Goal: Use online tool/utility: Utilize a website feature to perform a specific function

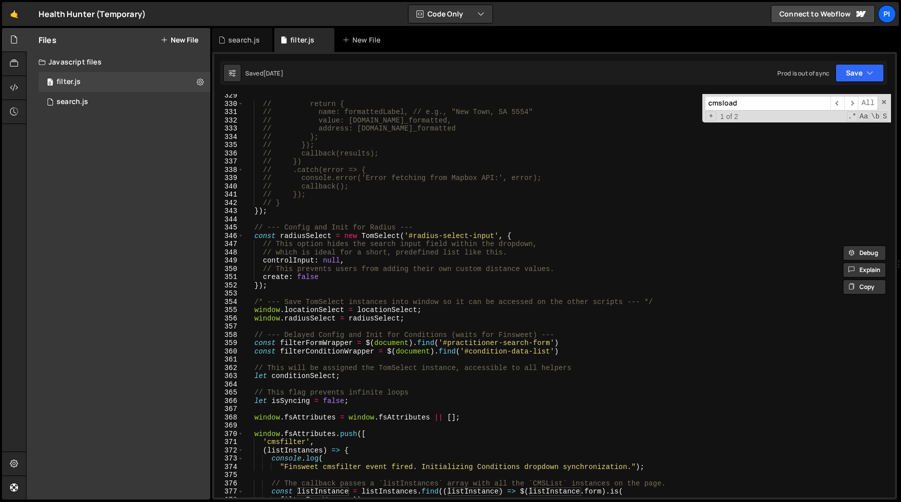
scroll to position [2726, 0]
click at [356, 196] on div "// return { // name: formattedLabel, // e.g., "New Town, SA 5554" // value: sug…" at bounding box center [567, 302] width 647 height 420
type textarea "// });"
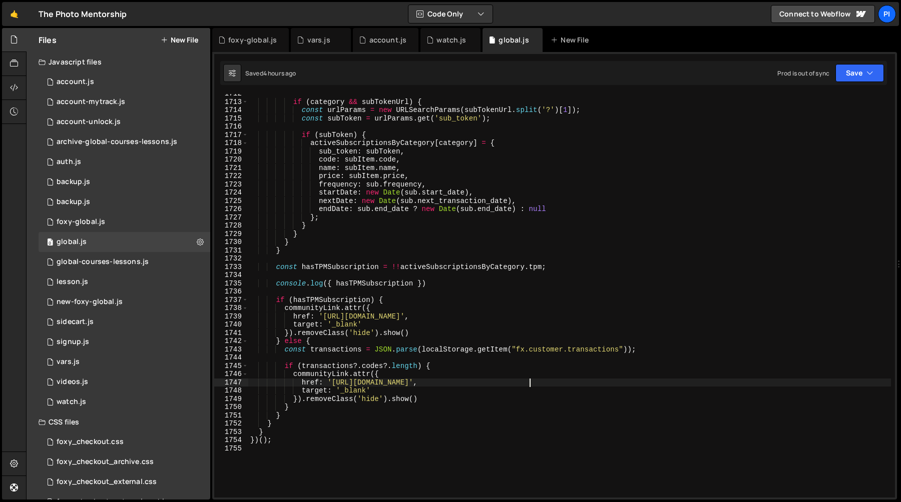
scroll to position [43, 0]
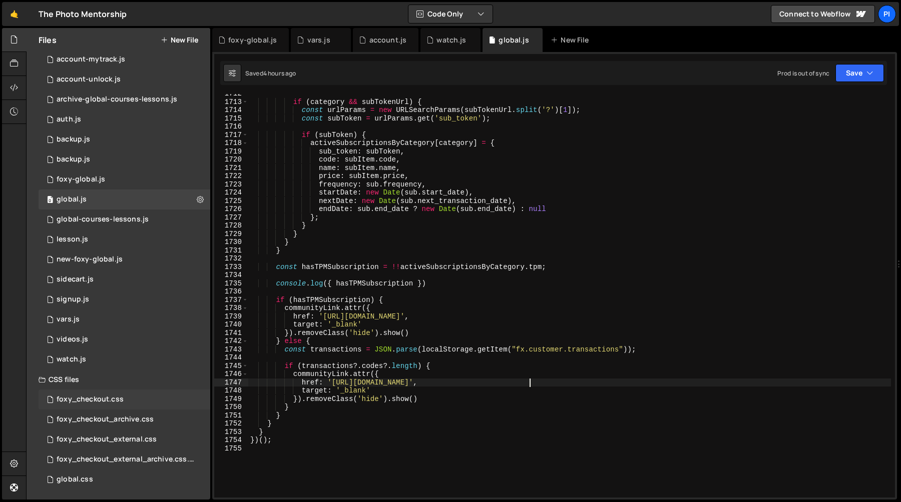
click at [133, 396] on div "foxy_checkout.css 0" at bounding box center [125, 400] width 172 height 20
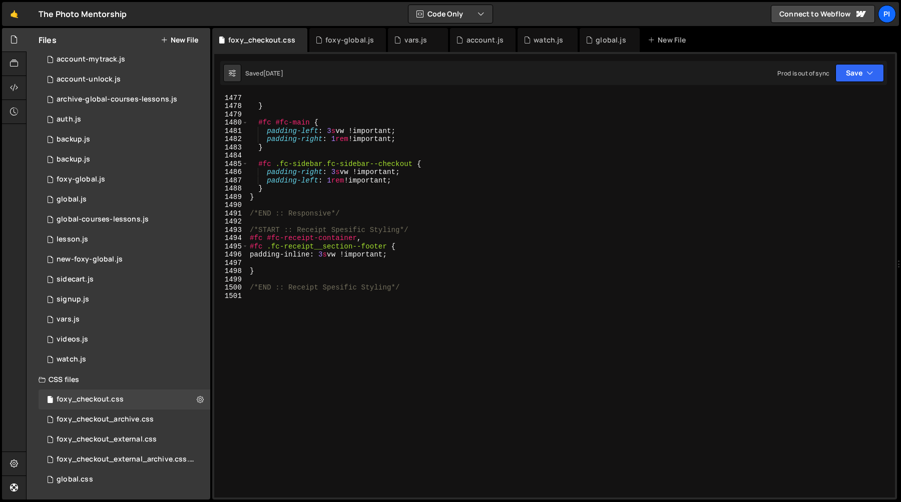
scroll to position [12260, 0]
click at [309, 312] on div "} #fc #fc-main { padding-left : 3 s vw !important ; padding-right : 1 rem !impo…" at bounding box center [569, 304] width 643 height 420
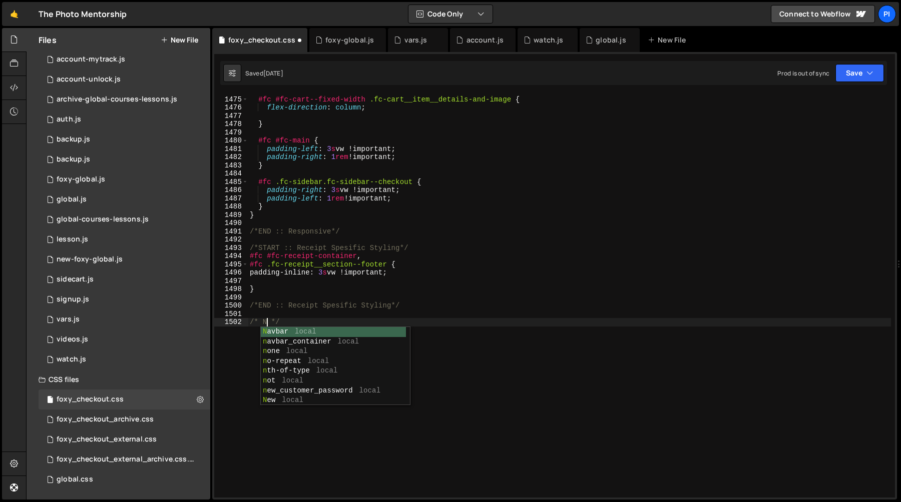
scroll to position [0, 2]
type textarea "/* New */"
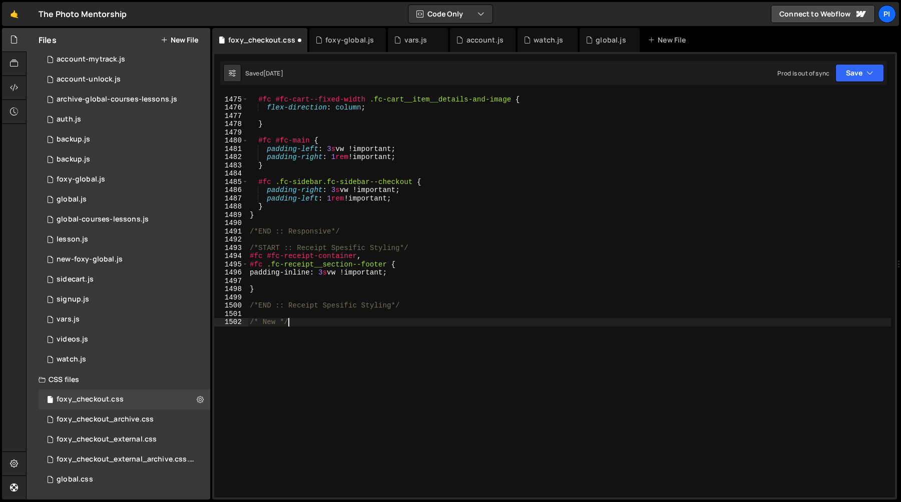
scroll to position [0, 0]
paste textarea "[URL][DOMAIN_NAME]"
type textarea "[URL][DOMAIN_NAME]"
click at [303, 335] on div "#fc #fc-cart--fixed-width .fc-cart__item__details-and-image { flex-direction : …" at bounding box center [569, 297] width 643 height 420
paste textarea "#fc .form-horizontal .form-group, #fc .fc-checkout__main__form .form-group, #fc…"
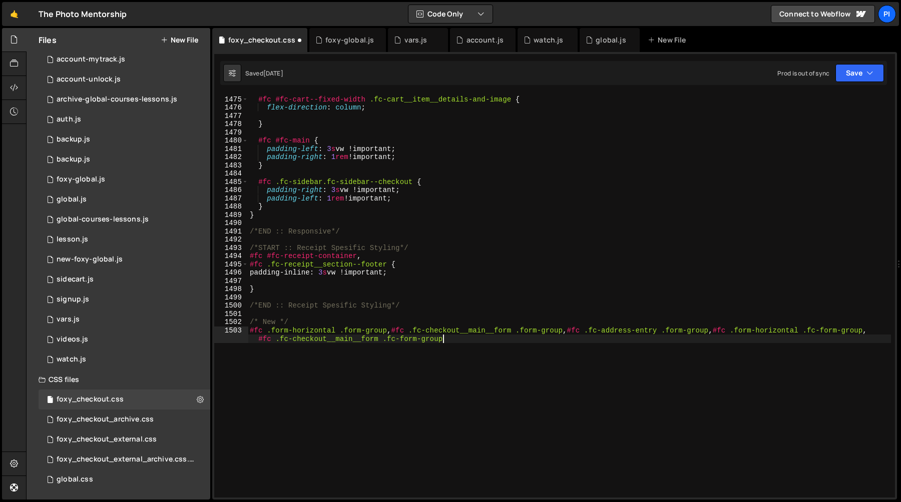
click at [456, 344] on div "#fc #fc-cart--fixed-width .fc-cart__item__details-and-image { flex-direction : …" at bounding box center [569, 301] width 643 height 429
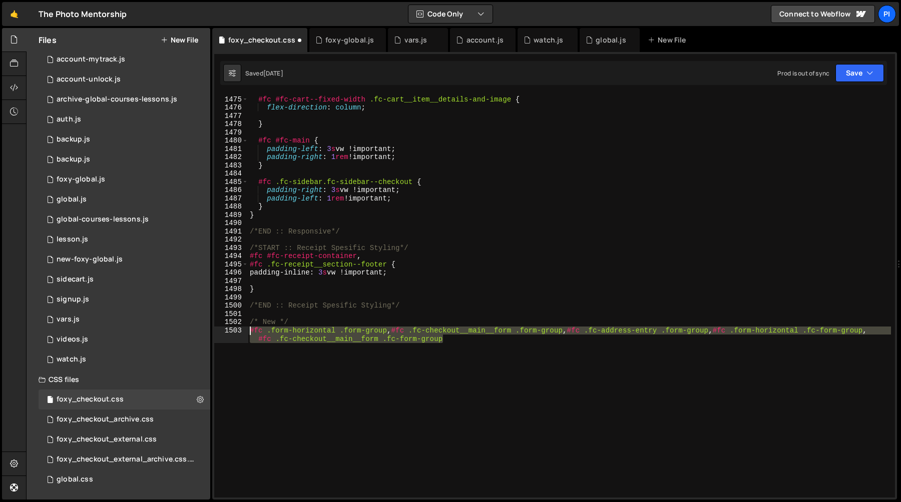
paste textarea "}"
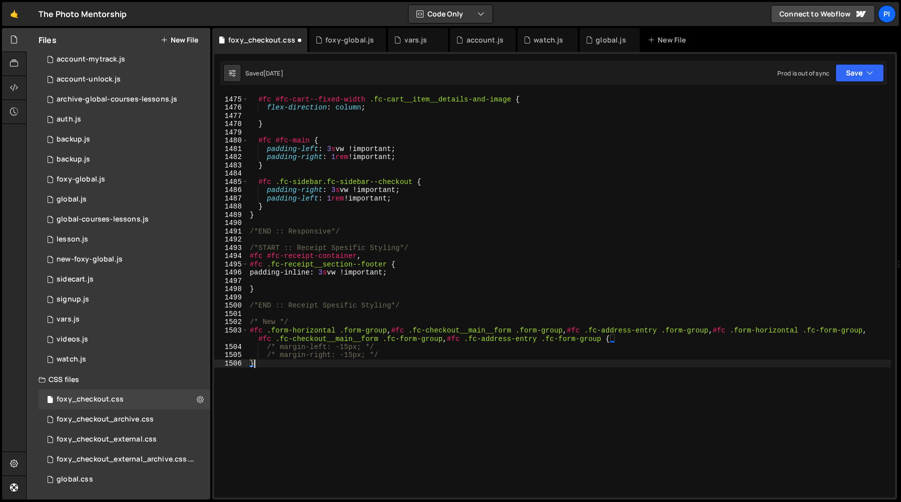
drag, startPoint x: 456, startPoint y: 344, endPoint x: 237, endPoint y: 332, distance: 219.0
click at [237, 332] on div "} 1474 1475 1476 1477 1478 1479 1480 1481 1482 1483 1484 1485 1486 1487 1488 14…" at bounding box center [554, 296] width 680 height 404
click at [395, 359] on div "#fc #fc-cart--fixed-width .fc-cart__item__details-and-image { flex-direction : …" at bounding box center [569, 297] width 643 height 420
click at [256, 352] on div "#fc #fc-cart--fixed-width .fc-cart__item__details-and-image { flex-direction : …" at bounding box center [569, 297] width 643 height 420
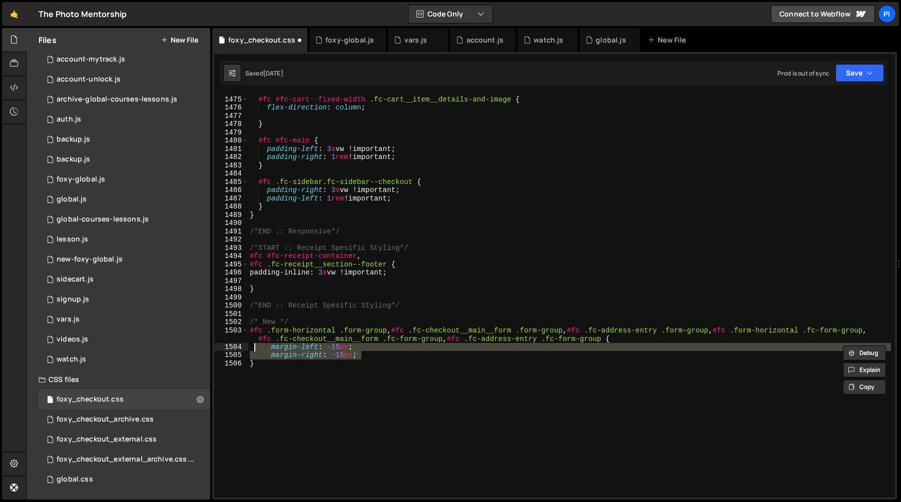
click at [337, 348] on div "#fc #fc-cart--fixed-width .fc-cart__item__details-and-image { flex-direction : …" at bounding box center [569, 296] width 643 height 404
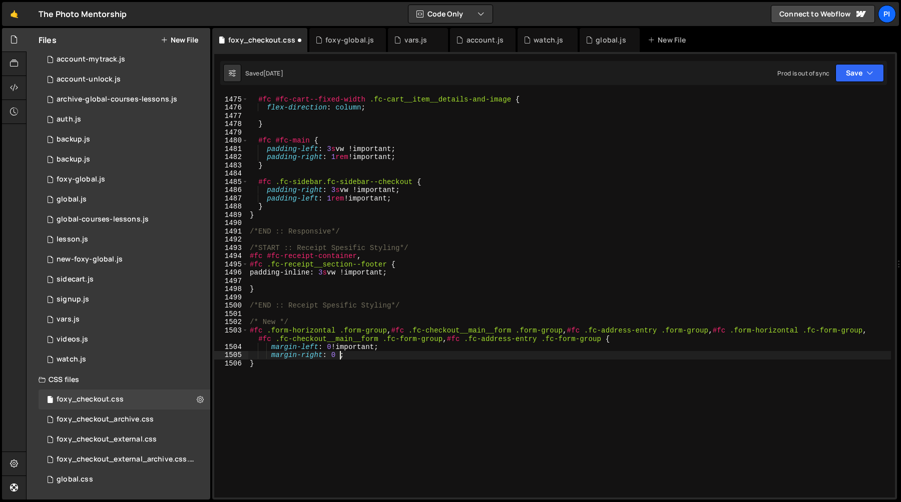
scroll to position [0, 6]
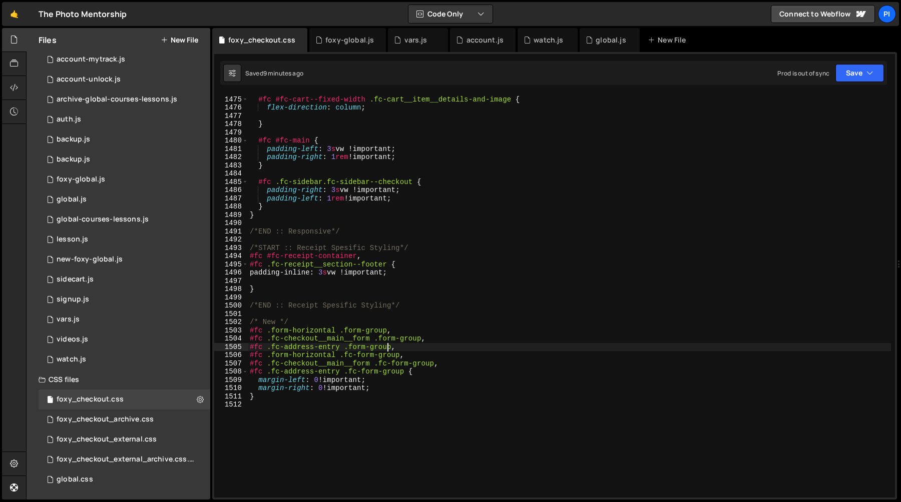
click at [347, 192] on div "#fc #fc-cart--fixed-width .fc-cart__item__details-and-image { flex-direction : …" at bounding box center [569, 297] width 643 height 420
type textarea "padding-right: 3svw !important;"
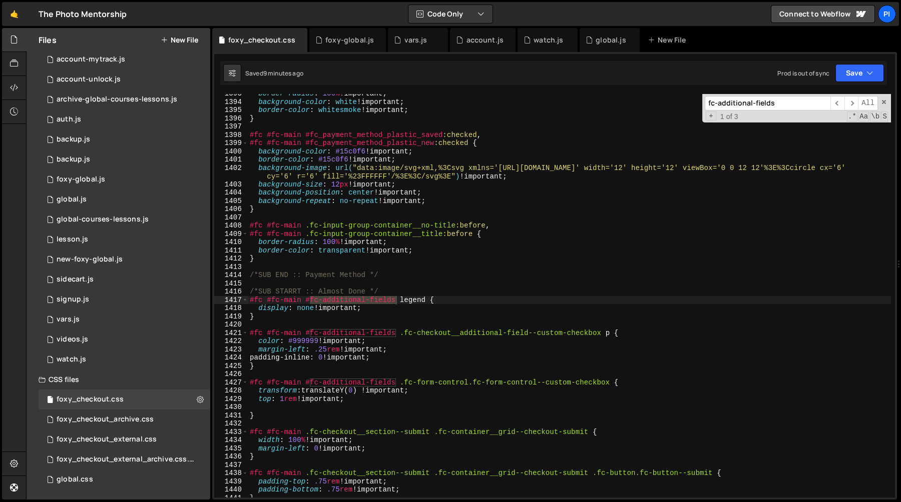
scroll to position [11563, 0]
type input "fc-additional-fields"
click at [586, 290] on div "border-radius : 100 % !important ; background-color : white !important ; border…" at bounding box center [569, 300] width 643 height 420
click at [852, 102] on span "​" at bounding box center [851, 103] width 14 height 15
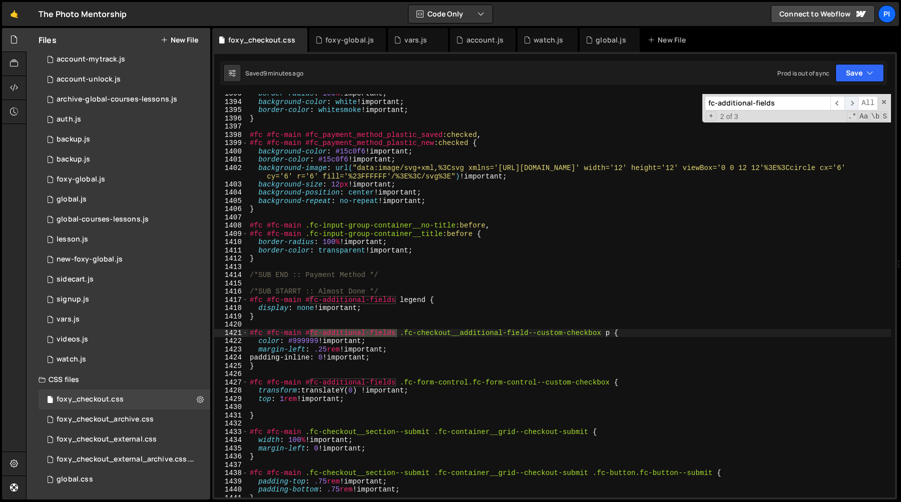
click at [852, 102] on span "​" at bounding box center [851, 103] width 14 height 15
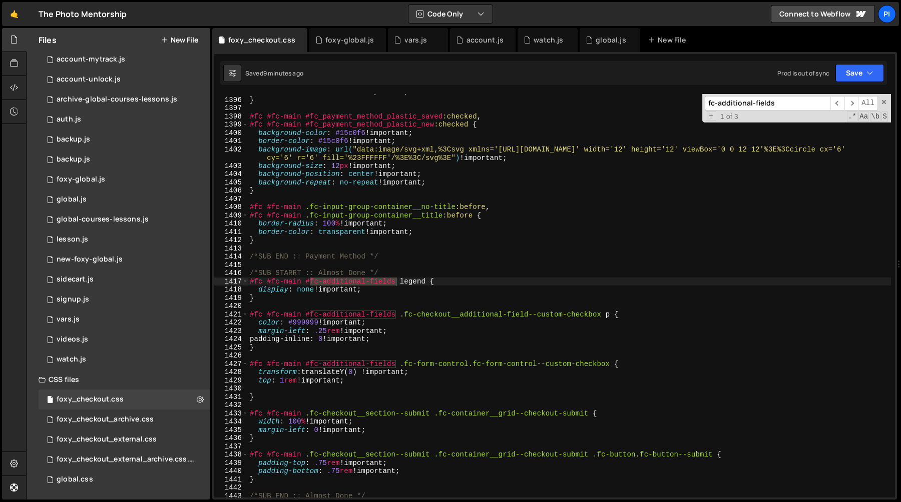
click at [400, 283] on div "border-color : whitesmoke !important ; } #fc #fc-main #fc_payment_method_plasti…" at bounding box center [569, 298] width 643 height 420
type textarea "/*SUB STARRT :: Almost Done */"
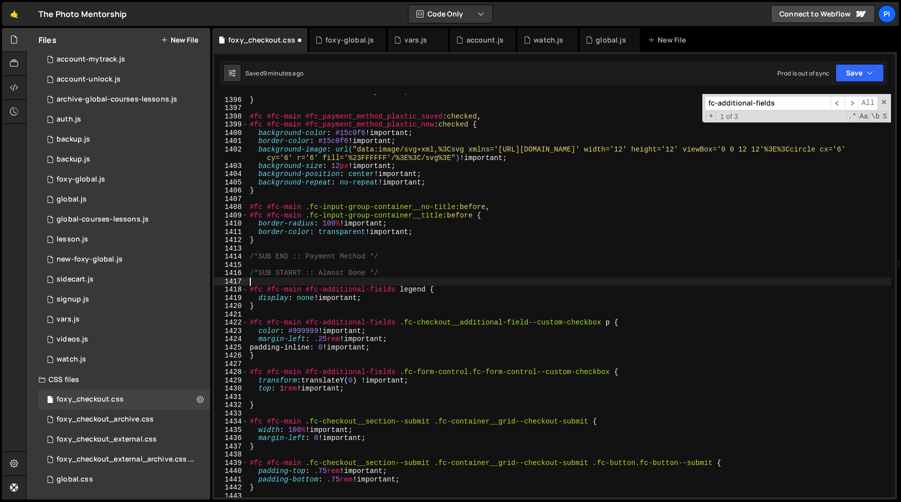
click at [411, 282] on div "border-color : whitesmoke !important ; } #fc #fc-main #fc_payment_method_plasti…" at bounding box center [569, 298] width 643 height 420
paste textarea "#fc #fc-main #fc-additional-fields"
type textarea "#fc #fc-main #fc-additional-fields {}"
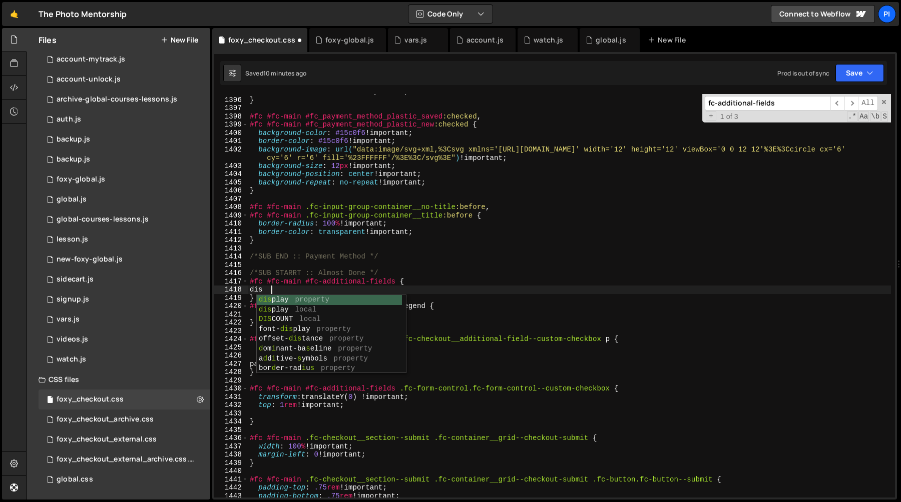
type textarea "d"
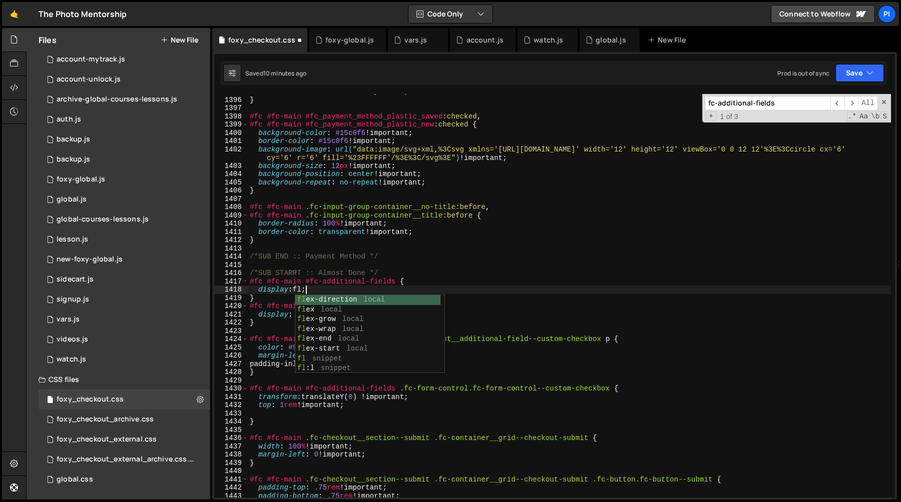
type textarea "display: flex;"
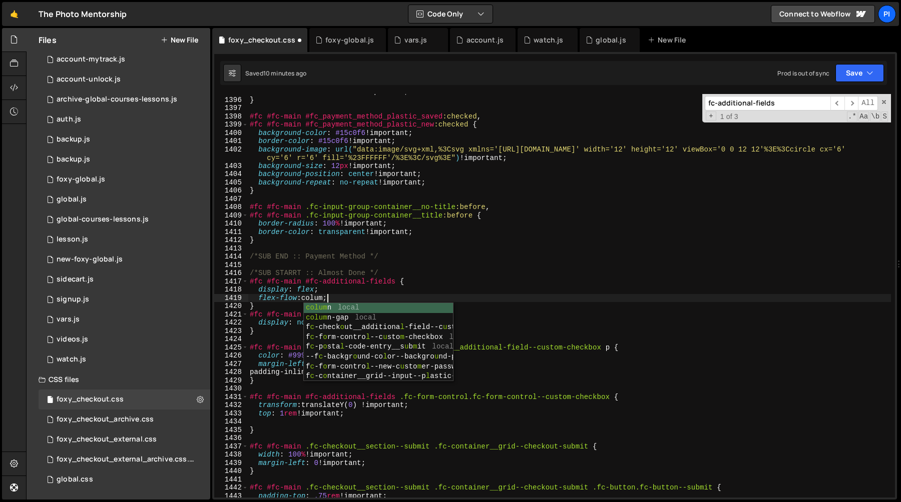
type textarea "flex-flow: column;"
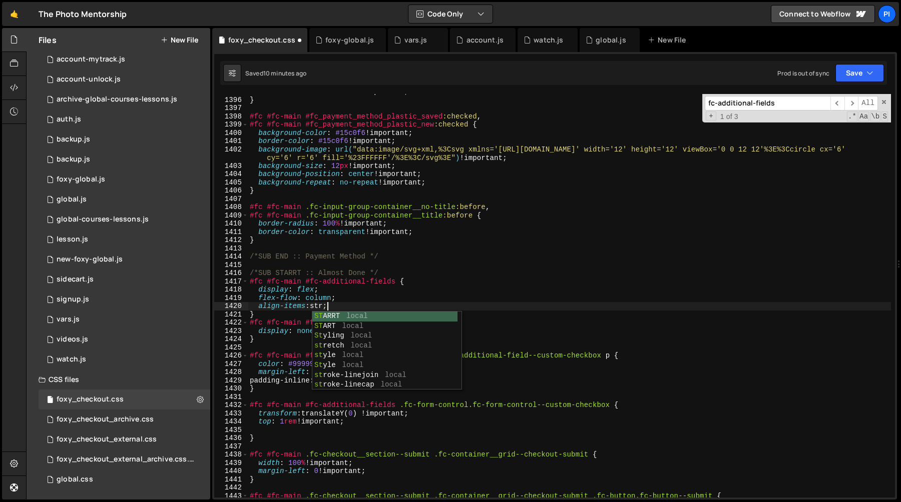
scroll to position [0, 5]
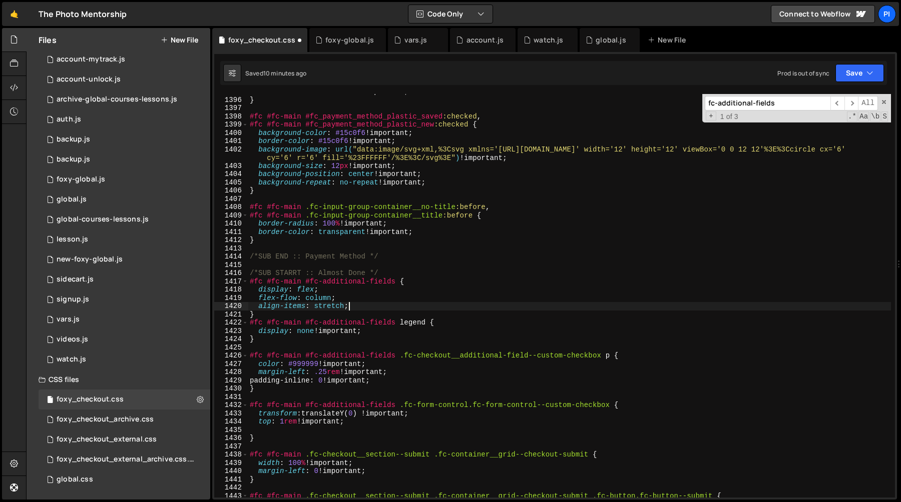
type textarea "}"
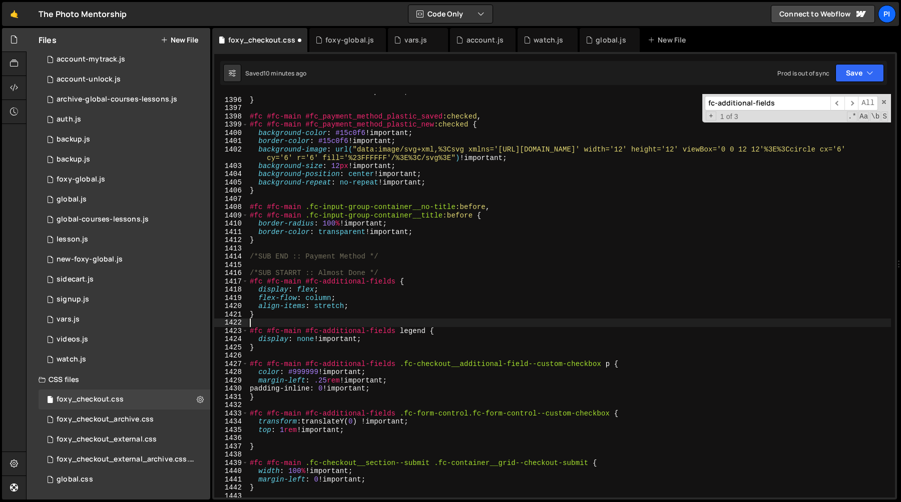
click at [303, 350] on div "border-color : whitesmoke !important ; } #fc #fc-main #fc_payment_method_plasti…" at bounding box center [569, 298] width 643 height 420
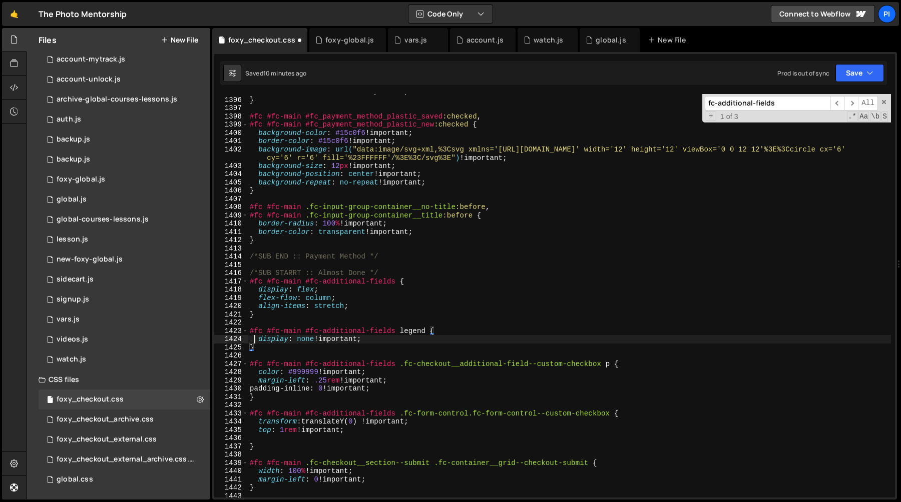
type textarea "#fc #fc-main #fc-additional-fields legend {"
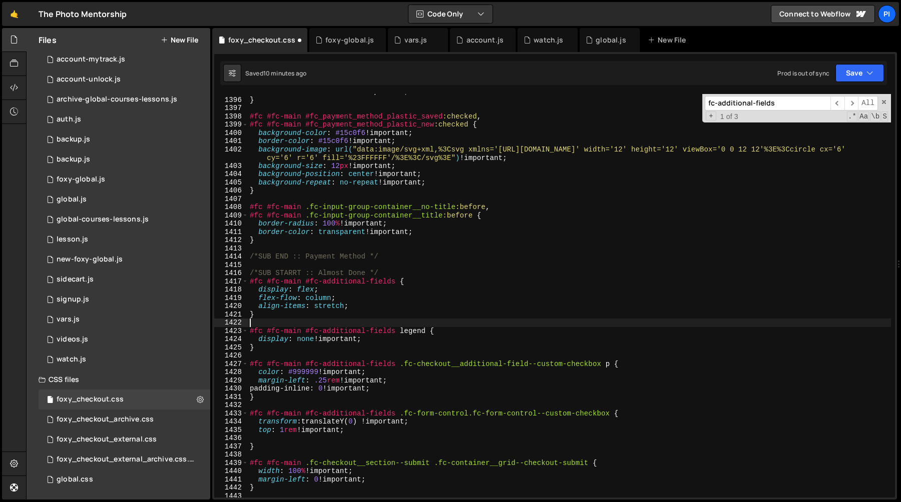
type textarea "}"
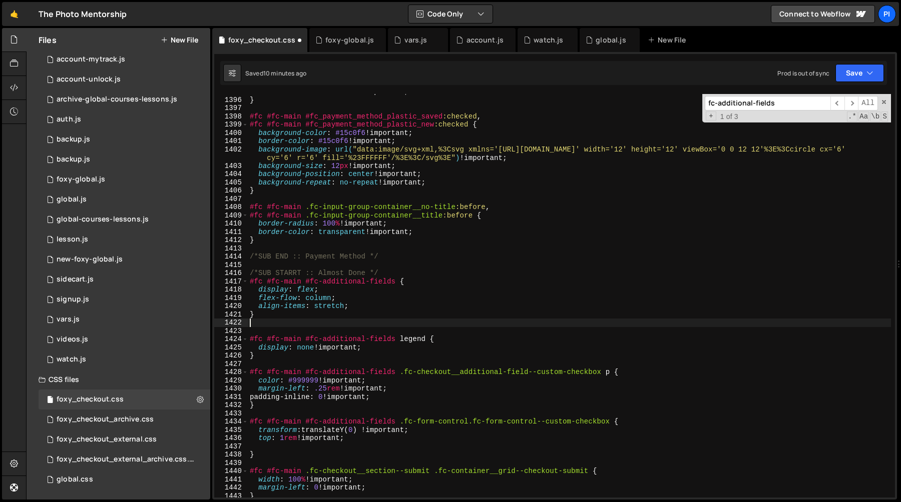
type textarea "}"
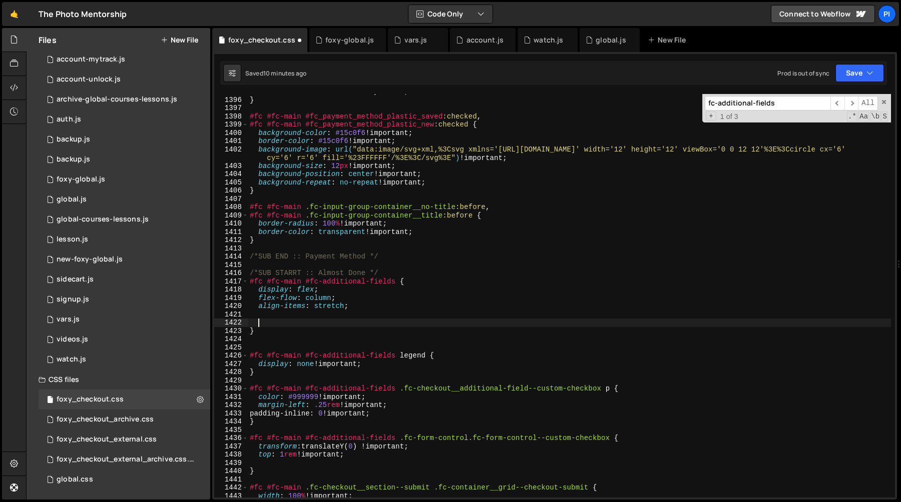
type textarea "}"
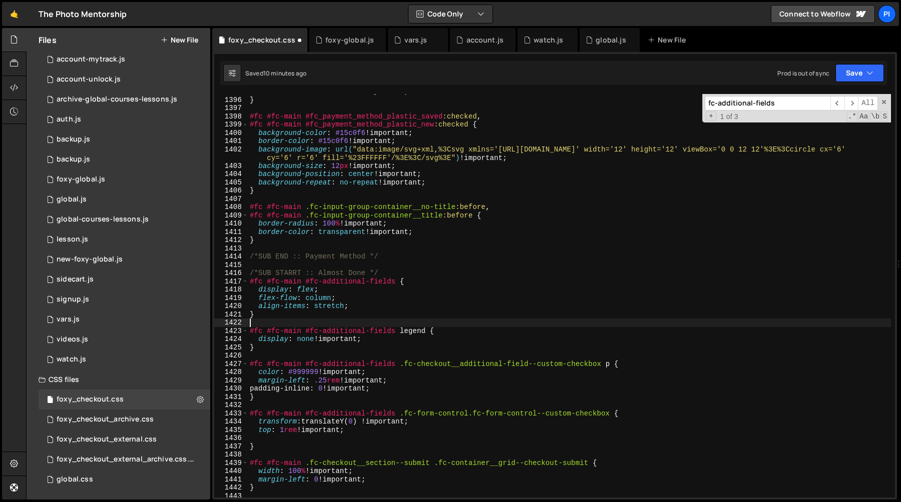
type textarea "}"
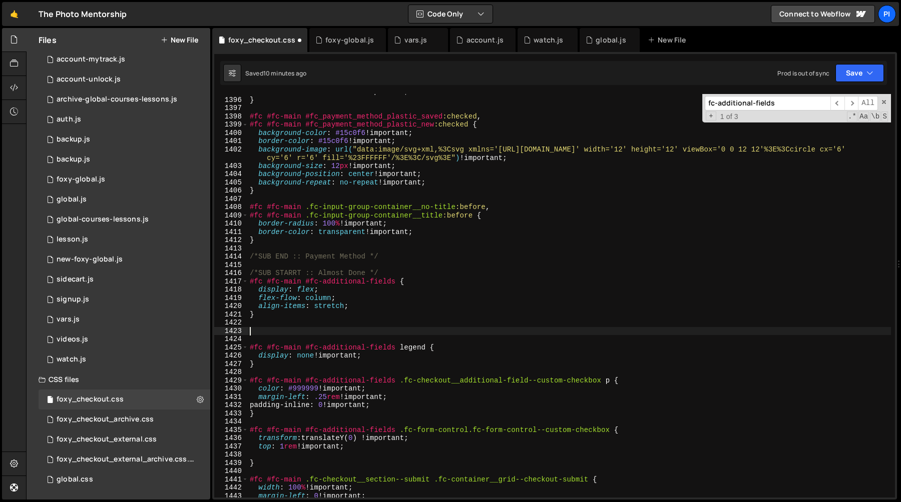
paste textarea "data-fc-container="account-creation""
click at [395, 281] on div "border-color : whitesmoke !important ; } #fc #fc-main #fc_payment_method_plasti…" at bounding box center [569, 298] width 643 height 420
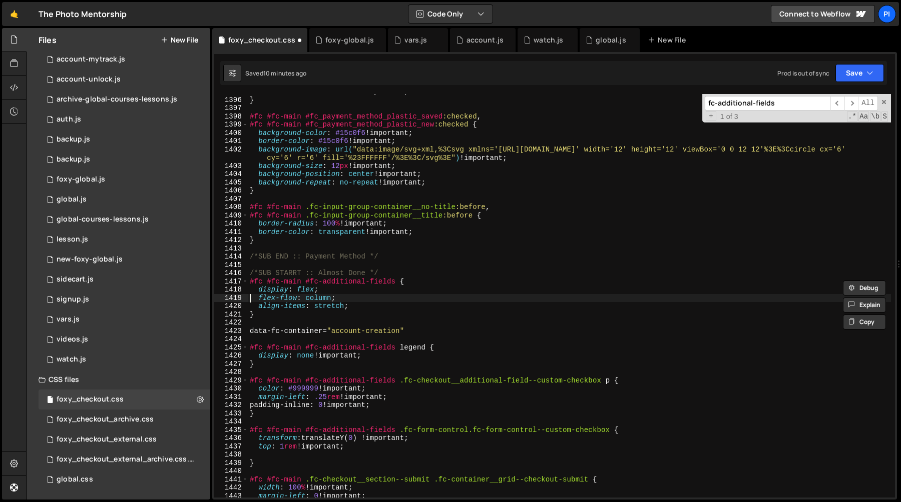
type textarea "}"
paste textarea "#fc #fc-main #fc-additional-fields"
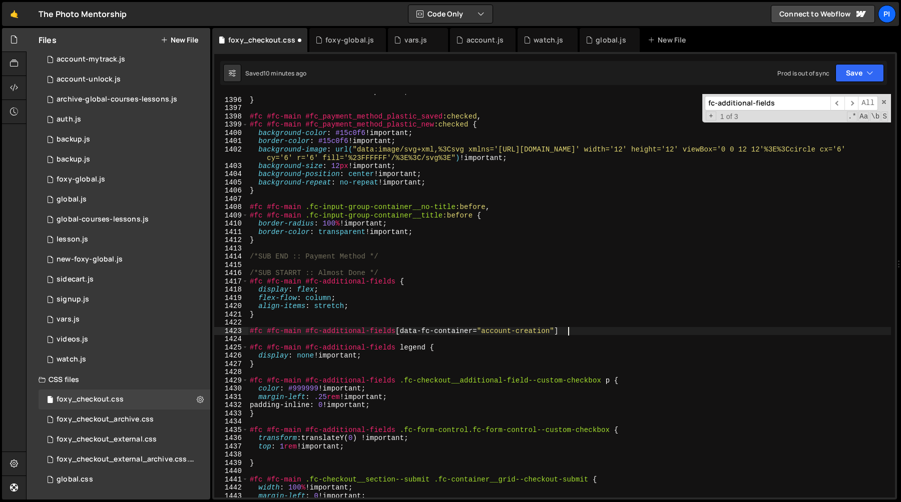
type textarea "#fc #fc-main #fc-additional-fields [data-fc-container="account-creation"] {}"
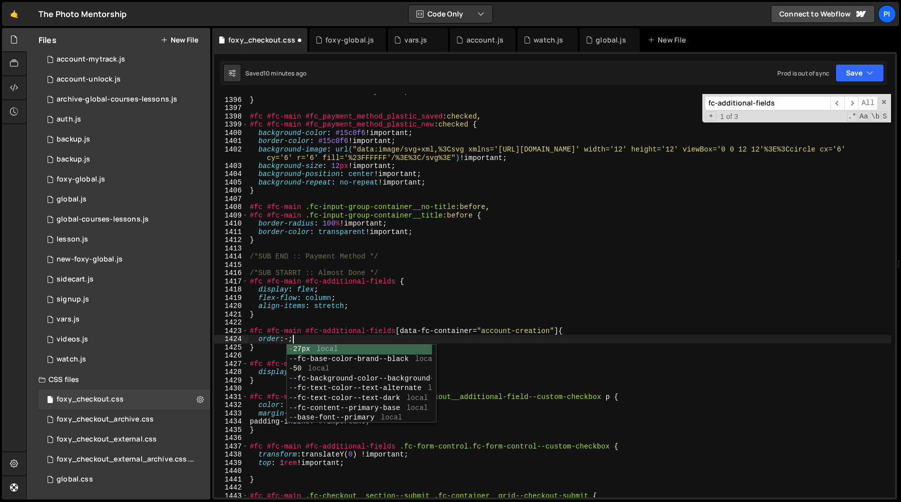
scroll to position [0, 3]
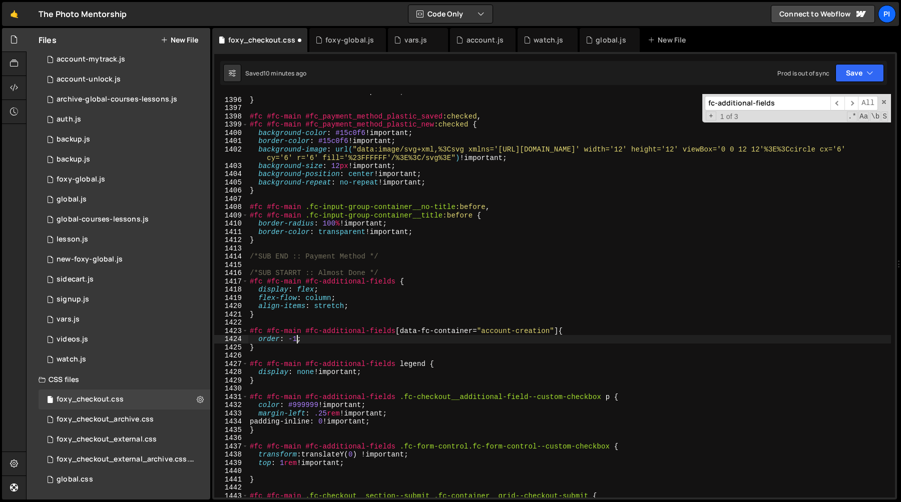
click at [329, 338] on div "border-color : whitesmoke ! important ; } #fc #fc-main #fc_payment_method_plast…" at bounding box center [569, 298] width 643 height 420
type textarea "order: -1;"
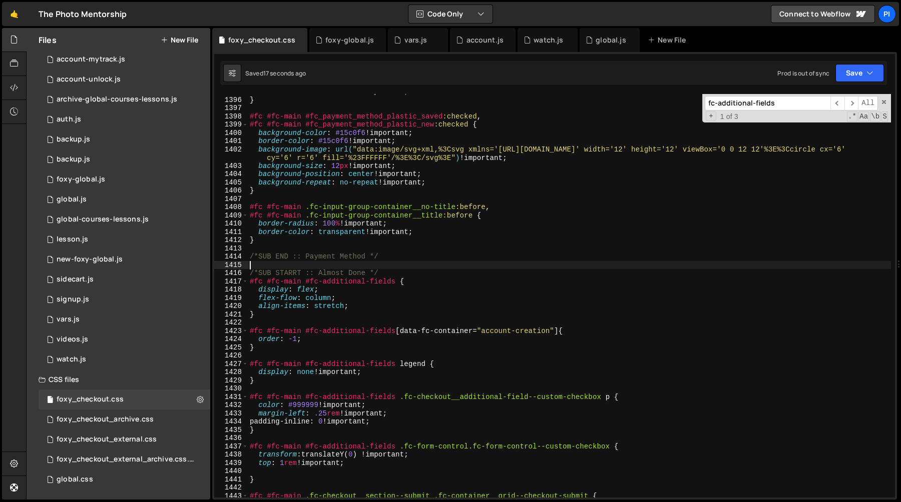
click at [552, 269] on div "border-color : whitesmoke !important ; } #fc #fc-main #fc_payment_method_plasti…" at bounding box center [569, 298] width 643 height 420
paste input "#fc #fc-main #fc-payment .fc-container__grid--payment-method .fc-input-group-co…"
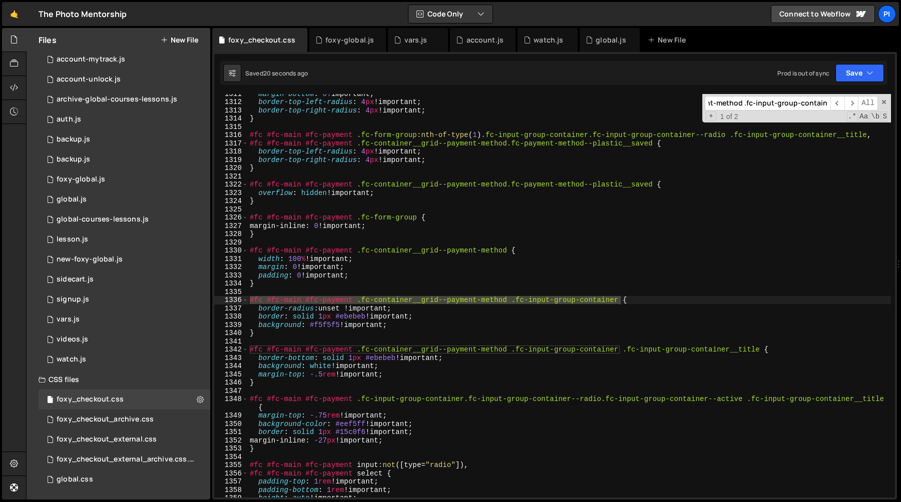
type input "#fc #fc-main #fc-payment .fc-container__grid--payment-method .fc-input-group-co…"
click at [254, 310] on div "margin-bottom : 0 !important ; border-top-left-radius : 4 px !important ; borde…" at bounding box center [569, 300] width 643 height 420
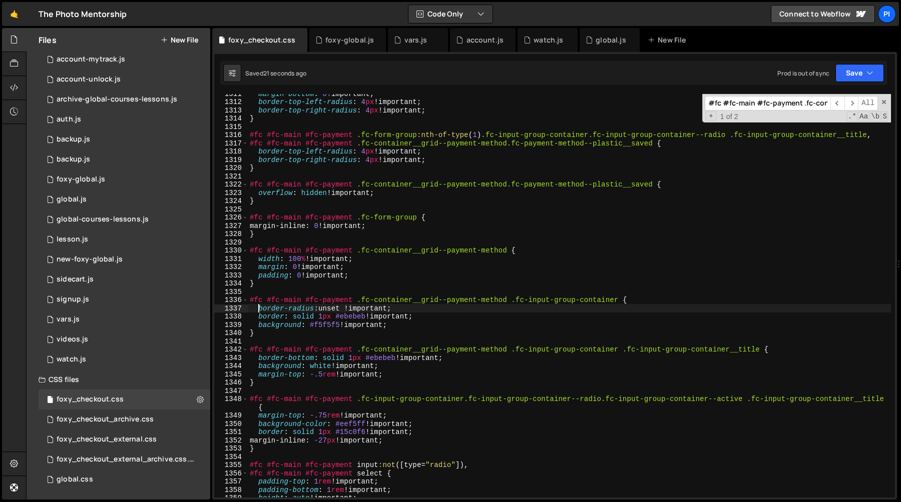
click at [259, 310] on div "margin-bottom : 0 !important ; border-top-left-radius : 4 px !important ; borde…" at bounding box center [569, 300] width 643 height 420
click at [440, 326] on div "margin-bottom : 0 !important ; border-top-left-radius : 4 px !important ; borde…" at bounding box center [569, 300] width 643 height 420
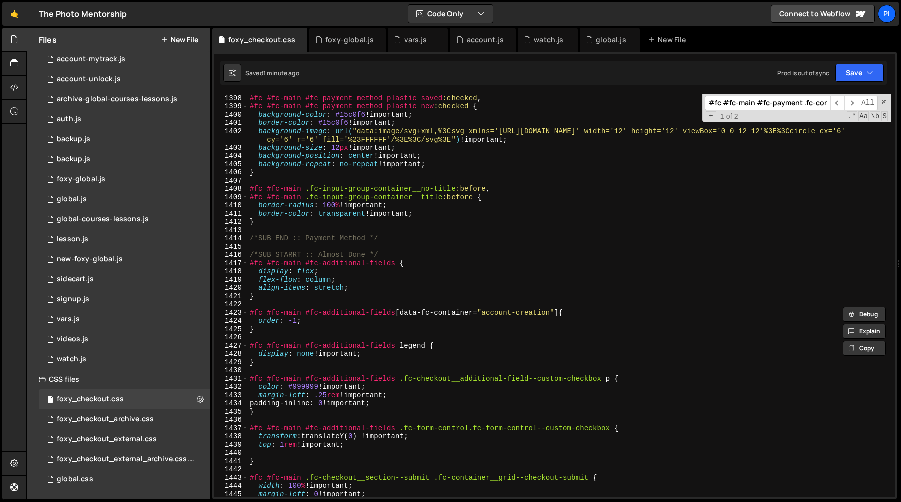
scroll to position [11602, 0]
click at [475, 321] on div "#fc #fc-main #fc_payment_method_plastic_saved :checked , #fc #fc-main #fc_payme…" at bounding box center [569, 302] width 643 height 420
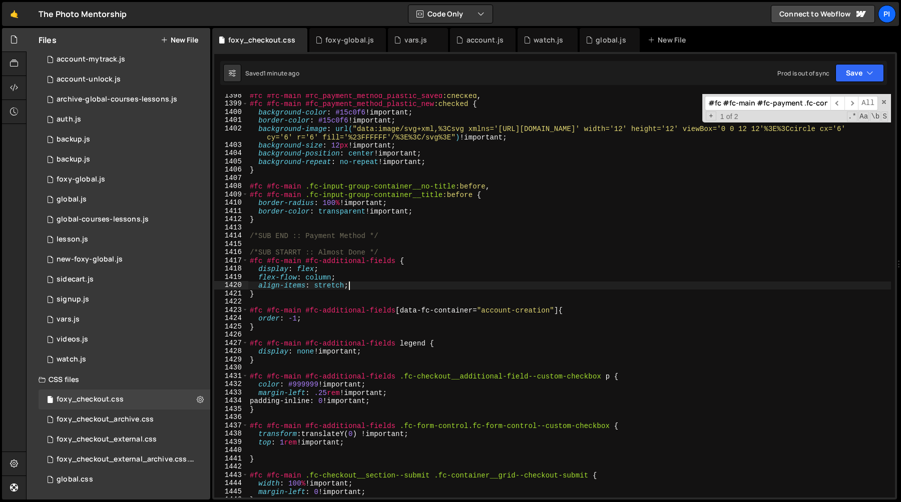
click at [418, 286] on div "#fc #fc-main #fc_payment_method_plastic_saved :checked , #fc #fc-main #fc_payme…" at bounding box center [569, 302] width 643 height 420
type textarea "align-items: stretch;"
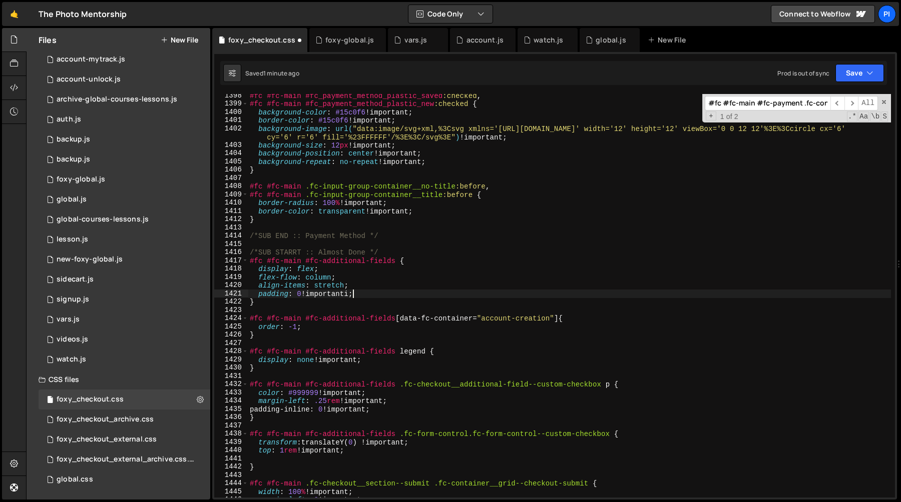
scroll to position [0, 4]
type textarea "}"
type textarea "order: -1;"
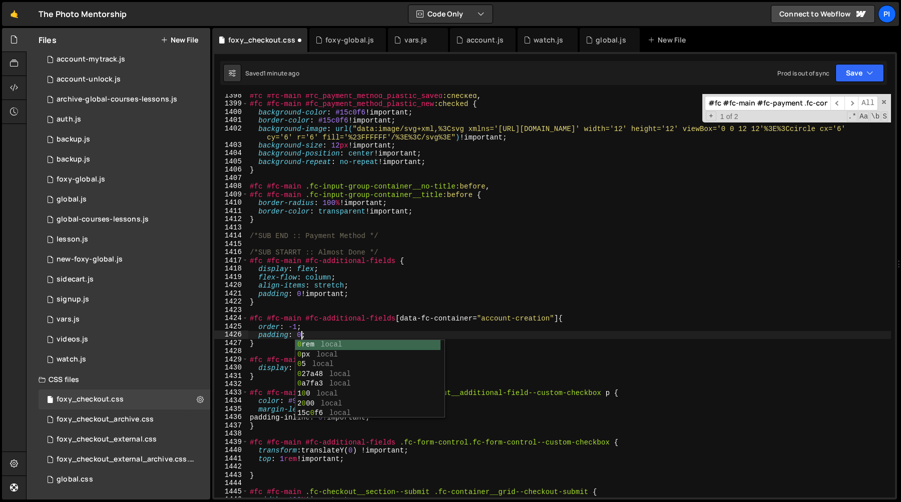
scroll to position [0, 4]
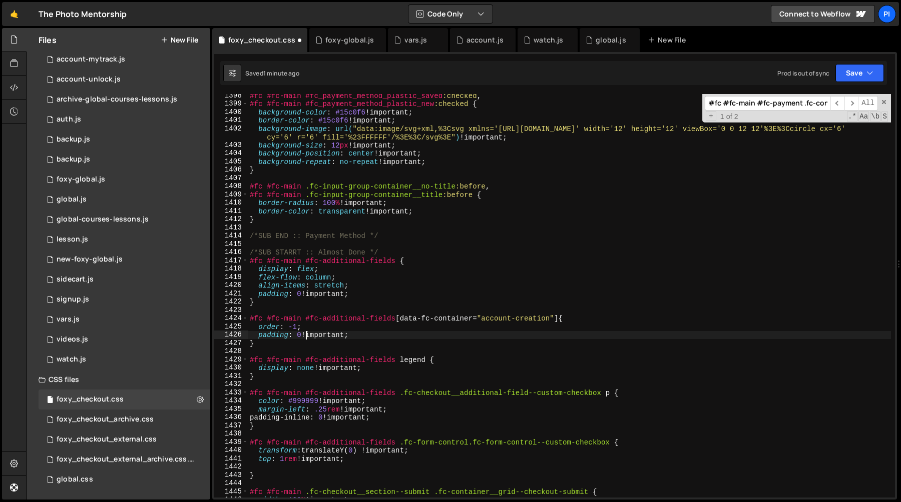
type textarea "order: -1;"
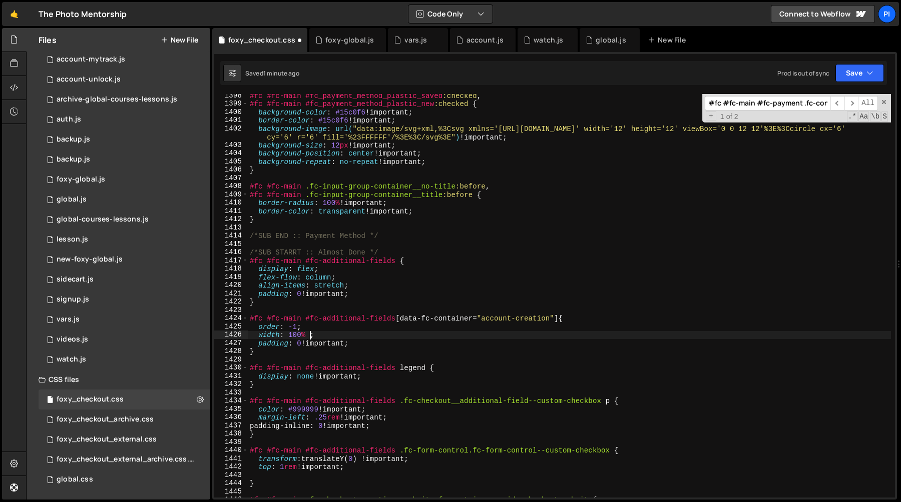
scroll to position [0, 4]
type textarea "width: 100% !important;"
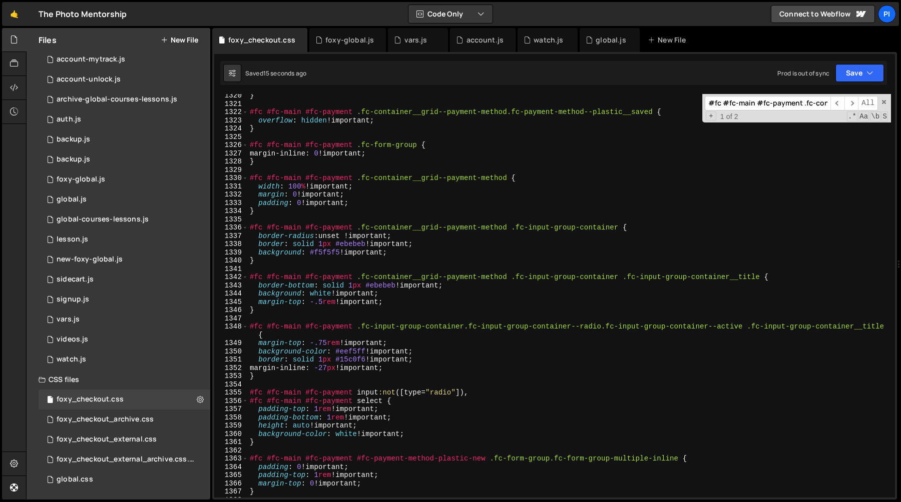
scroll to position [10934, 0]
click at [258, 235] on div "} #fc #fc-main #fc-payment .fc-container__grid--payment-method.fc-payment-metho…" at bounding box center [569, 301] width 643 height 420
click at [410, 252] on div "} #fc #fc-main #fc-payment .fc-container__grid--payment-method.fc-payment-metho…" at bounding box center [569, 301] width 643 height 420
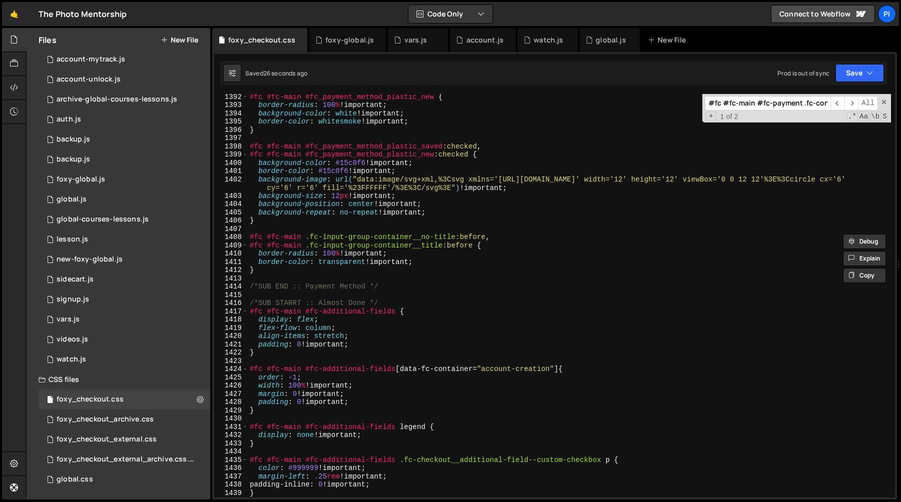
scroll to position [11564, 0]
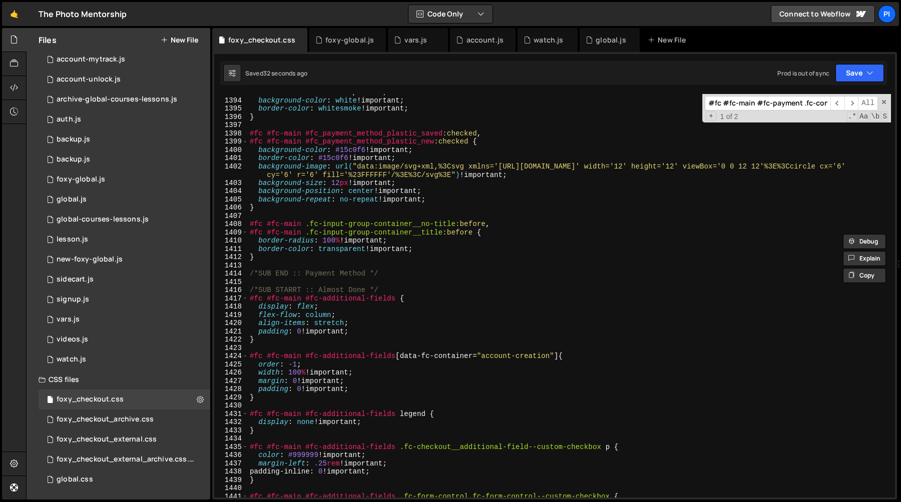
click at [250, 357] on div "border-radius : 100 % !important ; background-color : white !important ; border…" at bounding box center [569, 298] width 643 height 420
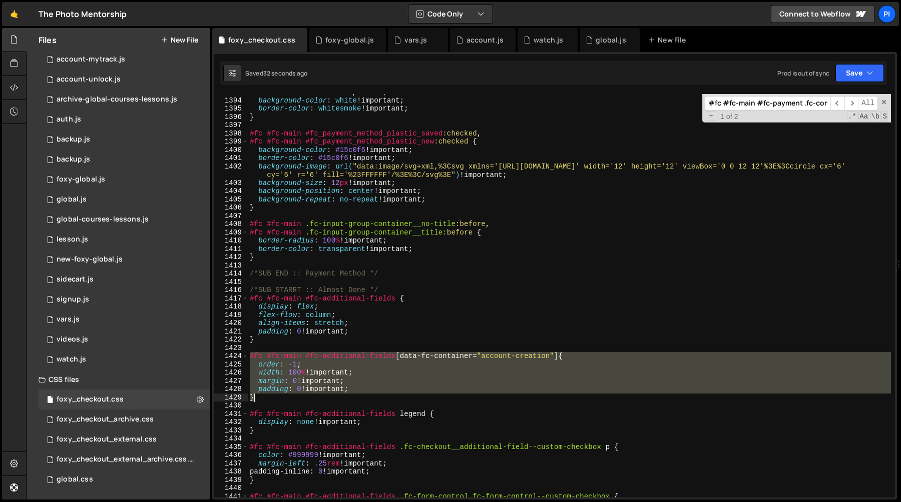
click at [262, 395] on div "border-radius : 100 % !important ; background-color : white !important ; border…" at bounding box center [569, 298] width 643 height 420
click at [262, 397] on div "border-radius : 100 % !important ; background-color : white !important ; border…" at bounding box center [569, 296] width 643 height 404
type textarea "}"
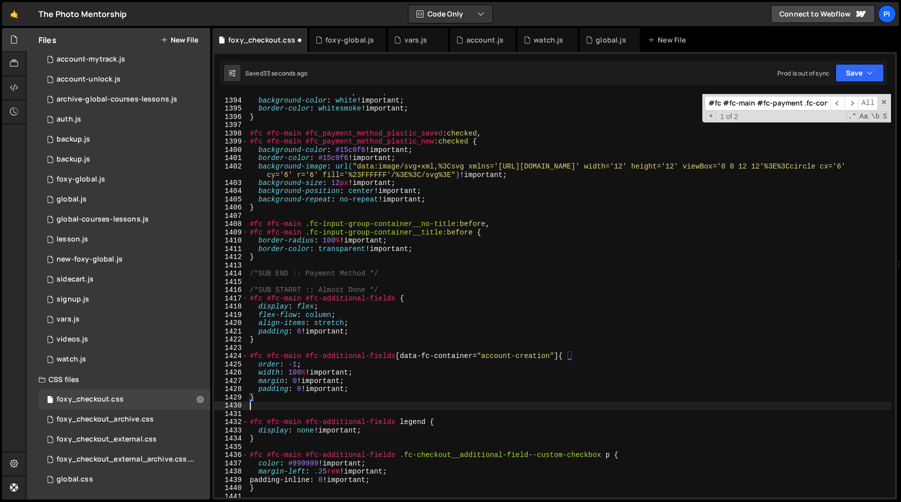
paste textarea "}"
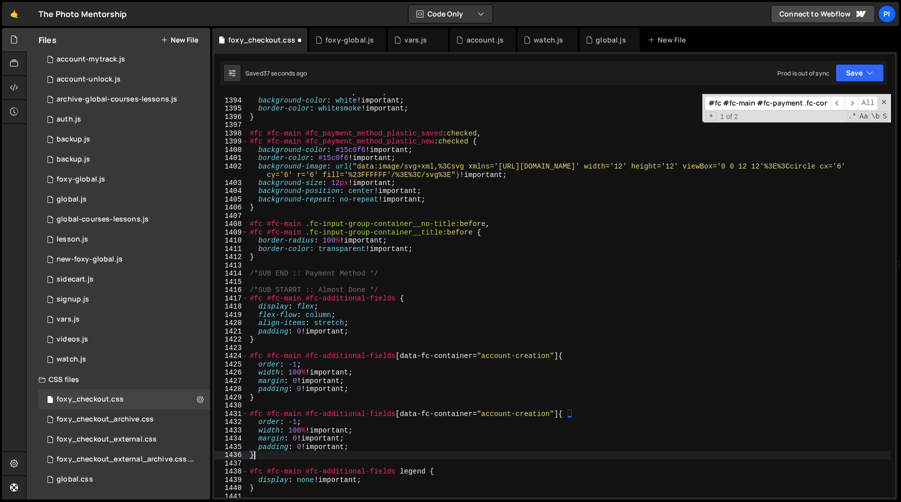
click at [563, 413] on div "border-radius : 100 % !important ; background-color : white !important ; border…" at bounding box center [569, 298] width 643 height 420
paste textarea "fc-checkout__additional-field--save-account"
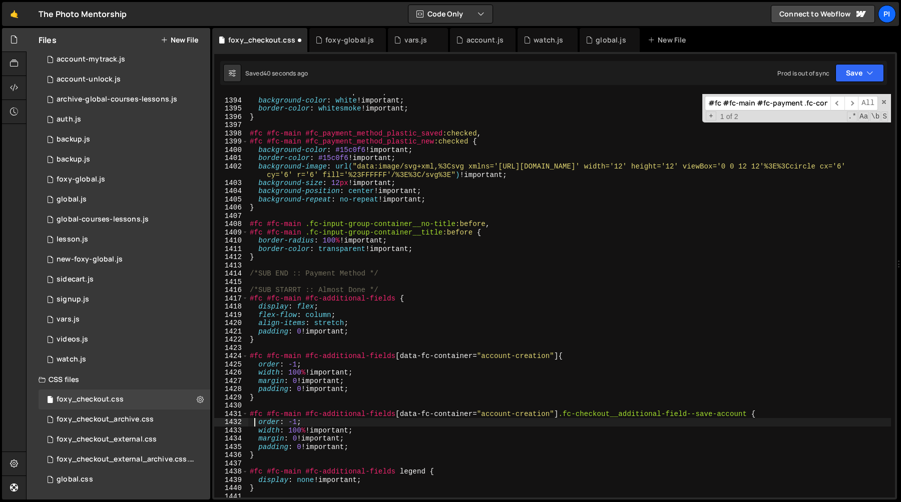
click at [256, 424] on div "border-radius : 100 % !important ; background-color : white !important ; border…" at bounding box center [569, 298] width 643 height 420
type textarea "order: -1;"
click at [400, 422] on div "border-radius : 100 % !important ; background-color : white !important ; border…" at bounding box center [569, 298] width 643 height 420
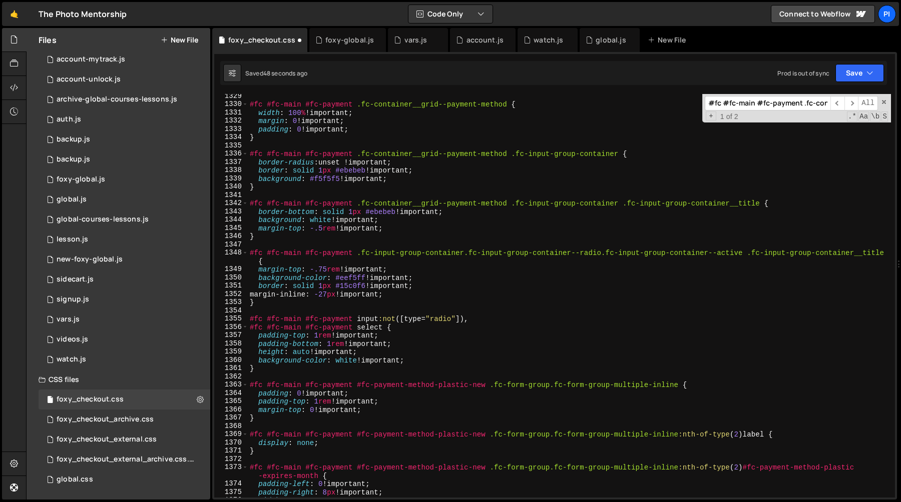
scroll to position [10992, 0]
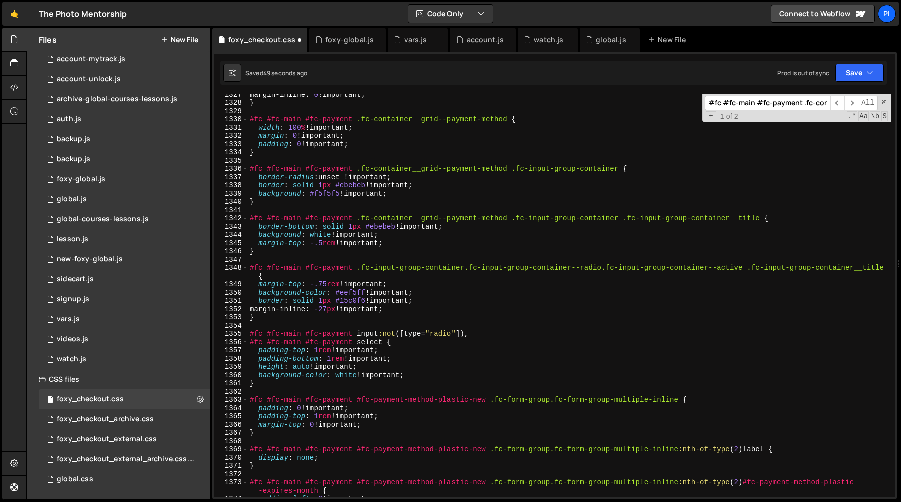
click at [258, 227] on div "margin-inline : 0 !important ; } #fc #fc-main #fc-payment .fc-container__grid--…" at bounding box center [569, 301] width 643 height 420
click at [256, 178] on div "margin-inline : 0 !important ; } #fc #fc-main #fc-payment .fc-container__grid--…" at bounding box center [569, 301] width 643 height 420
click at [456, 197] on div "margin-inline : 0 !important ; } #fc #fc-main #fc-payment .fc-container__grid--…" at bounding box center [569, 301] width 643 height 420
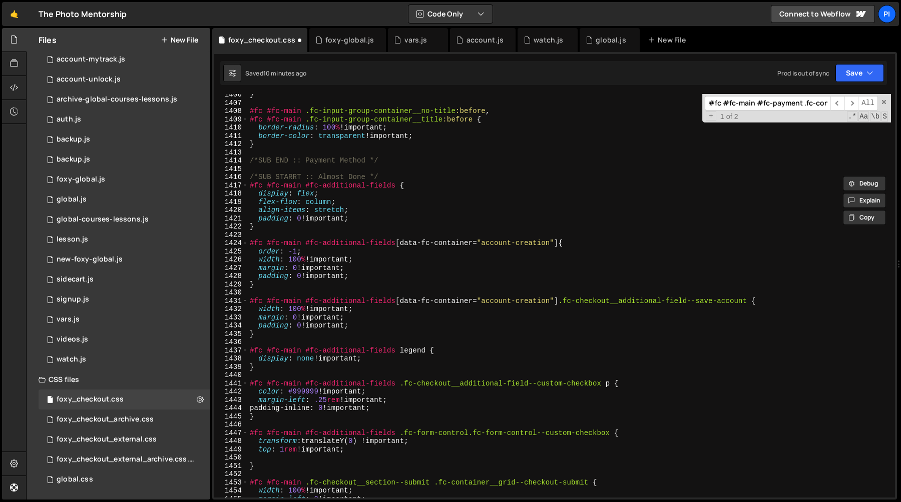
scroll to position [11696, 0]
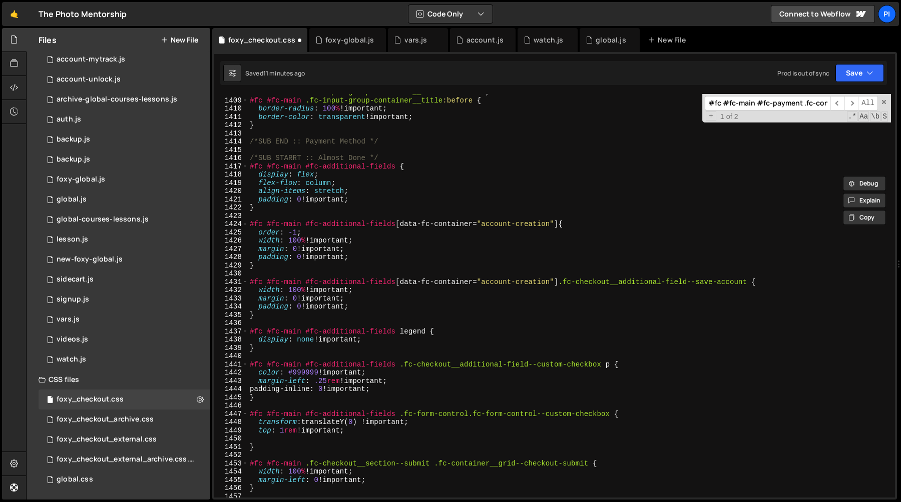
click at [257, 308] on div "#fc #fc-main .fc-input-group-container__no-title :before , #fc #fc-main .fc-inp…" at bounding box center [569, 298] width 643 height 420
click at [381, 306] on div "#fc #fc-main .fc-input-group-container__no-title :before , #fc #fc-main .fc-inp…" at bounding box center [569, 298] width 643 height 420
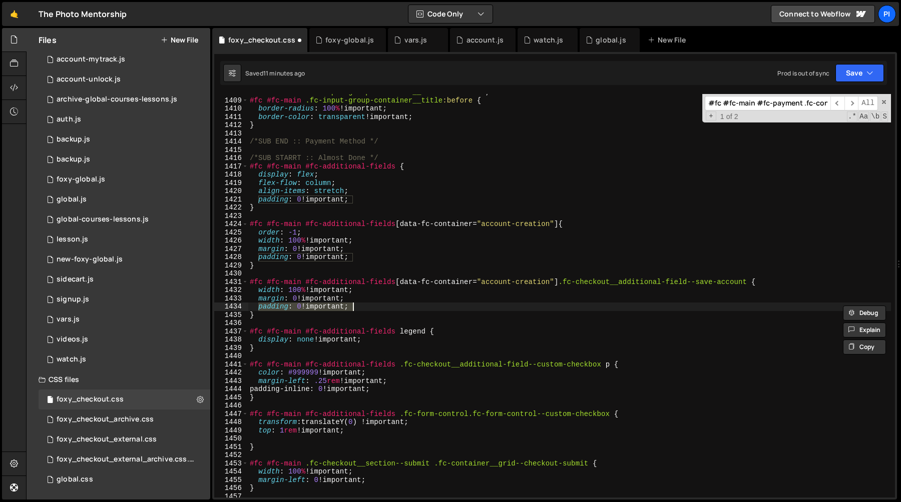
paste textarea "max-height: none"
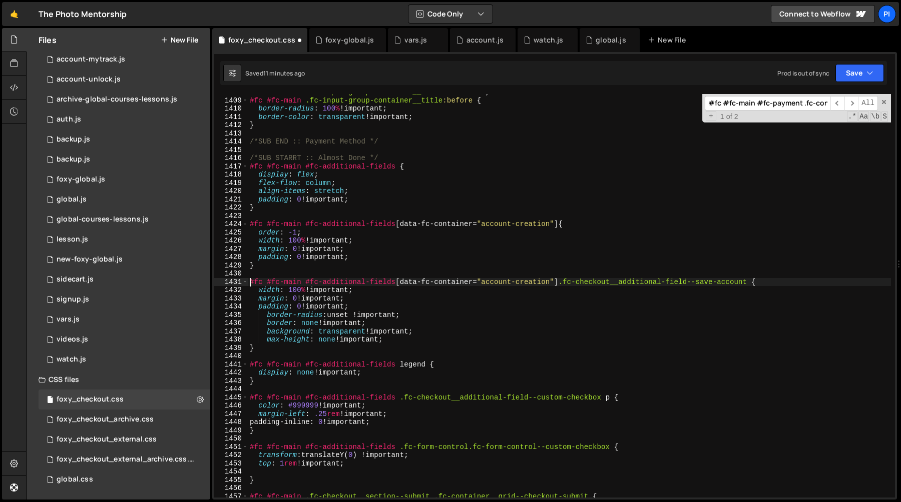
click at [249, 283] on div "#fc #fc-main .fc-input-group-container__no-title :before , #fc #fc-main .fc-inp…" at bounding box center [569, 298] width 643 height 420
click at [260, 347] on div "#fc #fc-main .fc-input-group-container__no-title :before , #fc #fc-main .fc-inp…" at bounding box center [569, 298] width 643 height 420
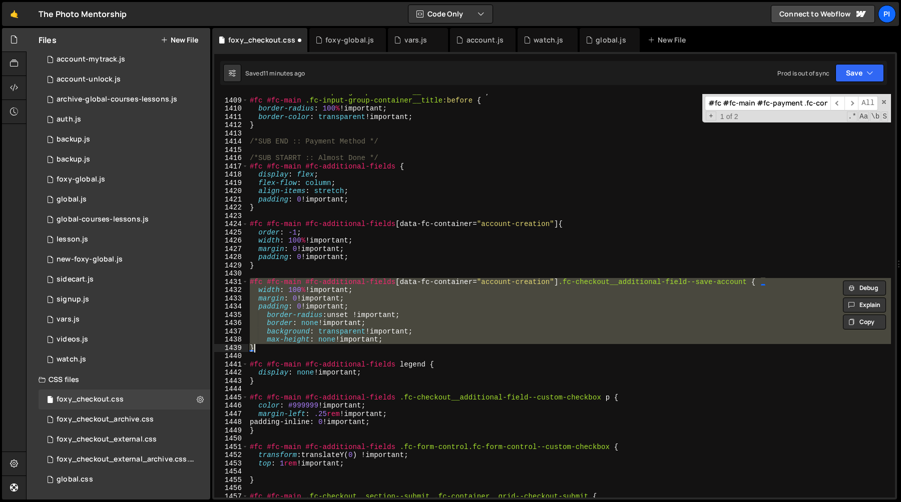
click at [260, 347] on div "#fc #fc-main .fc-input-group-container__no-title :before , #fc #fc-main .fc-inp…" at bounding box center [569, 298] width 643 height 420
type textarea "}"
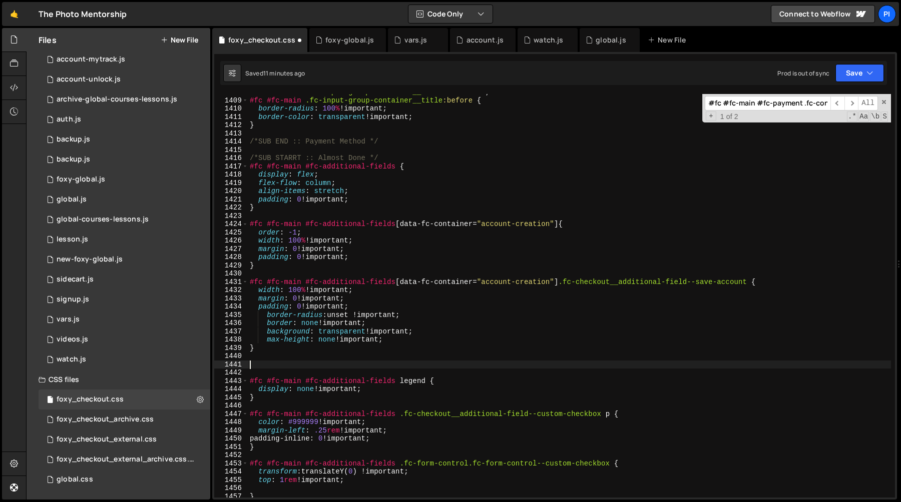
paste textarea "}"
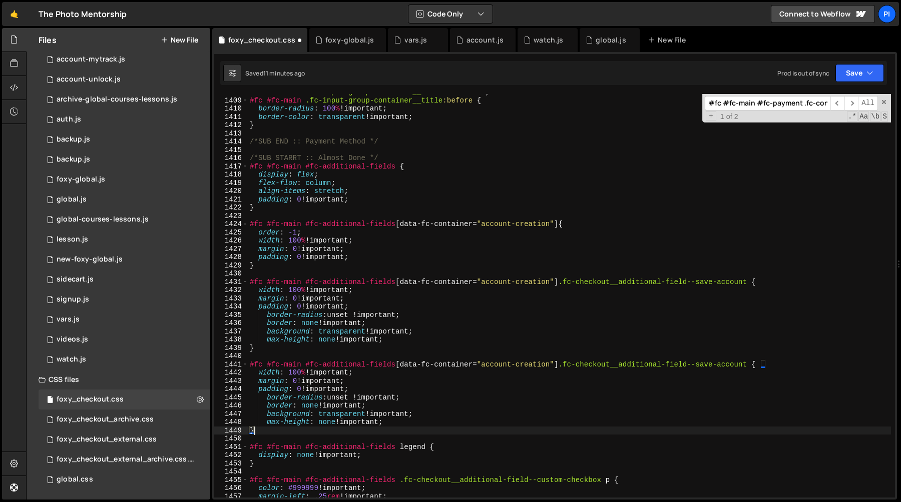
click at [761, 366] on div "#fc #fc-main .fc-input-group-container__no-title :before , #fc #fc-main .fc-inp…" at bounding box center [569, 298] width 643 height 420
paste textarea "fc-input-group-container"
click at [257, 373] on div "#fc #fc-main .fc-input-group-container__no-title :before , #fc #fc-main .fc-inp…" at bounding box center [569, 298] width 643 height 420
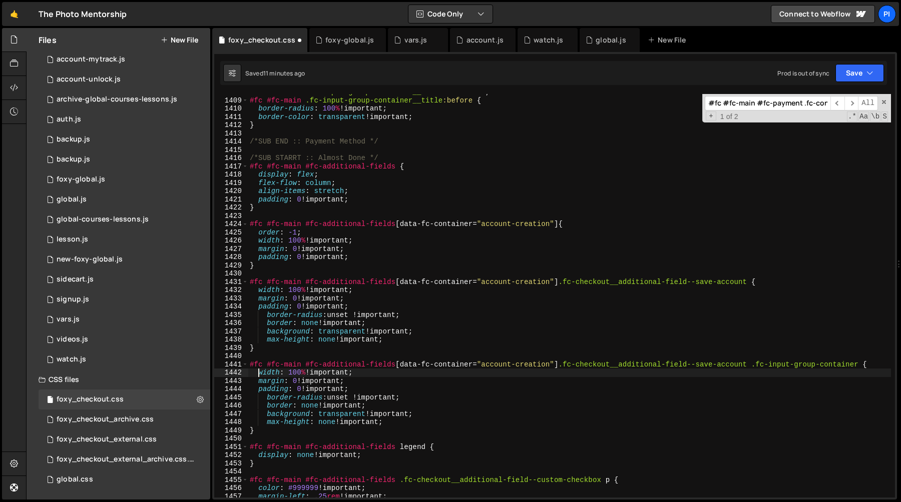
click at [419, 427] on div "#fc #fc-main .fc-input-group-container__no-title :before , #fc #fc-main .fc-inp…" at bounding box center [569, 298] width 643 height 420
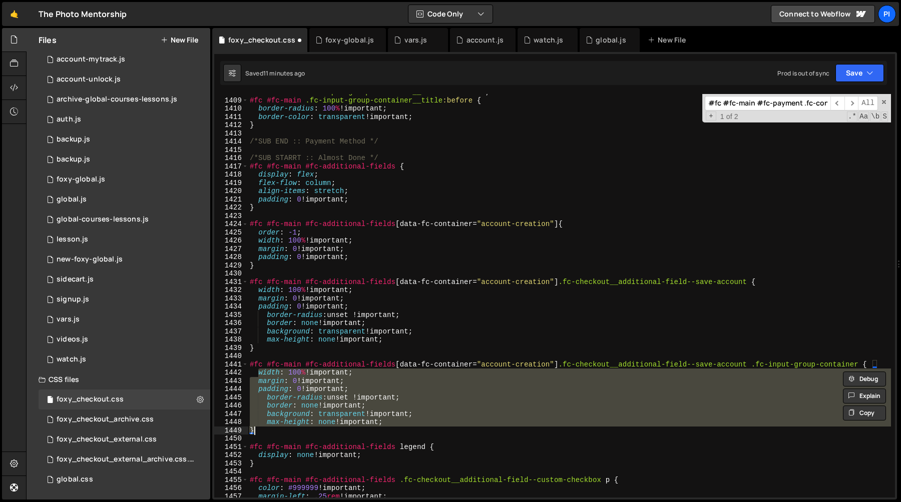
click at [410, 426] on div "#fc #fc-main .fc-input-group-container__no-title :before , #fc #fc-main .fc-inp…" at bounding box center [569, 296] width 643 height 404
paste textarea "margin: 0"
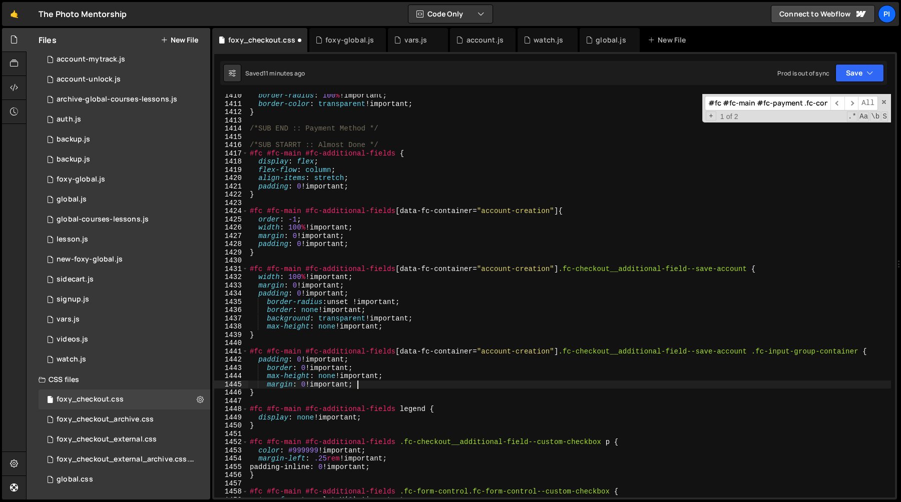
scroll to position [11709, 0]
click at [444, 395] on div "border-radius : 100 % !important ; border-color : transparent !important ; } /*…" at bounding box center [569, 302] width 643 height 420
type textarea "}"
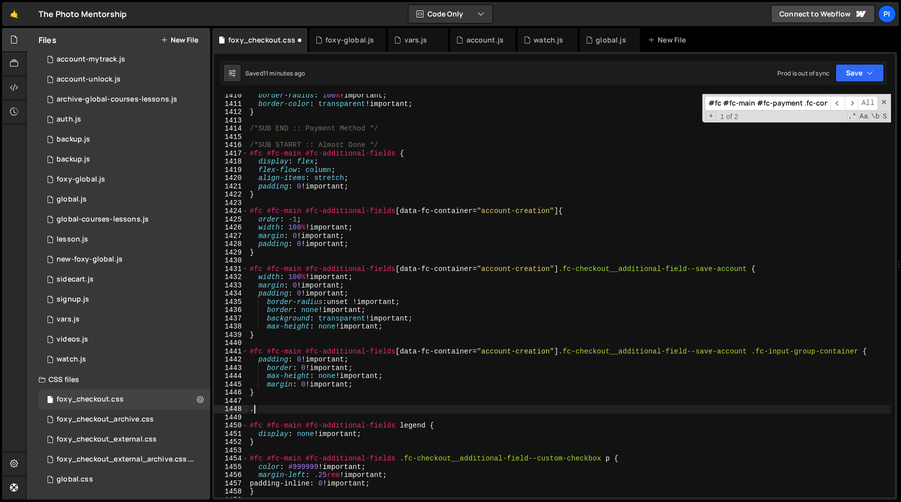
paste textarea "fc-input-group-container__title"
click at [869, 354] on div "border-radius : 100 % !important ; border-color : transparent !important ; } /*…" at bounding box center [569, 302] width 643 height 420
click at [364, 410] on div "border-radius : 100 % !important ; border-color : transparent !important ; } /*…" at bounding box center [569, 302] width 643 height 420
paste textarea "#fc #fc-main #fc-additional-fields [data-fc-container="account-creation"] .fc-c…"
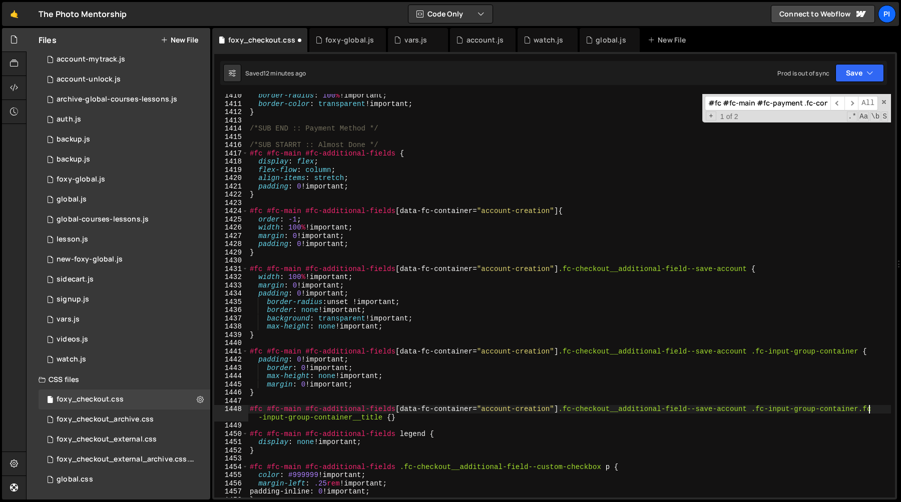
type textarea "#fc #fc-main #fc-additional-fields [data-fc-container="account-creation"] .fc-c…"
click at [393, 419] on div "border-radius : 100 % !important ; border-color : transparent !important ; } /*…" at bounding box center [569, 302] width 643 height 420
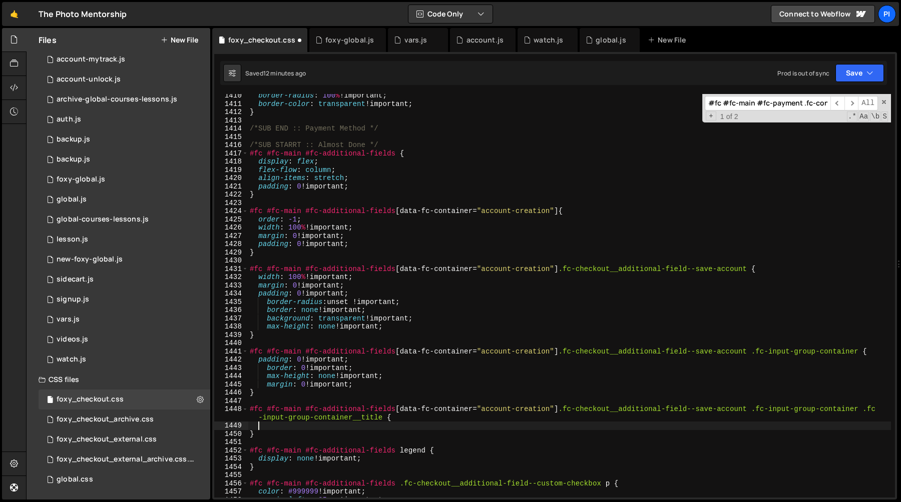
click at [373, 426] on div "border-radius : 100 % !important ; border-color : transparent !important ; } /*…" at bounding box center [569, 302] width 643 height 420
paste textarea "min-height: 0 !important;"
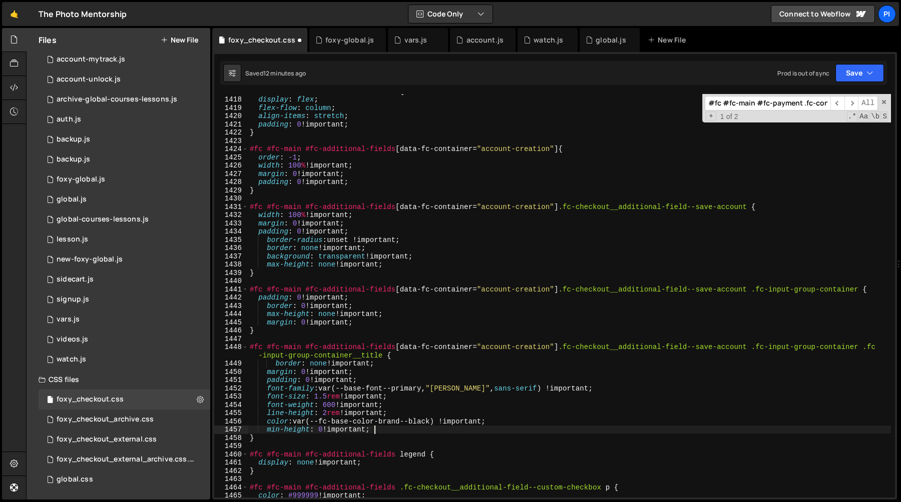
scroll to position [11771, 0]
click at [276, 440] on div "#fc #fc-main #fc-additional-fields { display : flex ; flex-flow : column ; alig…" at bounding box center [569, 297] width 643 height 420
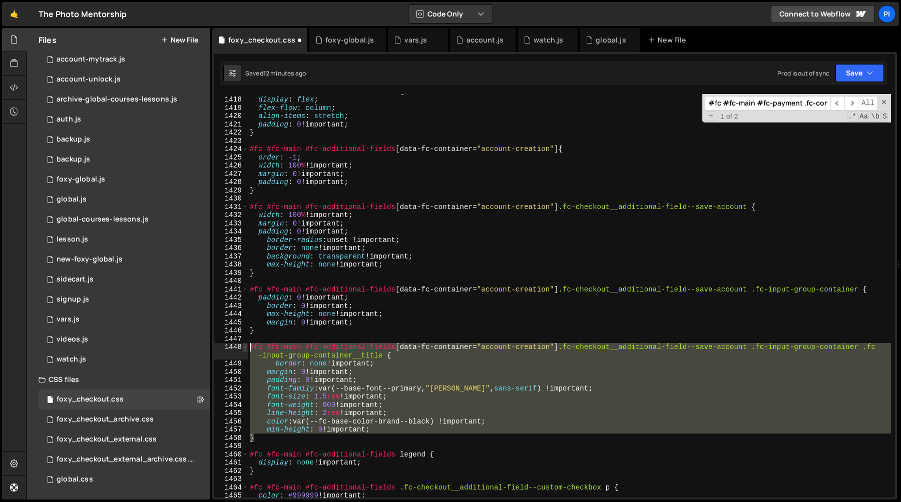
drag, startPoint x: 276, startPoint y: 440, endPoint x: 247, endPoint y: 349, distance: 95.6
click at [247, 349] on div "} 1417 1418 1419 1420 1421 1422 1423 1424 1425 1426 1427 1428 1429 1430 1431 14…" at bounding box center [554, 296] width 680 height 404
type textarea "}"
click at [258, 439] on div "#fc #fc-main #fc-additional-fields { display : flex ; flex-flow : column ; alig…" at bounding box center [569, 297] width 643 height 420
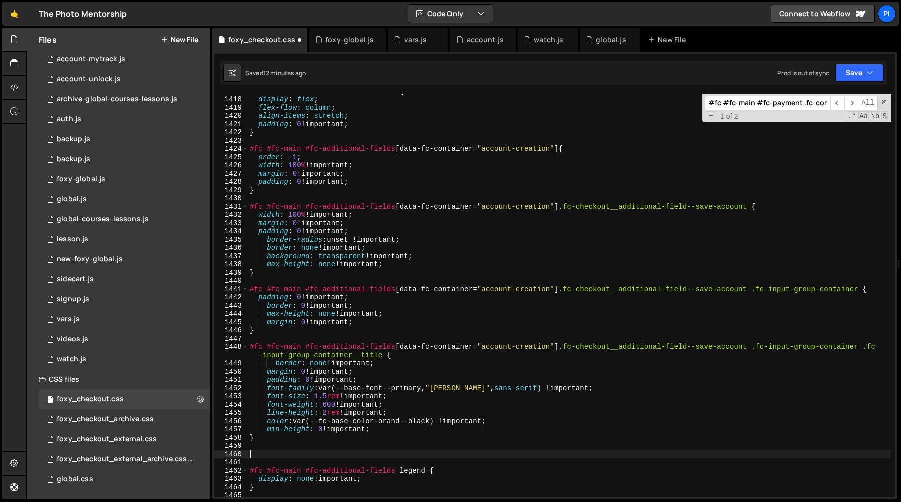
paste textarea "}"
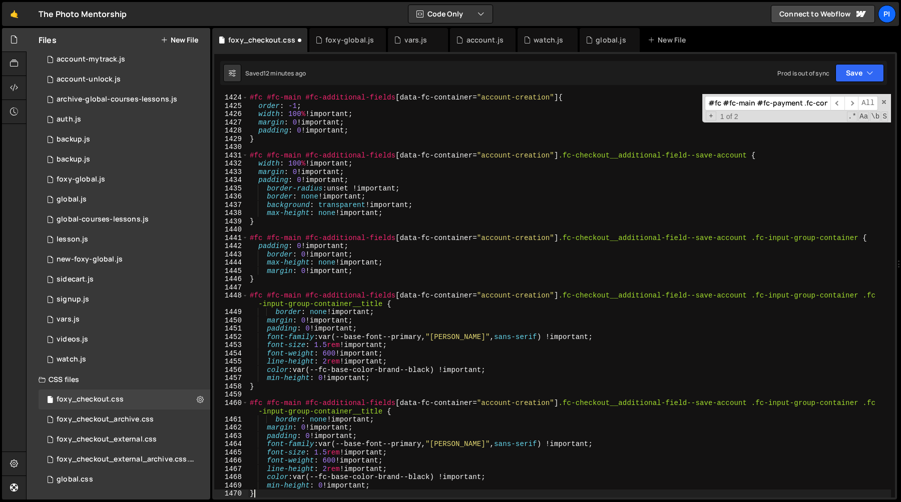
scroll to position [11823, 0]
click at [385, 412] on div "#fc #fc-main #fc-additional-fields [ data-fc-container = " account-creation " ]…" at bounding box center [569, 304] width 643 height 420
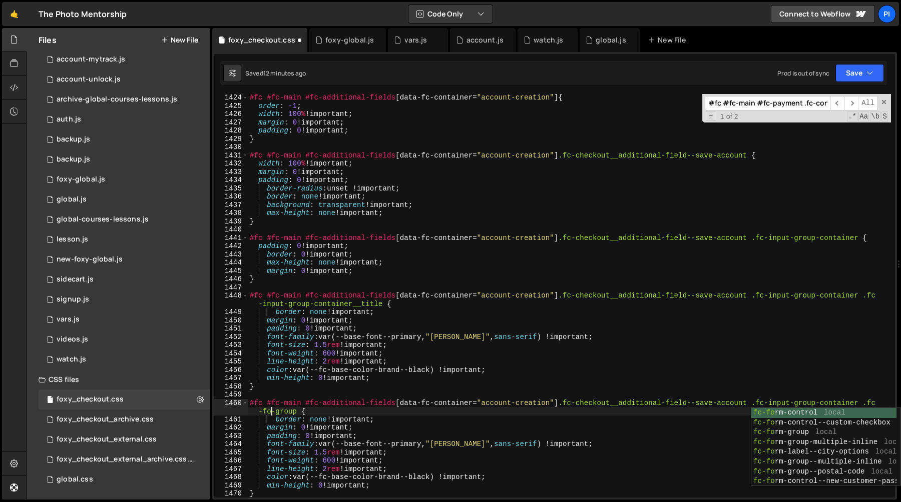
scroll to position [0, 46]
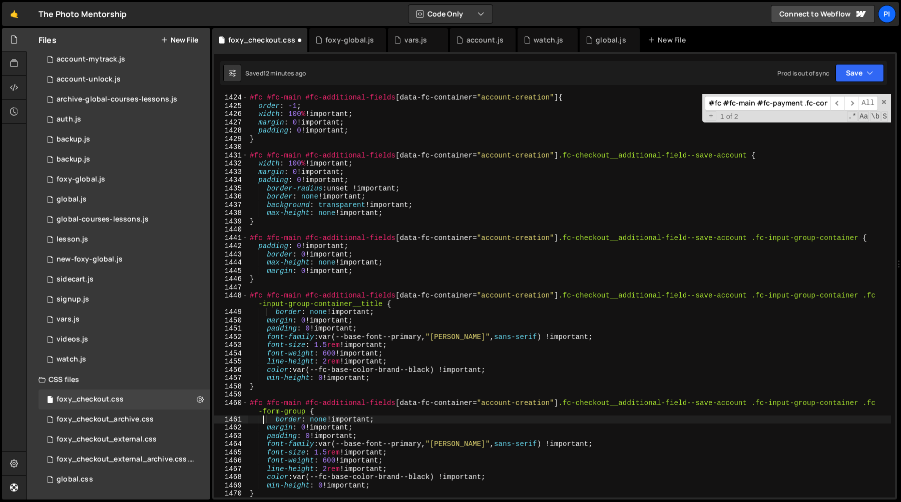
click at [263, 420] on div "#fc #fc-main #fc-additional-fields [ data-fc-container = " account-creation " ]…" at bounding box center [569, 304] width 643 height 420
click at [403, 485] on div "#fc #fc-main #fc-additional-fields [ data-fc-container = " account-creation " ]…" at bounding box center [569, 304] width 643 height 420
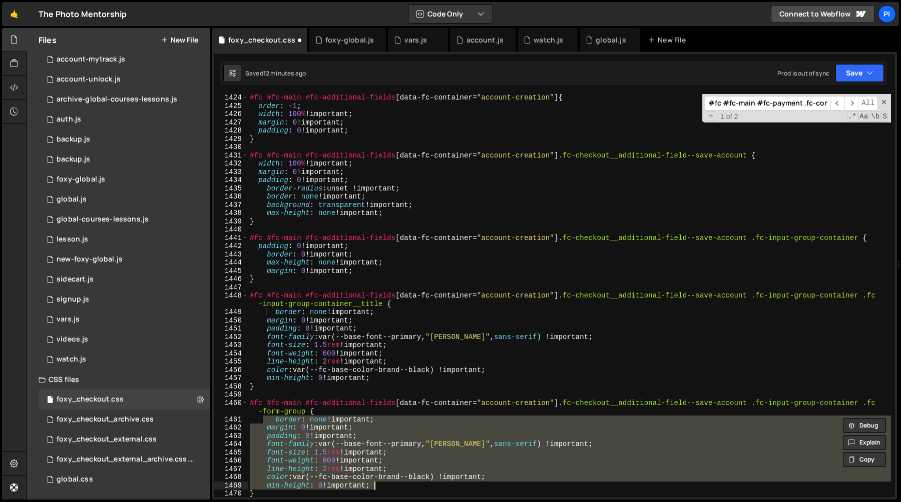
paste textarea "max-height: none"
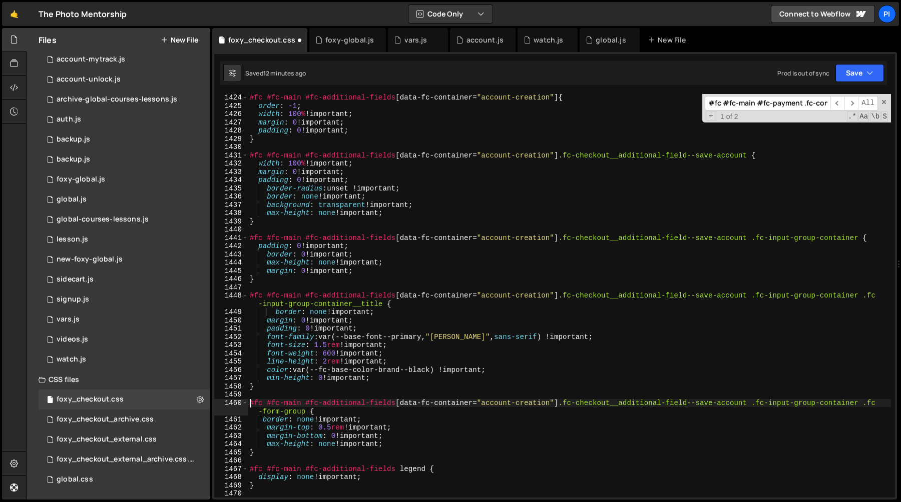
click at [249, 402] on div "#fc #fc-main #fc-additional-fields [ data-fc-container = " account-creation " ]…" at bounding box center [569, 304] width 643 height 420
click at [309, 412] on div "#fc #fc-main #fc-additional-fields [ data-fc-container = " account-creation " ]…" at bounding box center [569, 304] width 643 height 420
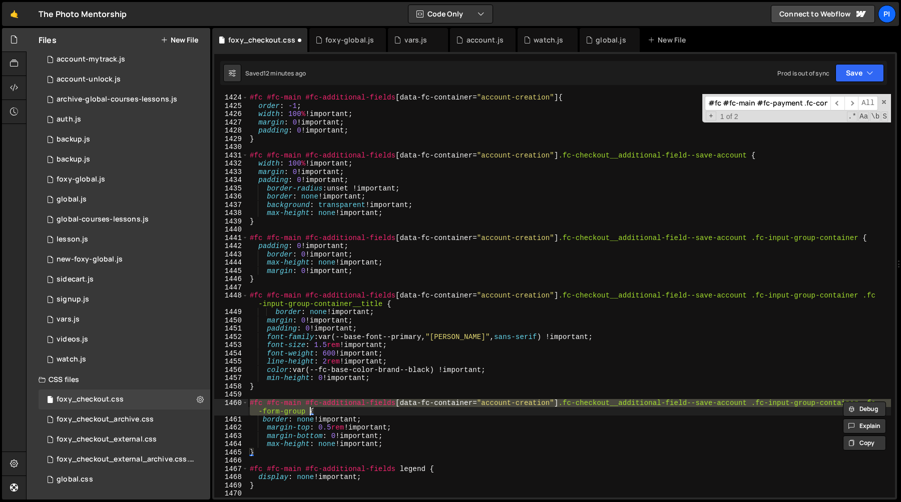
click at [306, 413] on div "#fc #fc-main #fc-additional-fields [ data-fc-container = " account-creation " ]…" at bounding box center [569, 296] width 643 height 404
click at [275, 452] on div "#fc #fc-main #fc-additional-fields [ data-fc-container = " account-creation " ]…" at bounding box center [569, 304] width 643 height 420
type textarea "}"
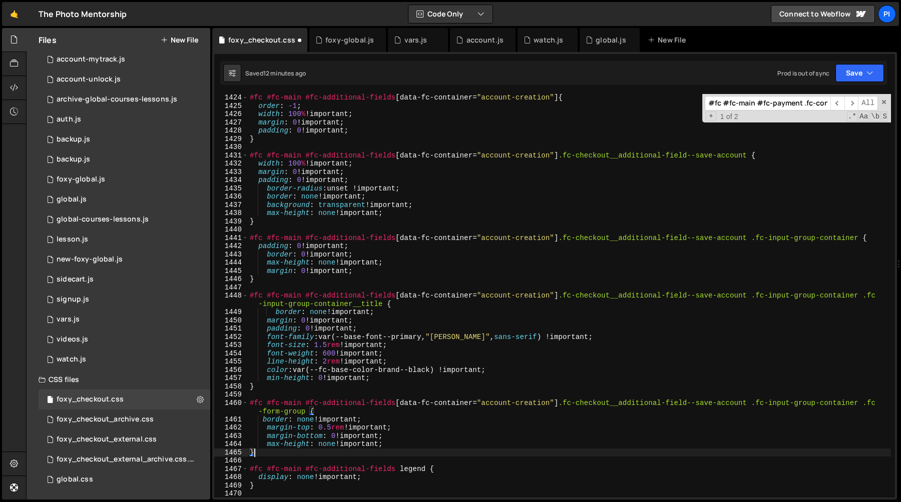
scroll to position [0, 0]
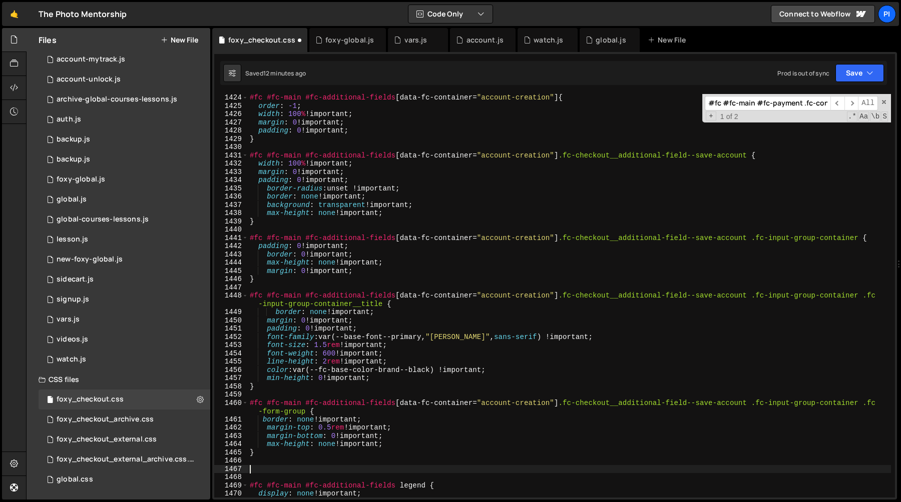
paste textarea "#fc #fc-main #fc-additional-fields [data-fc-container="account-creation"] .fc-c…"
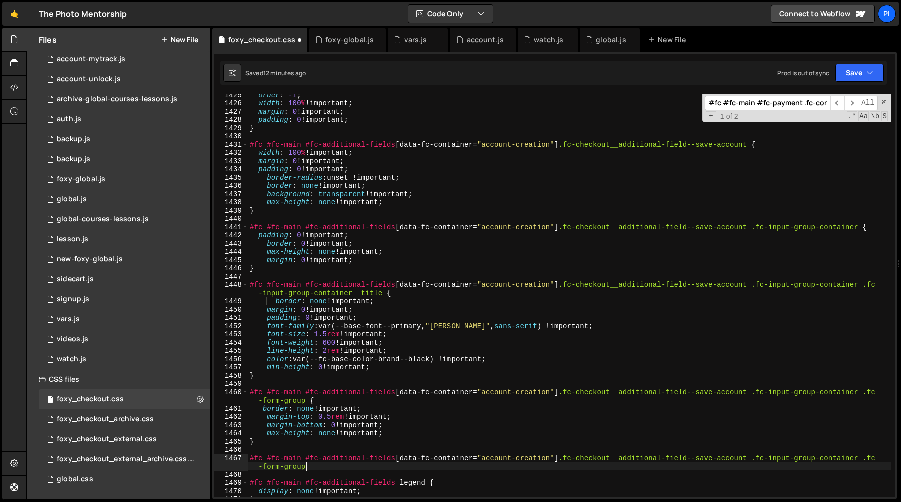
scroll to position [11889, 0]
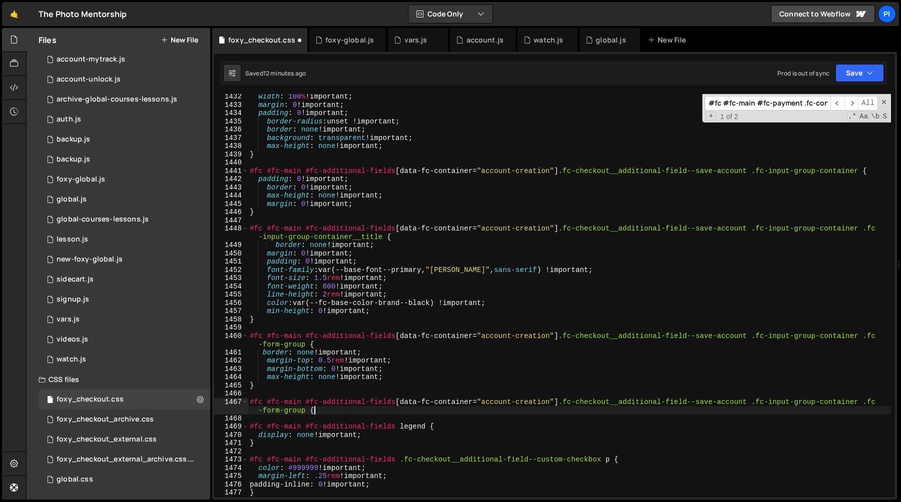
type textarea "#fc #fc-main #fc-additional-fields [data-fc-container="account-creation"] .fc-c…"
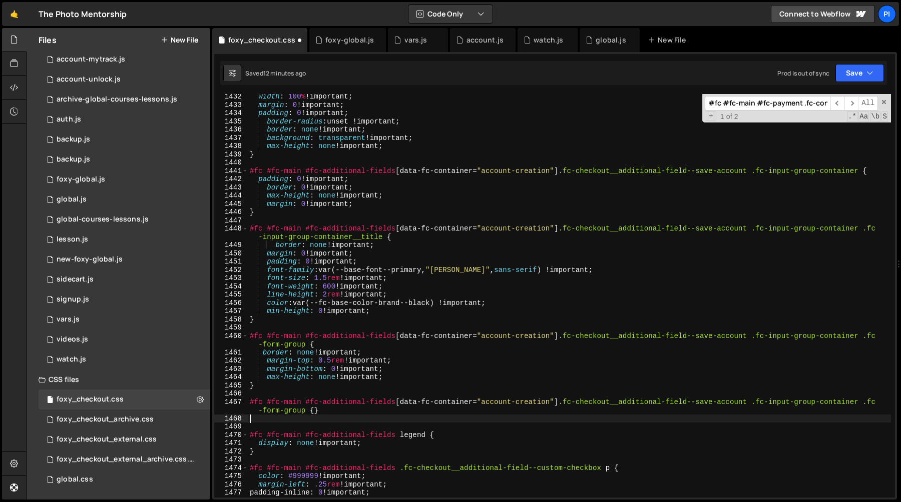
paste textarea "#fc #fc-main #fc-additional-fields [data-fc-container="account-creation"] .fc-c…"
type textarea "#fc #fc-main #fc-additional-fields [data-fc-container="account-creation"] .fc-c…"
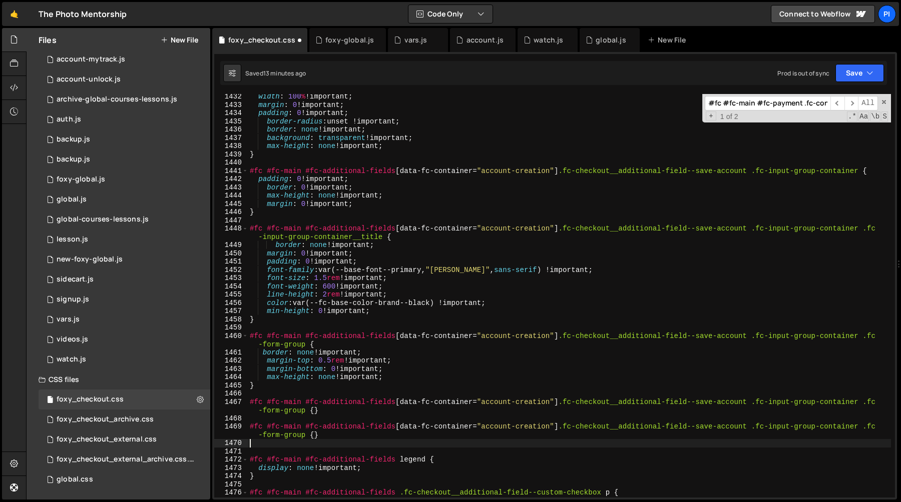
paste textarea "#fc #fc-main #fc-additional-fields [data-fc-container="account-creation"] .fc-c…"
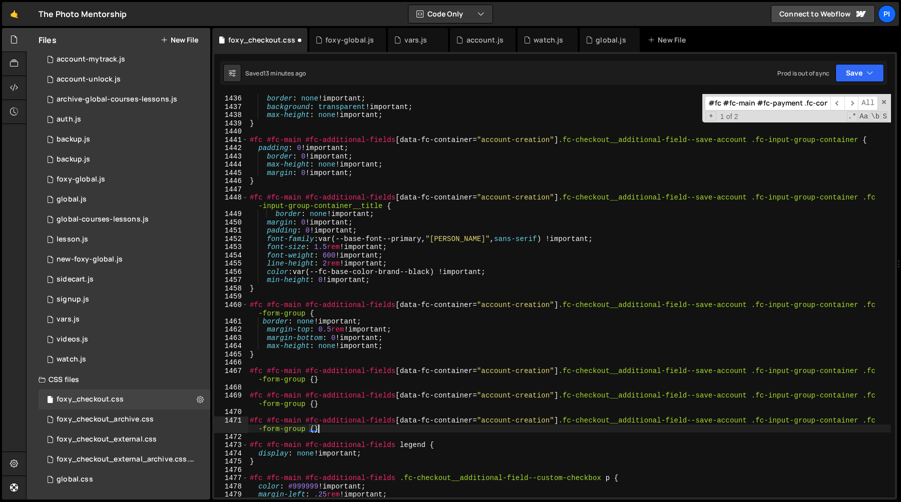
scroll to position [11937, 0]
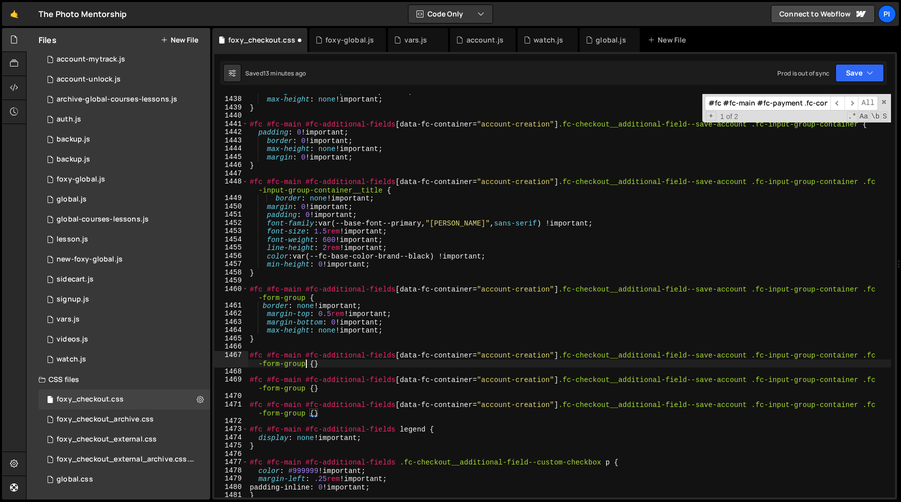
click at [305, 362] on div "background : transparent !important ; max-height : none !important ; } #fc #fc-…" at bounding box center [569, 297] width 643 height 420
type textarea "#fc #fc-main #fc-additional-fields [data-fc-container="account-creation"] .fc-c…"
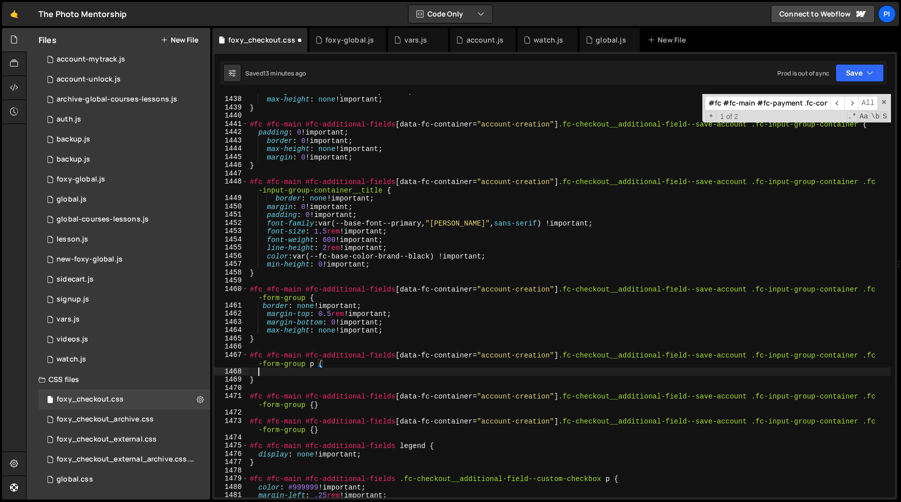
scroll to position [0, 0]
paste textarea "margin: 0 !important;"
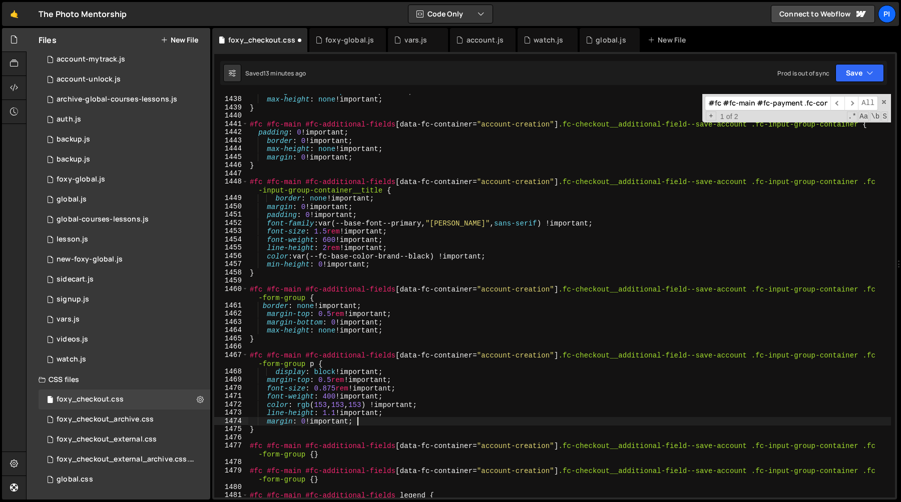
click at [418, 377] on div "background : transparent !important ; max-height : none !important ; } #fc #fc-…" at bounding box center [569, 297] width 643 height 420
click at [383, 424] on div "background : transparent !important ; max-height : none !important ; } #fc #fc-…" at bounding box center [569, 297] width 643 height 420
click at [399, 416] on div "background : transparent !important ; max-height : none !important ; } #fc #fc-…" at bounding box center [569, 297] width 643 height 420
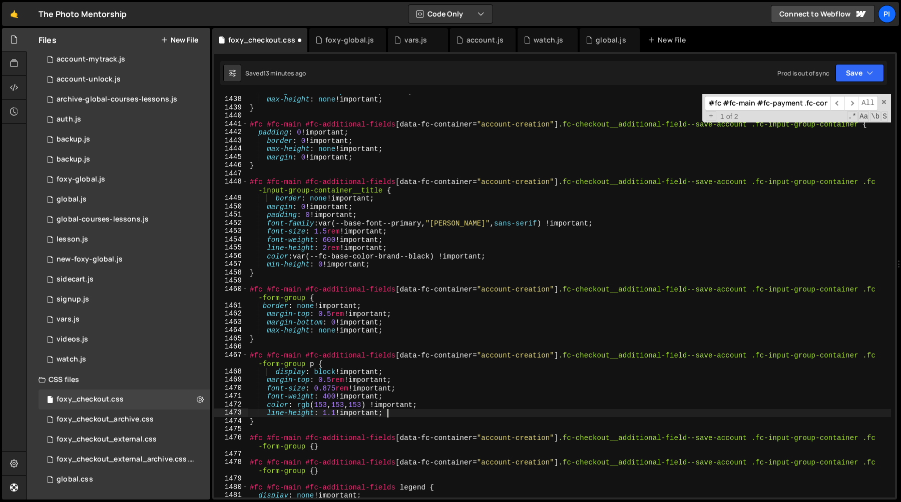
click at [310, 449] on div "background : transparent !important ; max-height : none !important ; } #fc #fc-…" at bounding box center [569, 297] width 643 height 420
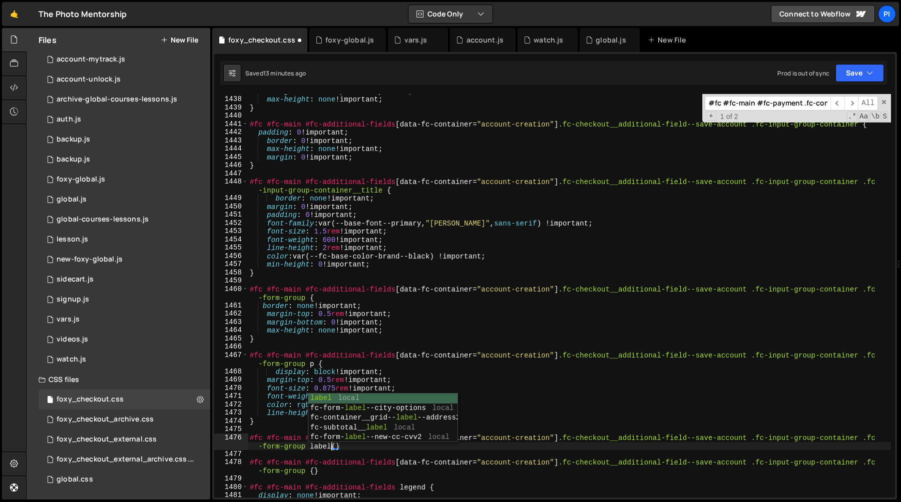
scroll to position [0, 50]
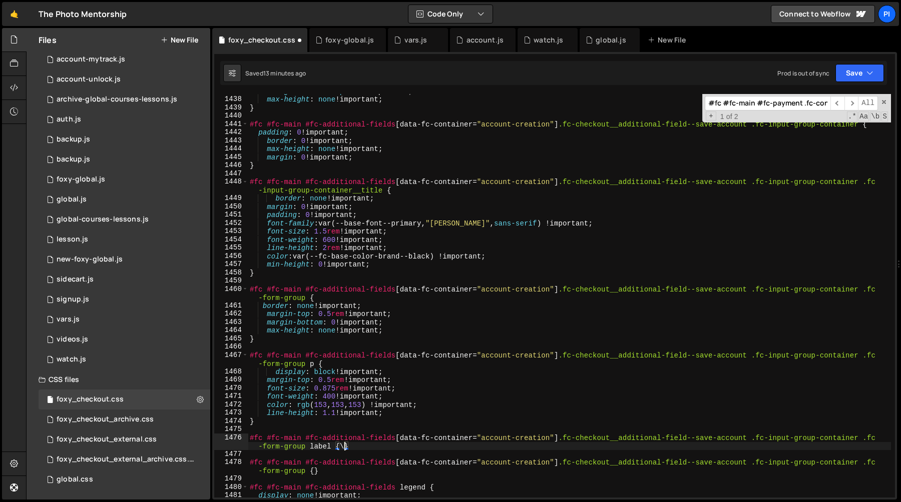
type textarea "#fc #fc-main #fc-additional-fields [data-fc-container="account-creation"] .fc-c…"
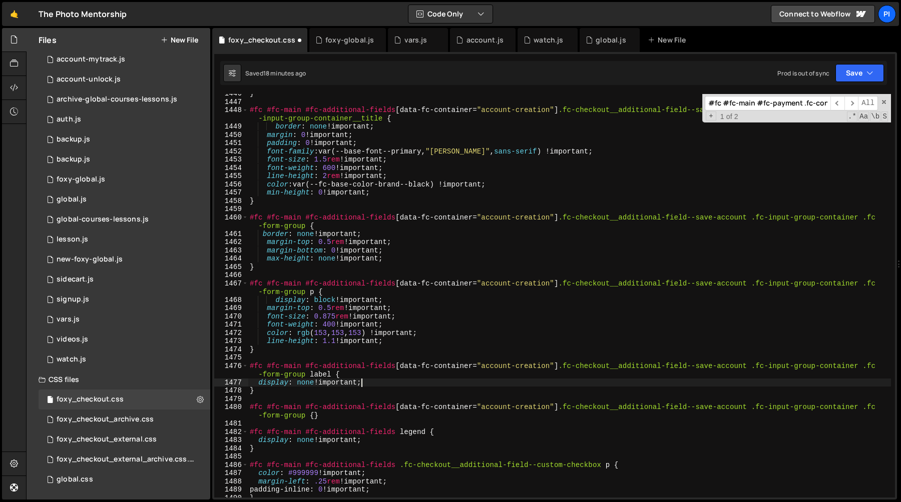
scroll to position [12007, 0]
click at [308, 419] on div "} #fc #fc-main #fc-additional-fields [ data-fc-container = " account-creation "…" at bounding box center [569, 301] width 643 height 420
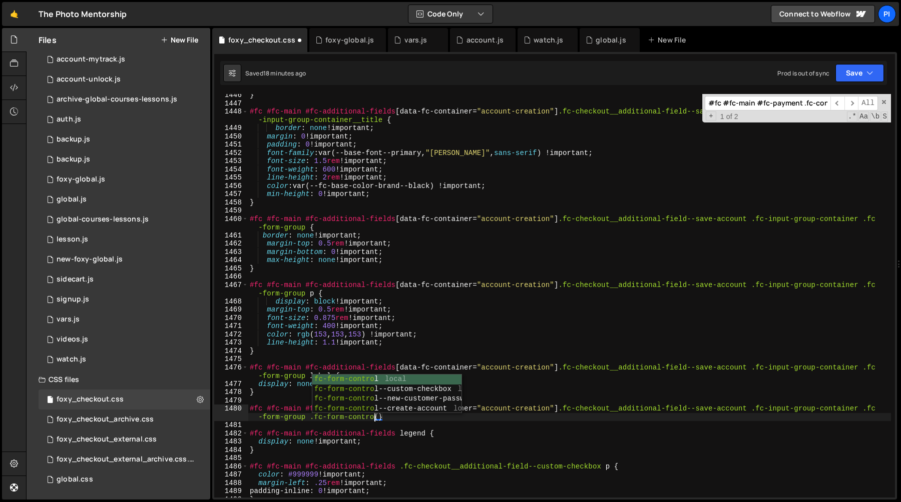
type textarea "#fc #fc-main #fc-additional-fields [data-fc-container="account-creation"] .fc-c…"
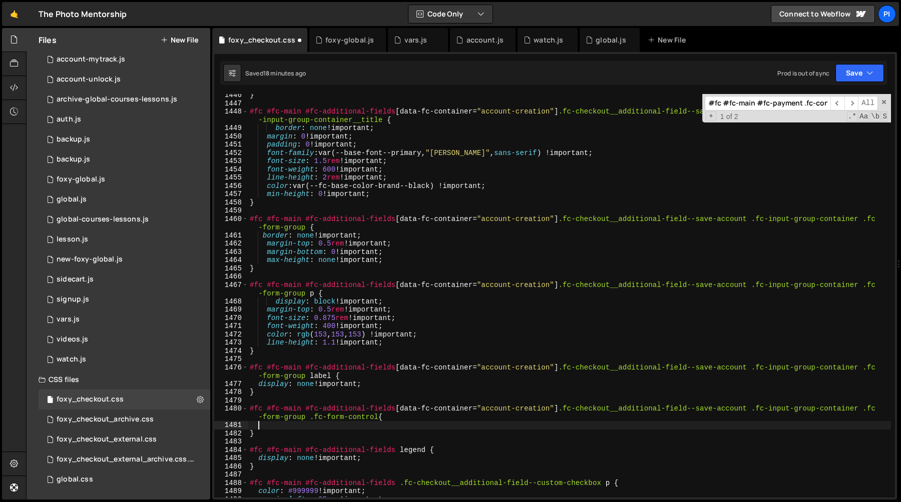
paste textarea
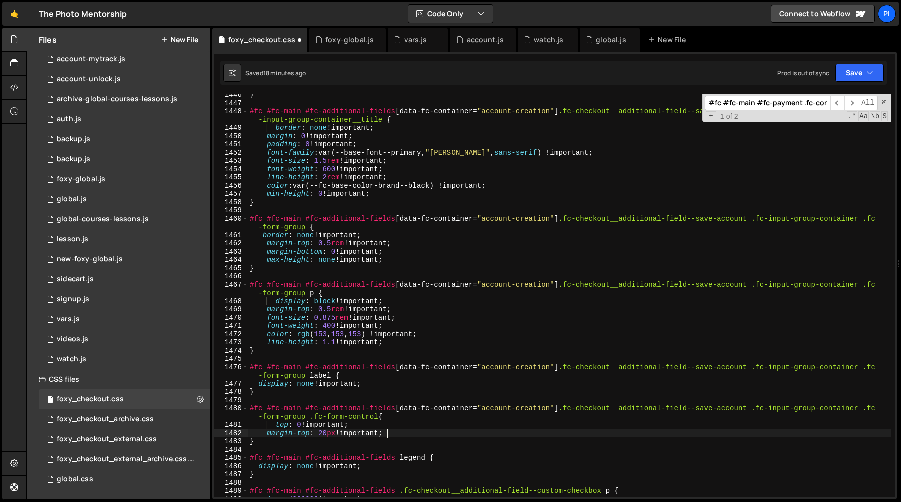
click at [408, 418] on div "} #fc #fc-main #fc-additional-fields [ data-fc-container = " account-creation "…" at bounding box center [569, 301] width 643 height 420
type textarea "#fc #fc-main #fc-additional-fields [data-fc-container="account-creation"] .fc-c…"
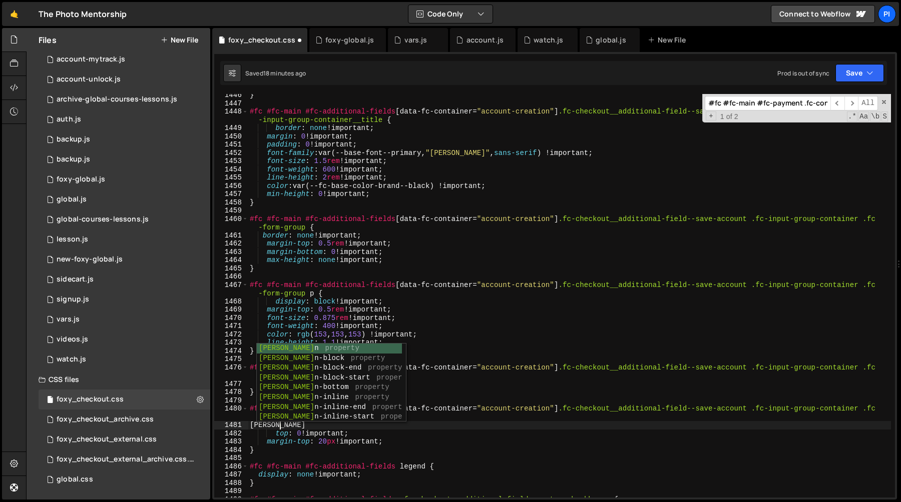
scroll to position [0, 2]
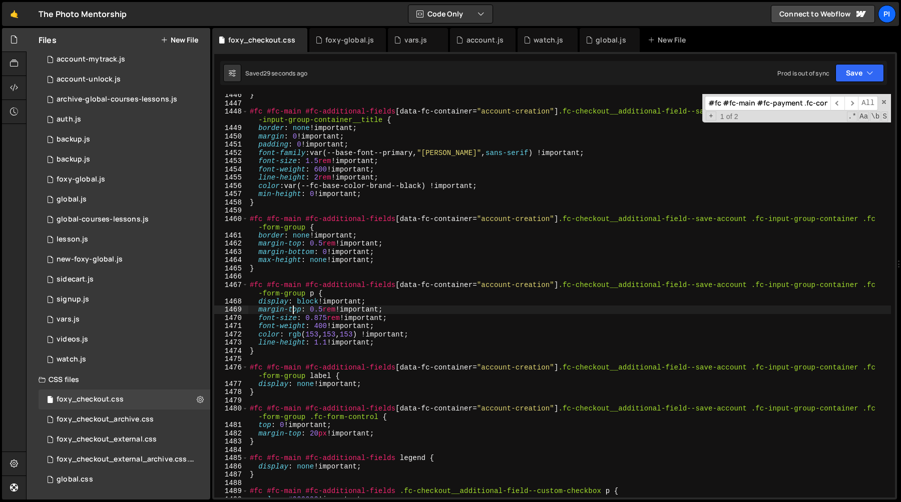
click at [292, 311] on div "} #fc #fc-main #fc-additional-fields [ data-fc-container = " account-creation "…" at bounding box center [569, 301] width 643 height 420
type textarea "margin-top: 0.5rem !important;"
click at [408, 313] on div "} #fc #fc-main #fc-additional-fields [ data-fc-container = " account-creation "…" at bounding box center [569, 301] width 643 height 420
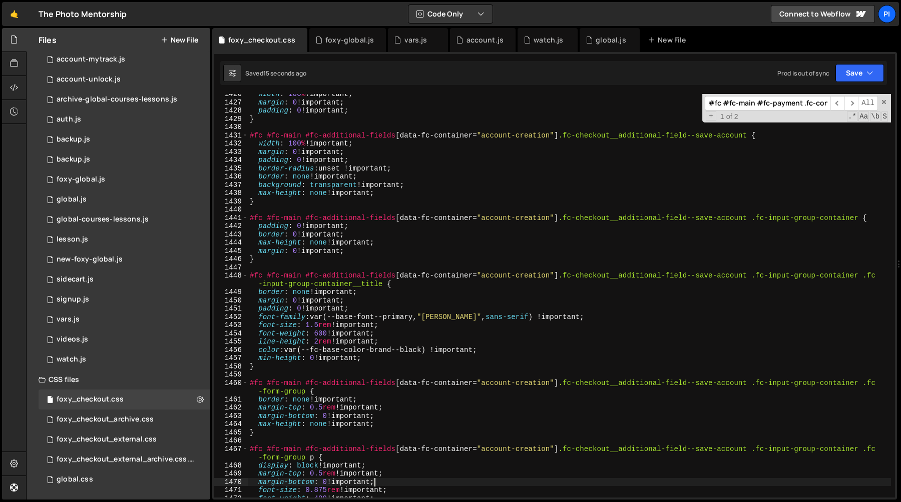
scroll to position [11842, 0]
click at [380, 237] on div "width : 100 % !important ; margin : 0 !important ; padding : 0 !important ; } #…" at bounding box center [569, 301] width 643 height 420
type textarea "border: 0 !important;"
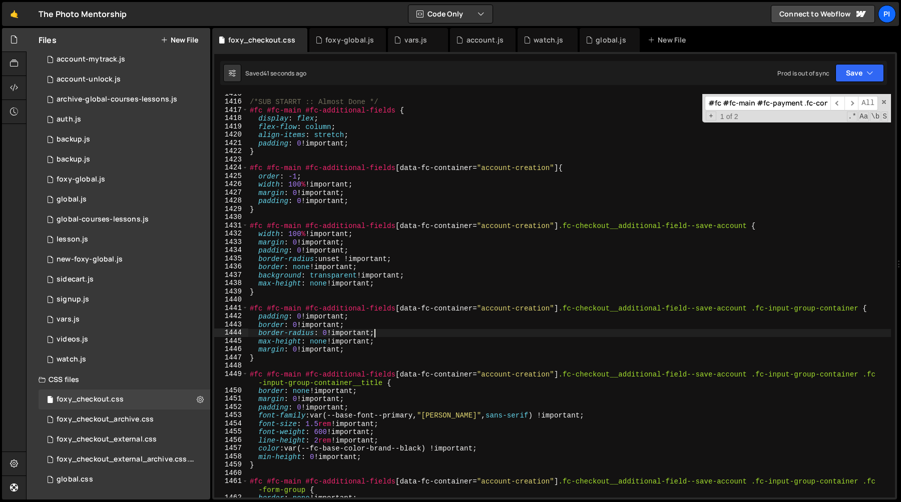
scroll to position [11730, 0]
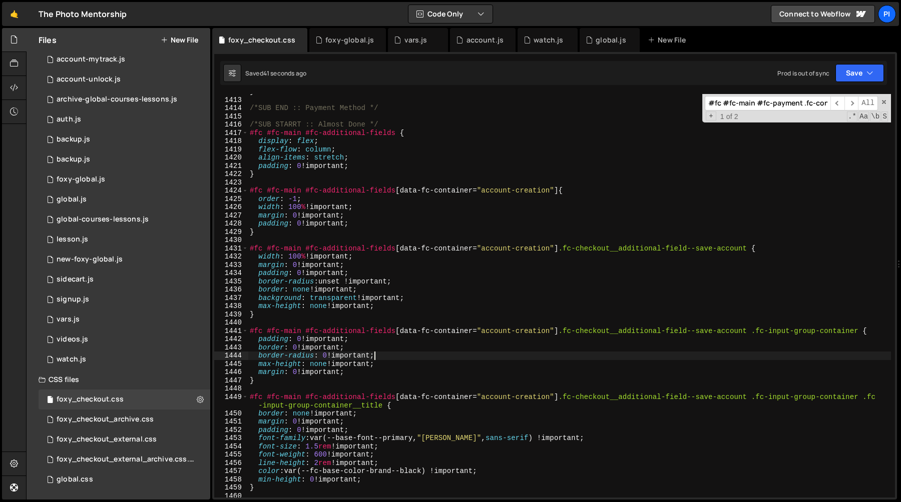
click at [374, 224] on div "} /*SUB END :: Payment Method */ /*SUB STARRT :: Almost Done */ #fc #fc-main #f…" at bounding box center [569, 298] width 643 height 420
click at [299, 216] on div "} /*SUB END :: Payment Method */ /*SUB STARRT :: Almost Done */ #fc #fc-main #f…" at bounding box center [569, 298] width 643 height 420
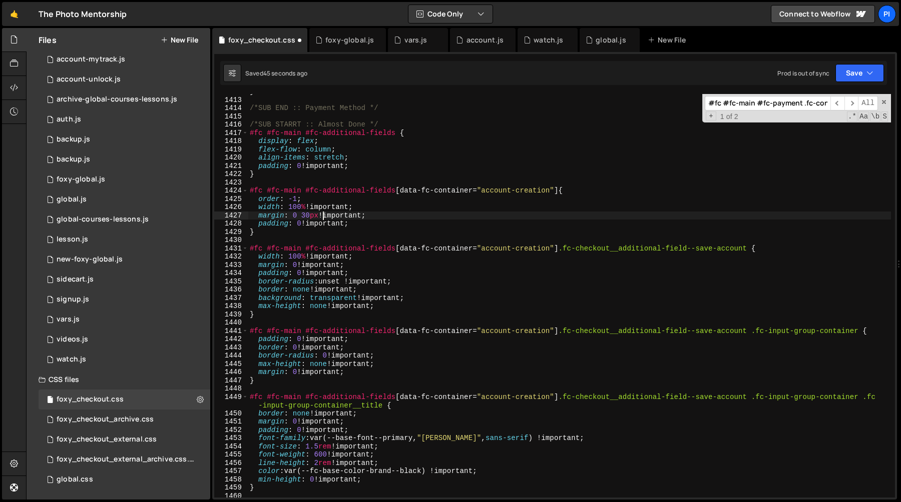
scroll to position [0, 5]
click at [309, 218] on div "} /*SUB END :: Payment Method */ /*SUB STARRT :: Almost Done */ #fc #fc-main #f…" at bounding box center [569, 298] width 643 height 420
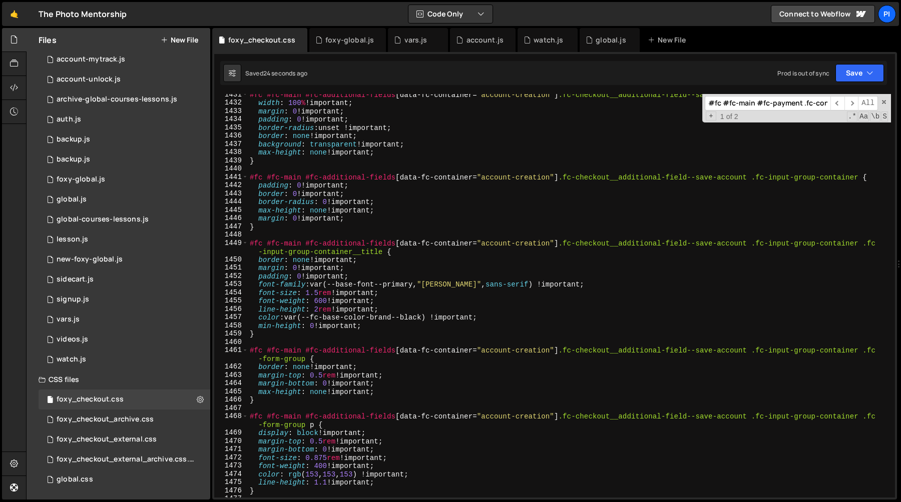
scroll to position [11883, 0]
click at [406, 445] on div "#fc #fc-main #fc-additional-fields [ data-fc-container = " account-creation " ]…" at bounding box center [569, 301] width 643 height 420
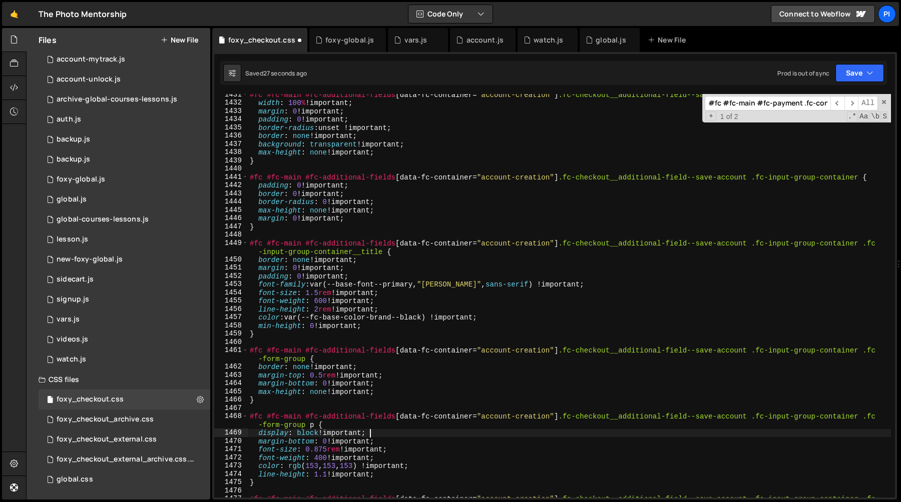
drag, startPoint x: 406, startPoint y: 442, endPoint x: 406, endPoint y: 434, distance: 8.0
click at [406, 434] on div "#fc #fc-main #fc-additional-fields [ data-fc-container = " account-creation " ]…" at bounding box center [569, 305] width 643 height 429
click at [306, 444] on div "#fc #fc-main #fc-additional-fields [ data-fc-container = " account-creation " ]…" at bounding box center [569, 305] width 643 height 429
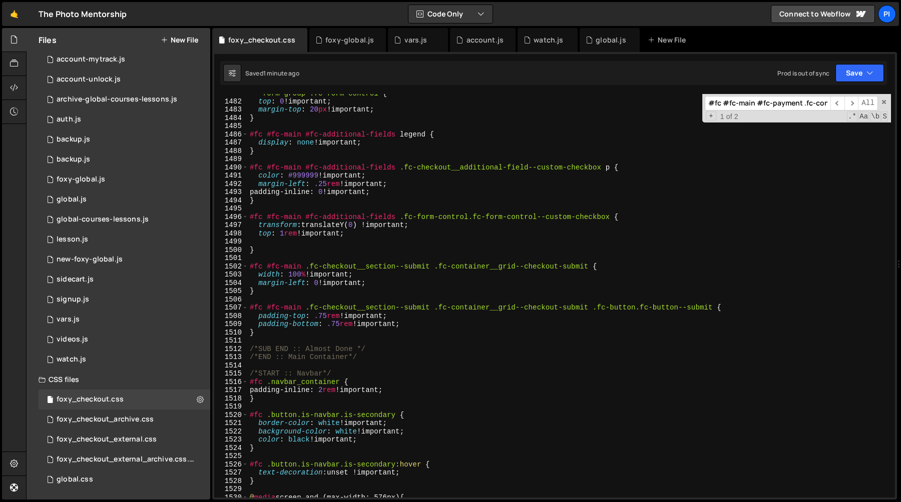
scroll to position [12336, 0]
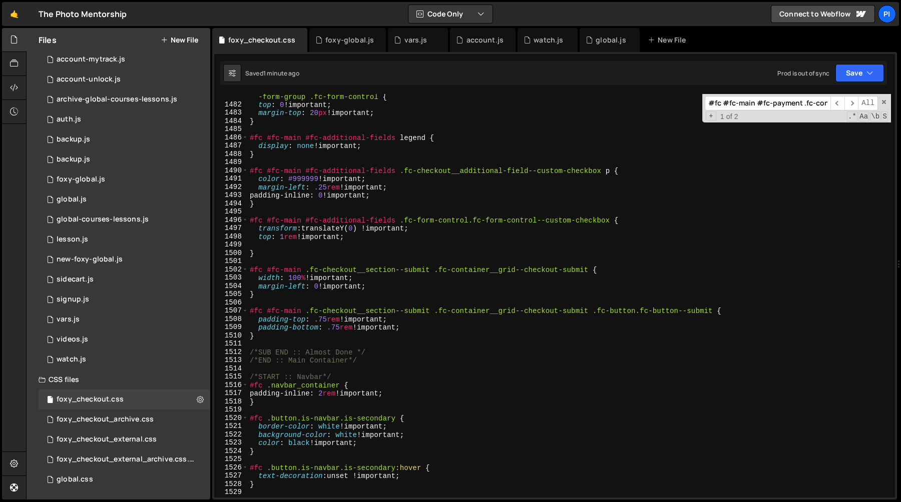
click at [386, 352] on div "#fc #fc-main #fc-additional-fields [ data-fc-container = " account-creation " ]…" at bounding box center [569, 298] width 643 height 429
type textarea "/*SUB END :: Almost Done */"
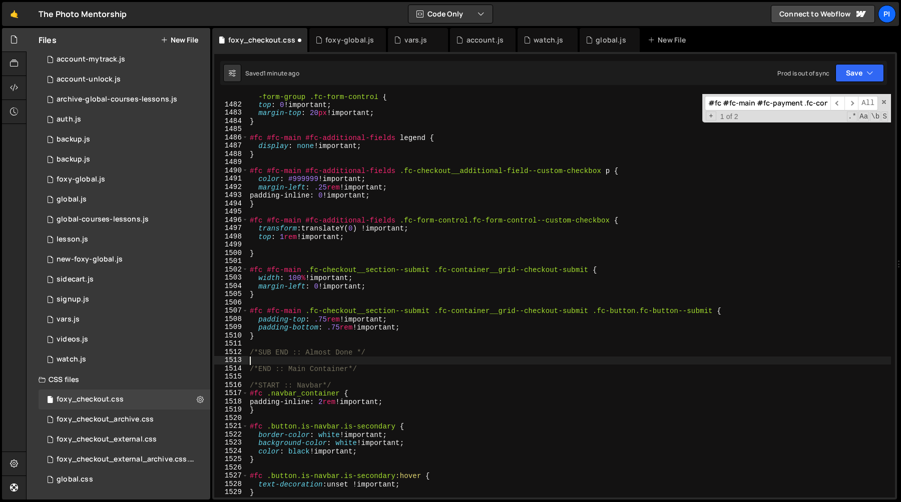
type textarea "/*SUB END :: Almost Done */"
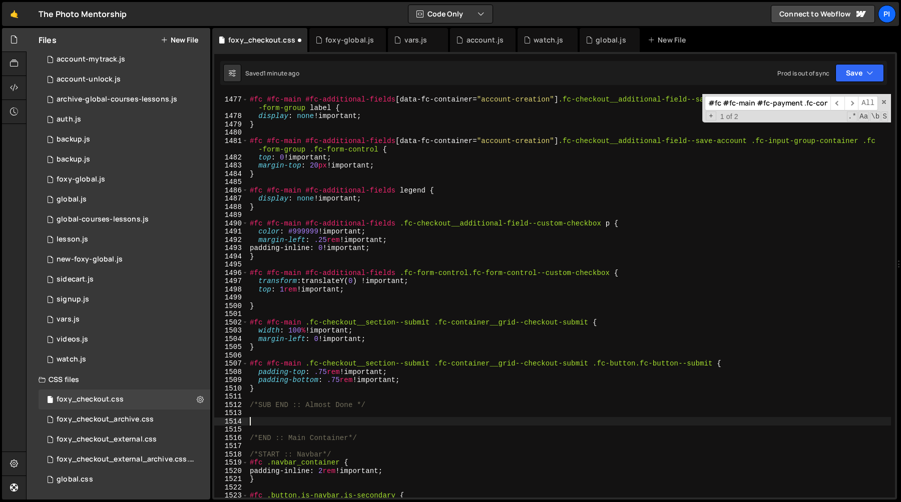
scroll to position [12283, 0]
type textarea "/*SUB END :: Almost Done */"
paste textarea "/*SUB END :: Almost Done */"
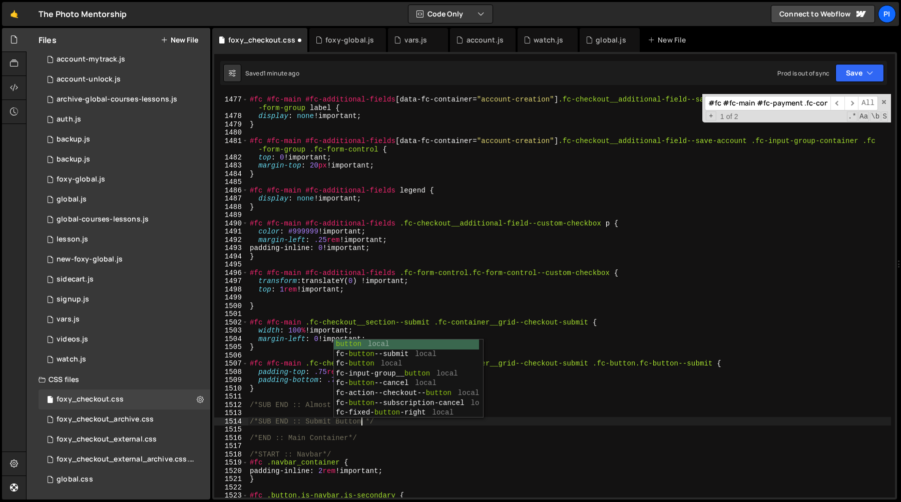
scroll to position [39, 0]
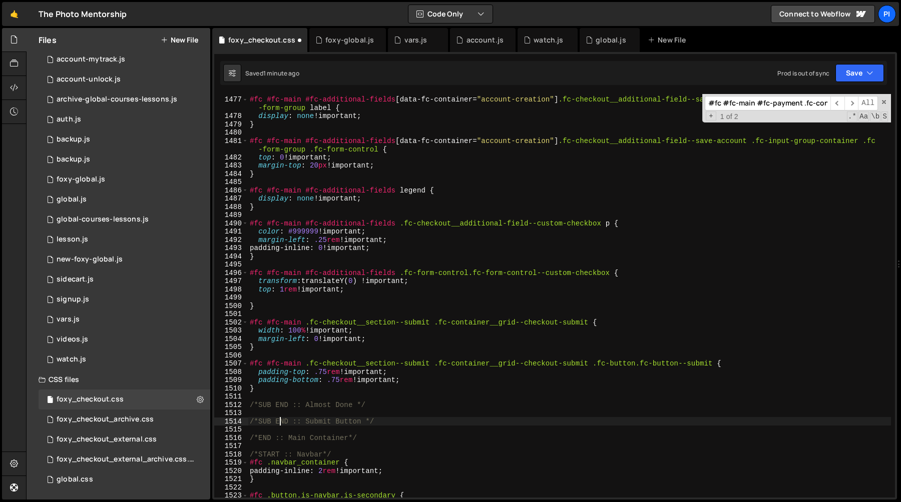
click at [280, 422] on div "#fc #fc-main #fc-additional-fields [ data-fc-container = " account-creation " ]…" at bounding box center [569, 297] width 643 height 420
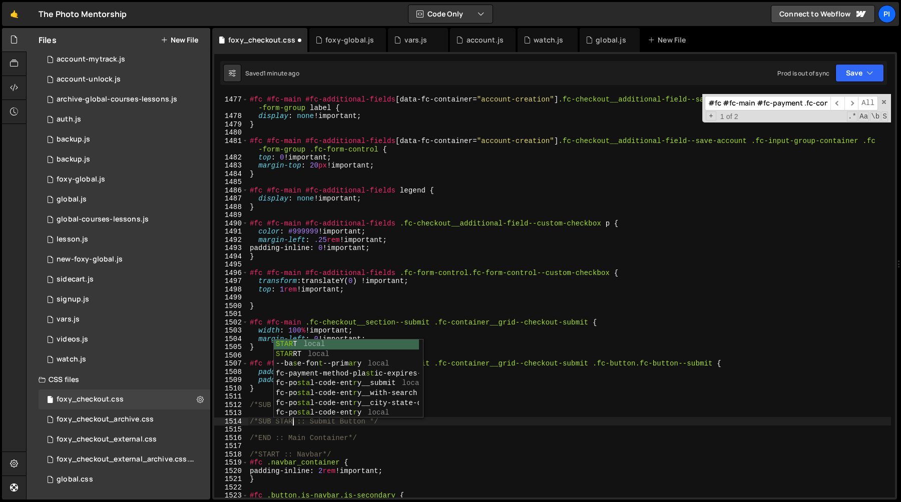
type textarea "/*SUB START :: Submit Button */"
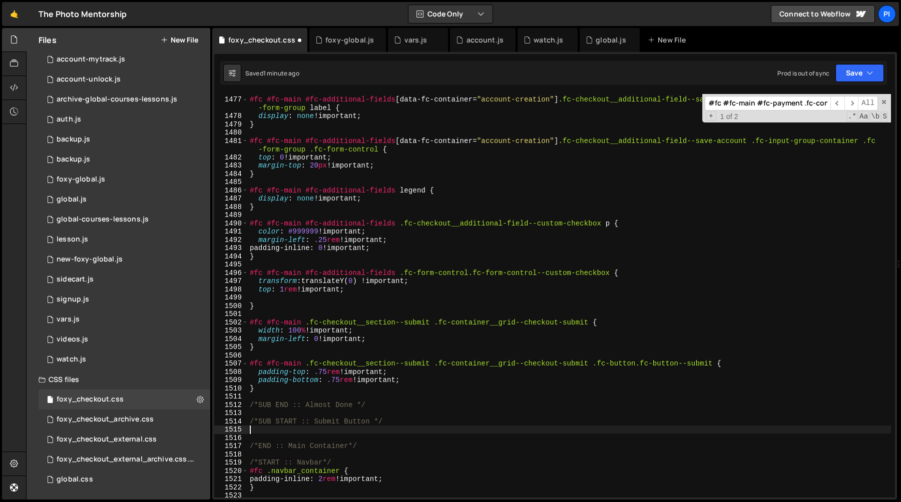
paste textarea "/*SUB START :: Submit Button */"
click at [290, 430] on div "#fc #fc-main #fc-additional-fields [ data-fc-container = " account-creation " ]…" at bounding box center [569, 297] width 643 height 420
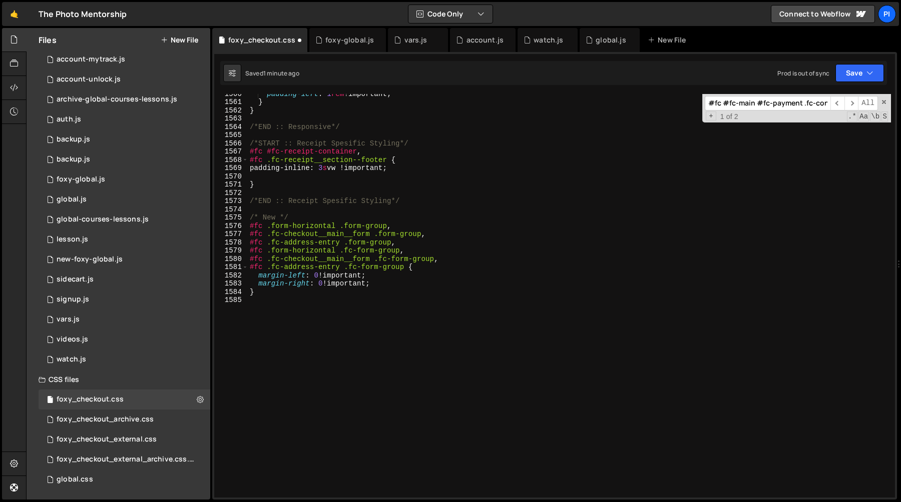
scroll to position [12991, 0]
click at [250, 215] on div "padding-left : 1 rem !important ; } } /*END :: Responsive*/ /*START :: Receipt …" at bounding box center [569, 300] width 643 height 420
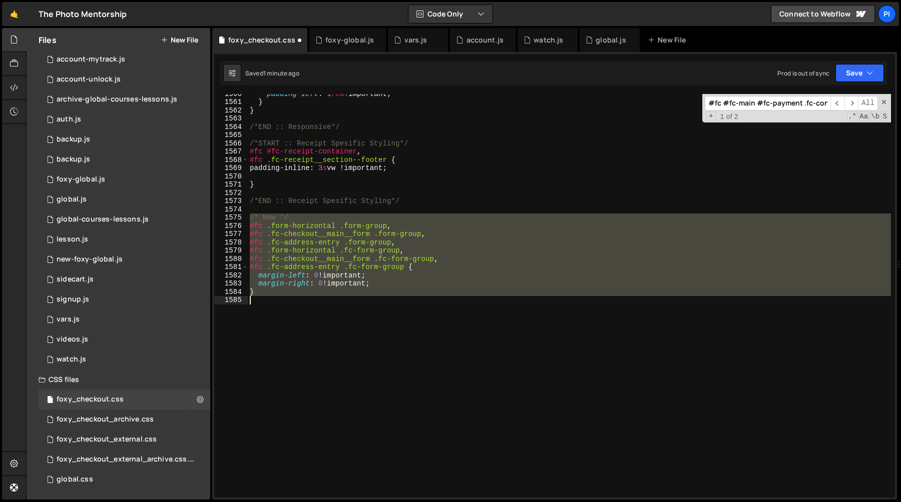
click at [267, 296] on div "padding-left : 1 rem !important ; } } /*END :: Responsive*/ /*START :: Receipt …" at bounding box center [569, 300] width 643 height 420
type textarea "}"
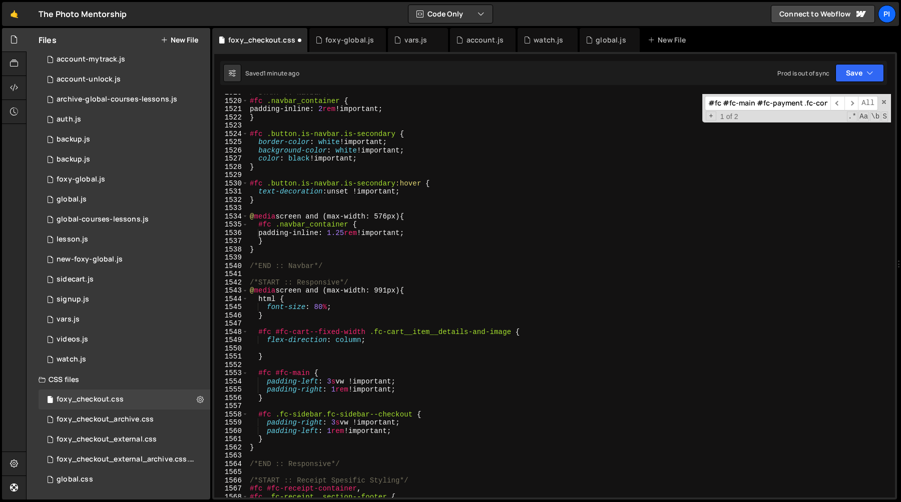
scroll to position [12946, 0]
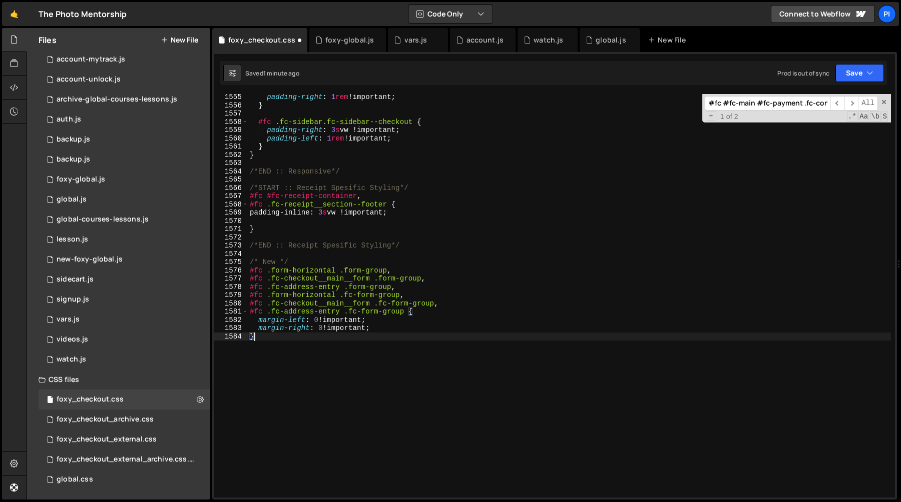
click at [270, 263] on div "padding-right : 1 rem !important ; } #fc .fc-sidebar.fc-sidebar--checkout { pad…" at bounding box center [569, 303] width 643 height 420
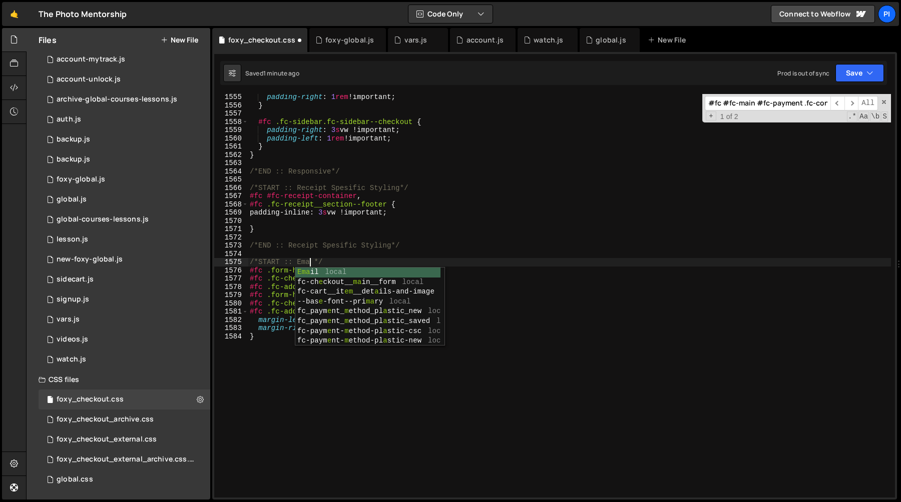
scroll to position [0, 5]
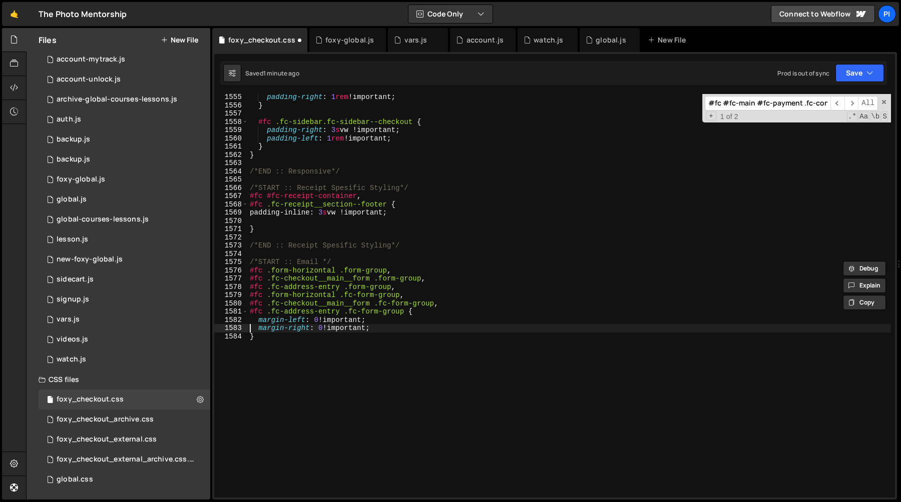
type textarea "}"
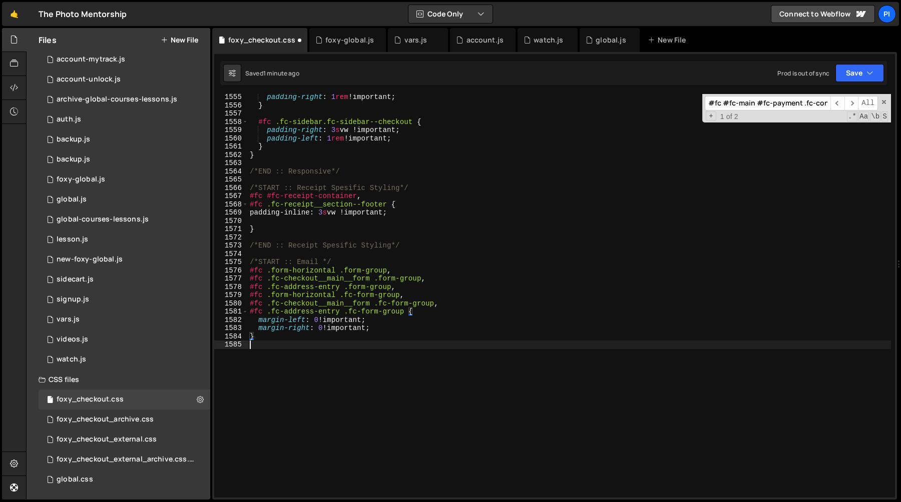
paste textarea "/*START :: Email */"
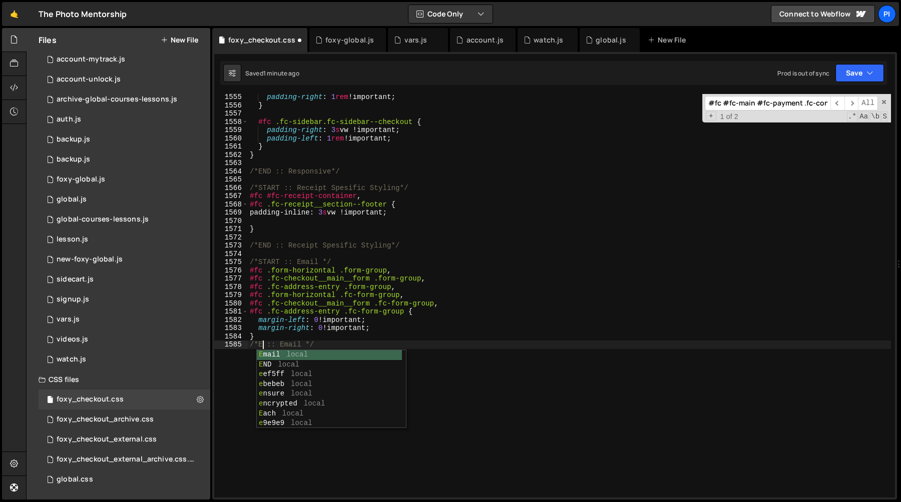
type textarea "/*END :: Email */"
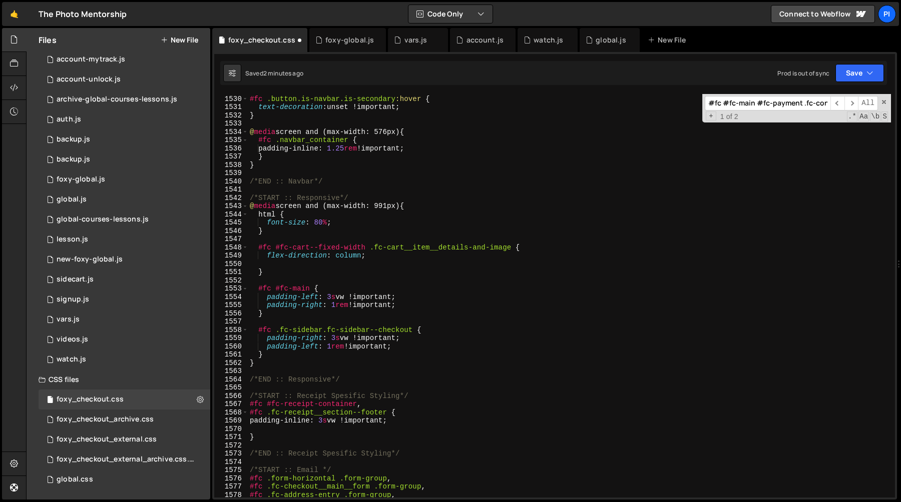
scroll to position [12737, 0]
click at [280, 445] on div "#fc .button.is-navbar.is-secondary :hover { text-decoration : unset !important …" at bounding box center [569, 298] width 643 height 420
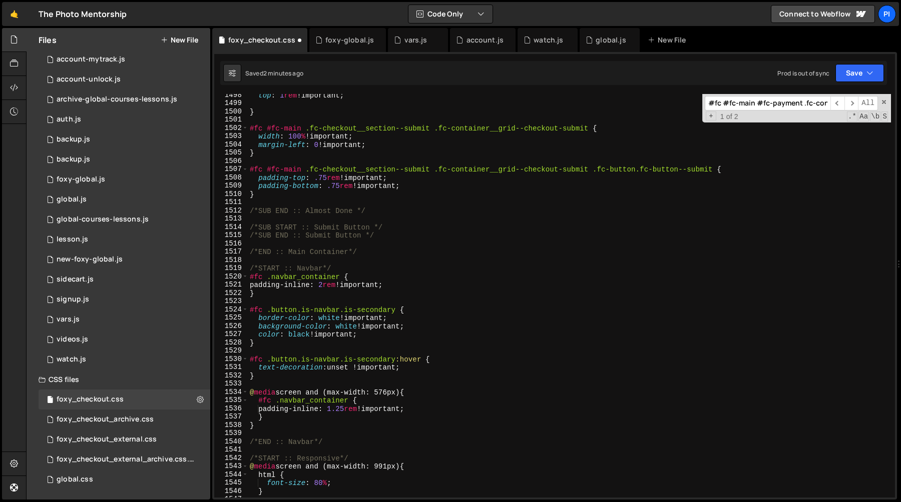
scroll to position [12479, 0]
click at [403, 225] on div "top : 1 rem !important ; } #fc #fc-main .fc-checkout__section--submit .fc-conta…" at bounding box center [569, 300] width 643 height 420
type textarea "/*SUB START :: Submit Button */"
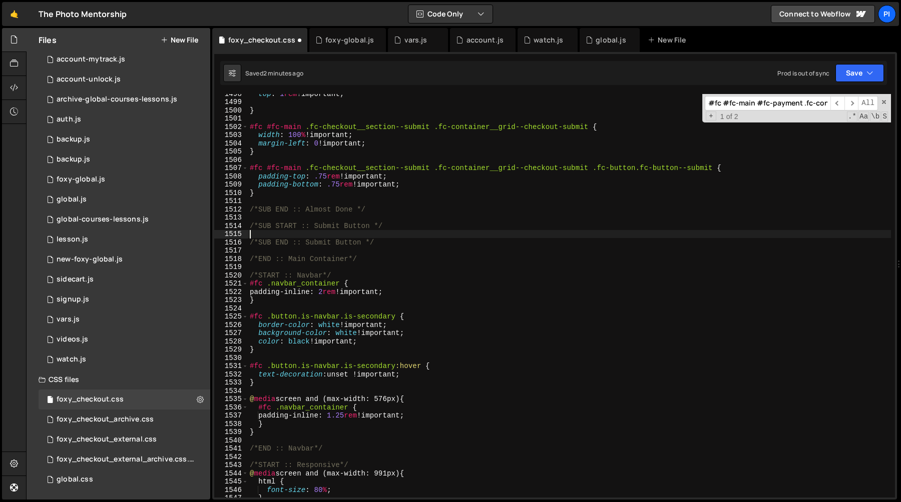
click at [341, 233] on div "top : 1 rem !important ; } #fc #fc-main .fc-checkout__section--submit .fc-conta…" at bounding box center [569, 300] width 643 height 420
paste textarea "fc-container__grid--checkout-submit"
type textarea "fc-container__grid--checkout-submit"
paste textarea "fc-container__grid--checkout-submit"
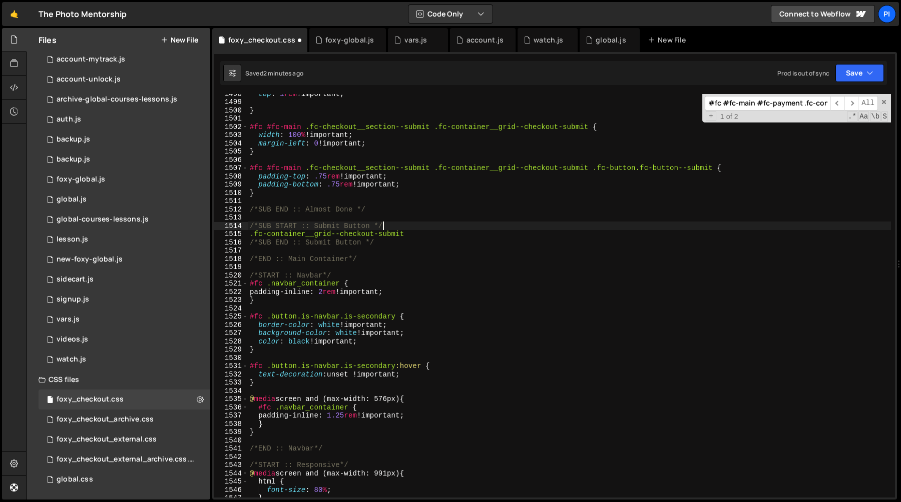
click at [423, 229] on div "top : 1 rem !important ; } #fc #fc-main .fc-checkout__section--submit .fc-conta…" at bounding box center [569, 300] width 643 height 420
click at [423, 235] on div "top : 1 rem !important ; } #fc #fc-main .fc-checkout__section--submit .fc-conta…" at bounding box center [569, 300] width 643 height 420
paste textarea "#fc #fc-main .fc-checkout__section--submit"
type textarea "#fc #fc-main .fc-checkout__section--submit .fc-container__grid--checkout-submit…"
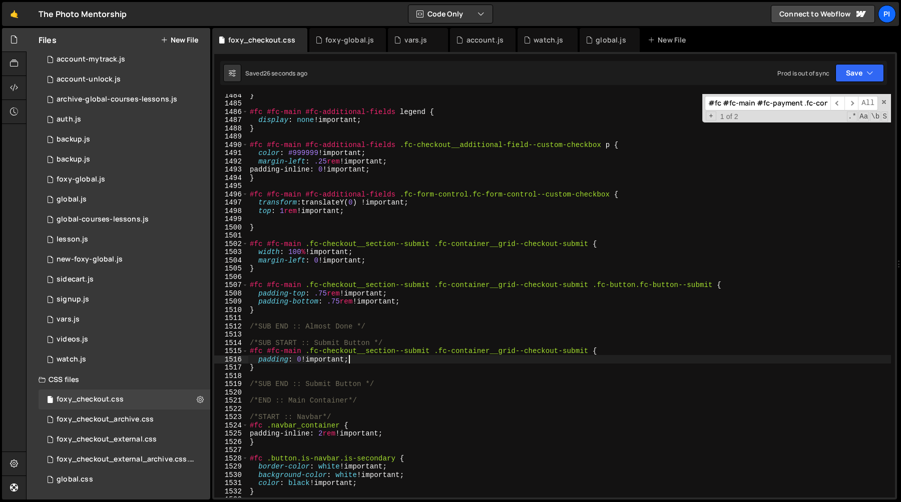
scroll to position [12362, 0]
click at [364, 364] on div "} #fc #fc-main #fc-additional-fields legend { display : none !important ; } #fc…" at bounding box center [569, 301] width 643 height 420
click at [355, 362] on div "} #fc #fc-main #fc-additional-fields legend { display : none !important ; } #fc…" at bounding box center [569, 301] width 643 height 420
click at [258, 363] on div "} #fc #fc-main #fc-additional-fields legend { display : none !important ; } #fc…" at bounding box center [569, 301] width 643 height 420
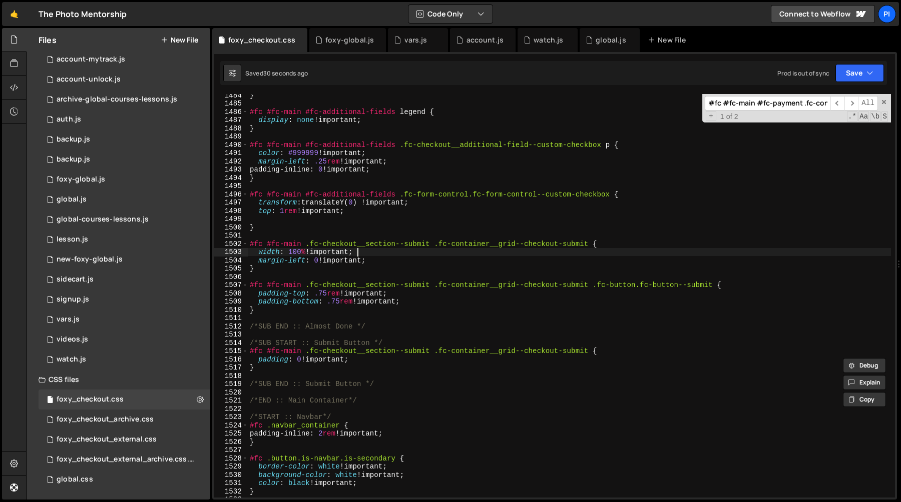
click at [389, 251] on div "} #fc #fc-main #fc-additional-fields legend { display : none !important ; } #fc…" at bounding box center [569, 301] width 643 height 420
type textarea "width: 100% !important;"
paste textarea "padding: 0 !important;"
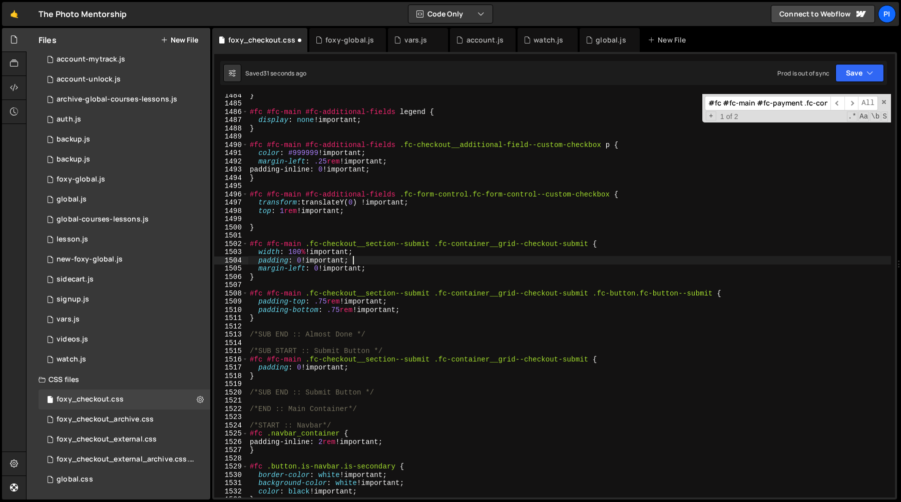
click at [302, 377] on div "} #fc #fc-main #fc-additional-fields legend { display : none !important ; } #fc…" at bounding box center [569, 301] width 643 height 420
click at [388, 393] on div "} #fc #fc-main #fc-additional-fields legend { display : none !important ; } #fc…" at bounding box center [569, 301] width 643 height 420
click at [344, 347] on div "} #fc #fc-main #fc-additional-fields legend { display : none !important ; } #fc…" at bounding box center [569, 301] width 643 height 420
type textarea "/*SUB START :: Submit Button */"
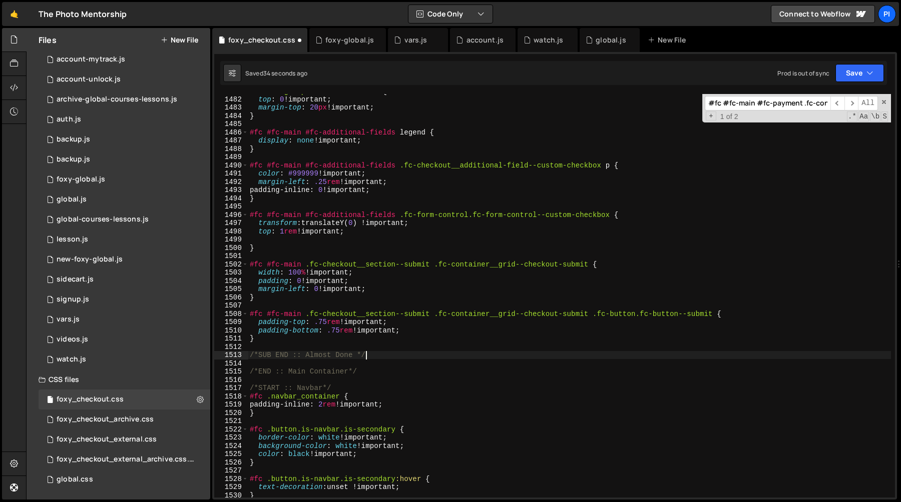
scroll to position [12332, 0]
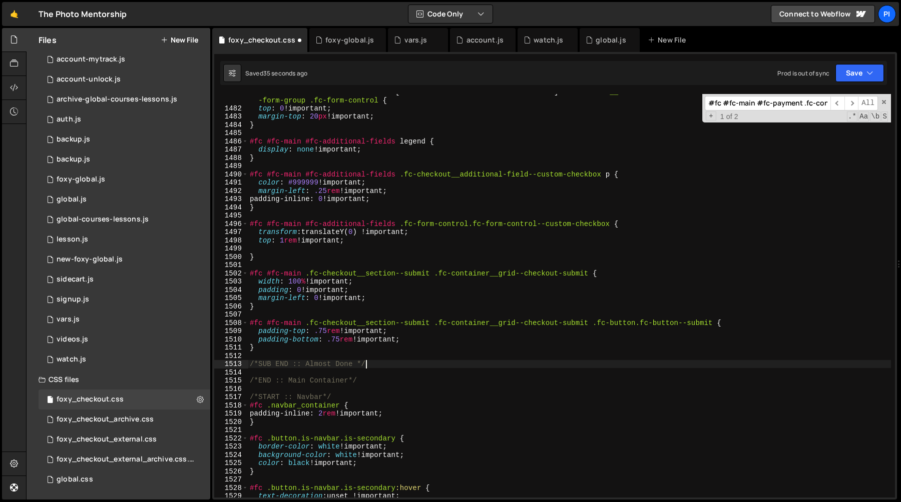
type textarea "/*SUB END :: Almost Done */"
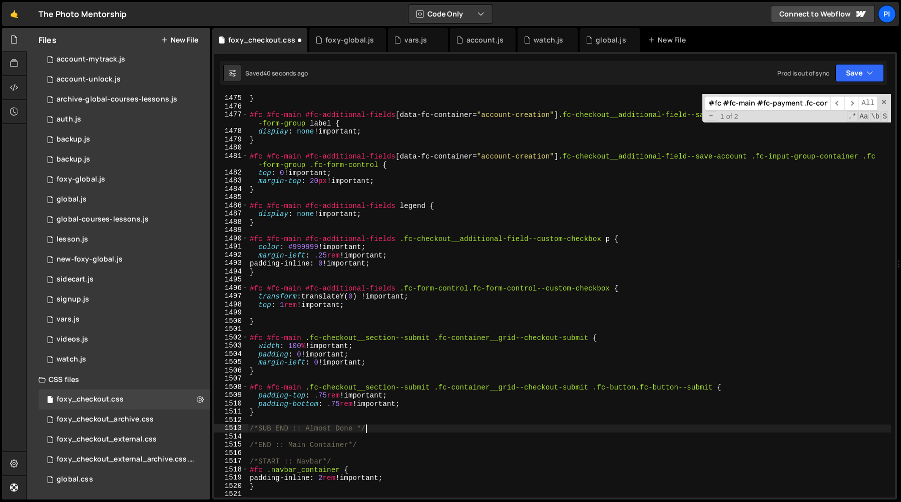
scroll to position [12267, 0]
click at [499, 279] on div "line-height : 1.1 !important ; } #fc #fc-main #fc-additional-fields [ data-fc-c…" at bounding box center [569, 297] width 643 height 420
paste textarea "fc-checkout__additional-field--custom-checkbox"
type textarea "fc-checkout__additional-field--custom-checkbox"
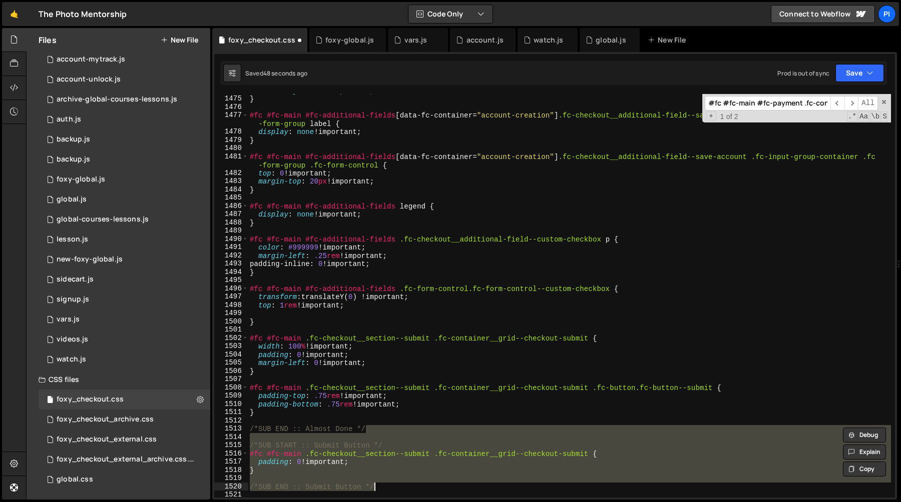
type textarea "/*SUB END :: Almost Done */"
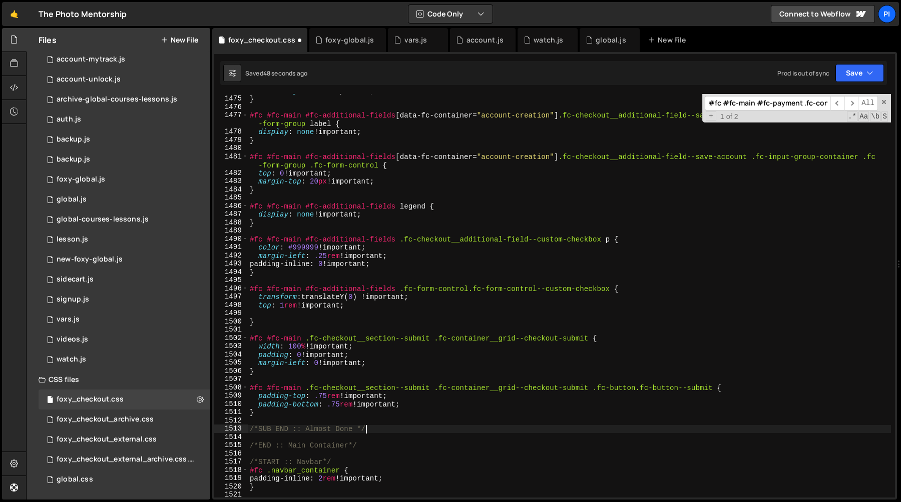
click at [313, 313] on div "line-height : 1.1 !important ; } #fc #fc-main #fc-additional-fields [ data-fc-c…" at bounding box center [569, 297] width 643 height 420
click at [564, 274] on div "line-height : 1.1 !important ; } #fc #fc-main #fc-additional-fields [ data-fc-c…" at bounding box center [569, 297] width 643 height 420
type textarea "}"
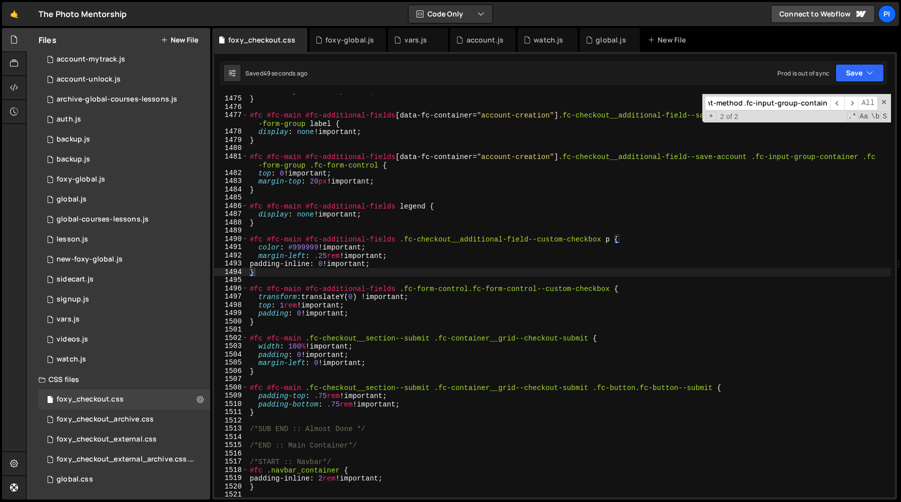
paste input
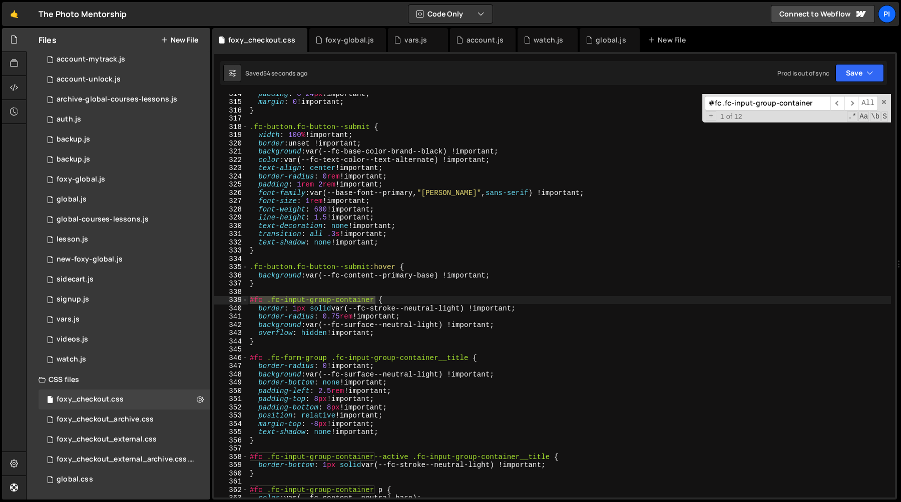
type input "#fc .fc-input-group-container"
type textarea "text-decoration: none !important;"
click at [530, 230] on div "padding : 0 24 px !important ; margin : 0 !important ; } .fc-button.fc-button--…" at bounding box center [569, 300] width 643 height 420
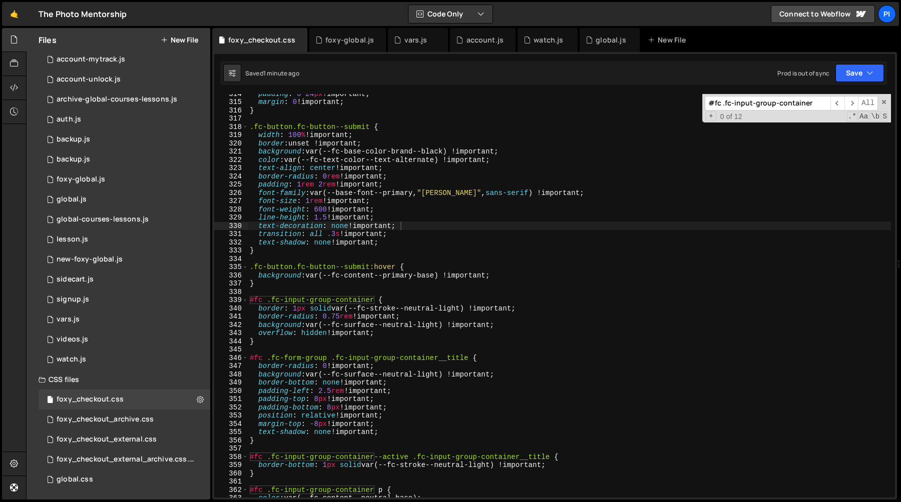
paste input "fc-input-group-container fc-input-group-container--checkbox"
type input "fc-input-group-container fc-input-group-container--checkbox"
click at [664, 262] on div "padding : 0 24 px !important ; margin : 0 !important ; } .fc-button.fc-button--…" at bounding box center [569, 300] width 643 height 420
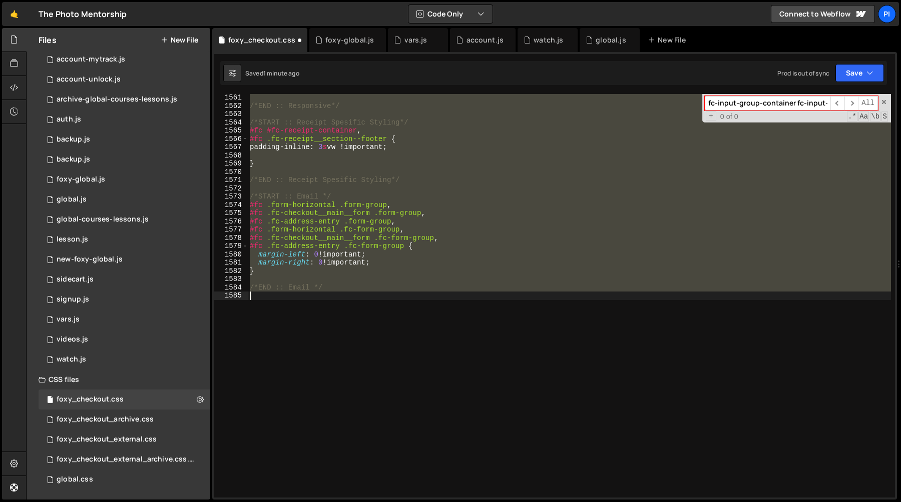
scroll to position [12281, 0]
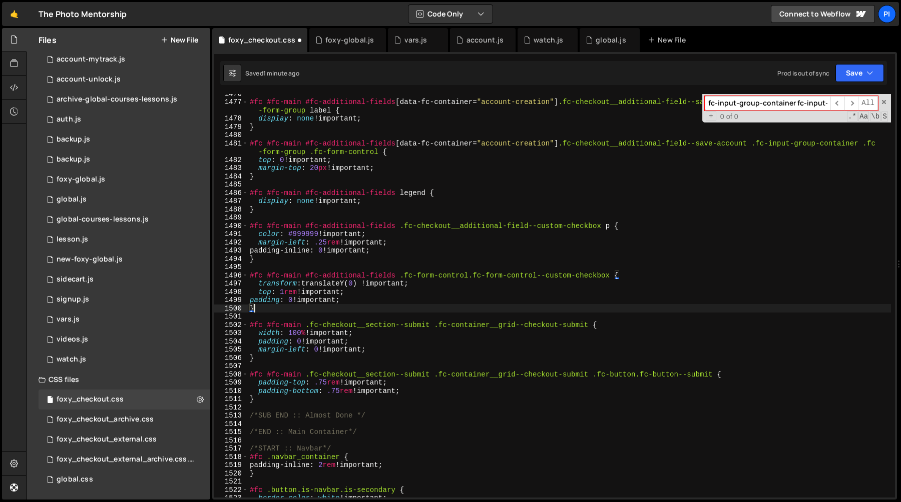
click at [306, 311] on div "#fc #fc-main #fc-additional-fields [ data-fc-container = " account-creation " ]…" at bounding box center [569, 300] width 643 height 420
type textarea "}"
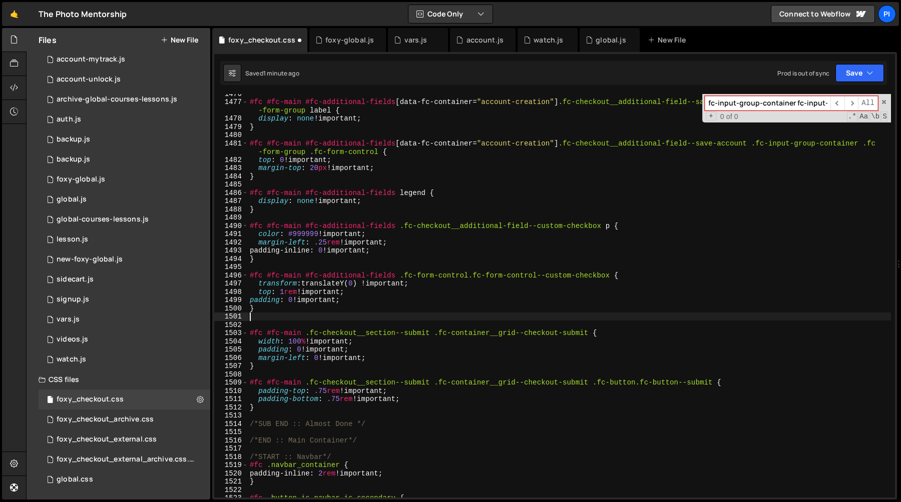
paste textarea "fc-input-group-container fc-input-group-container--checkbox"
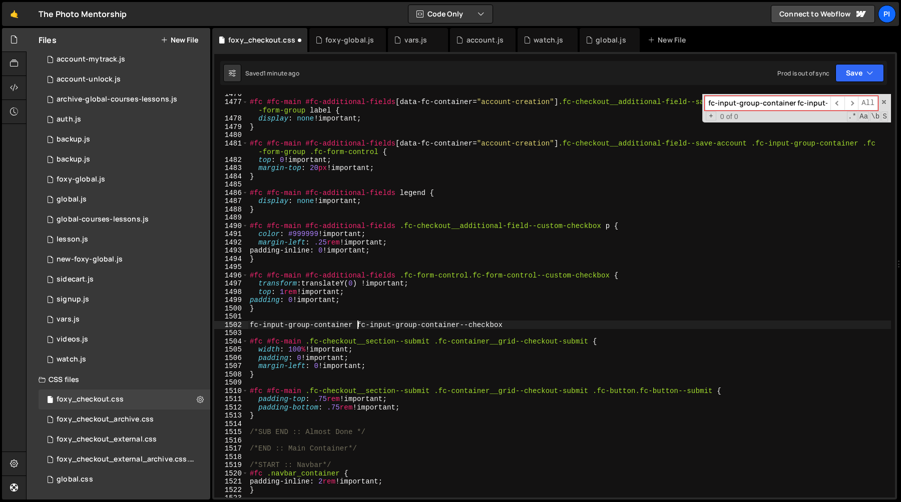
click at [356, 324] on div "#fc #fc-main #fc-additional-fields [ data-fc-container = " account-creation " ]…" at bounding box center [569, 300] width 643 height 420
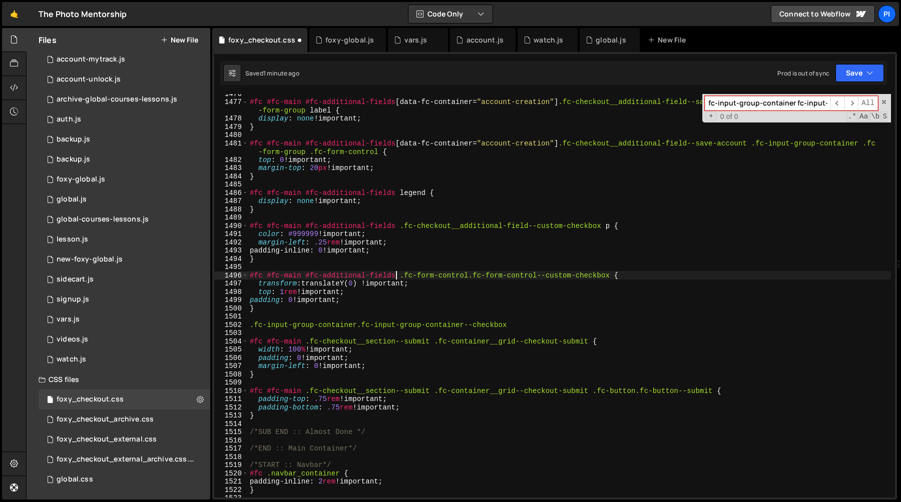
click at [397, 275] on div "#fc #fc-main #fc-additional-fields [ data-fc-container = " account-creation " ]…" at bounding box center [569, 300] width 643 height 420
click at [342, 326] on div "#fc #fc-main #fc-additional-fields [ data-fc-container = " account-creation " ]…" at bounding box center [569, 300] width 643 height 420
paste textarea "#fc #fc-main #fc-additional-fields"
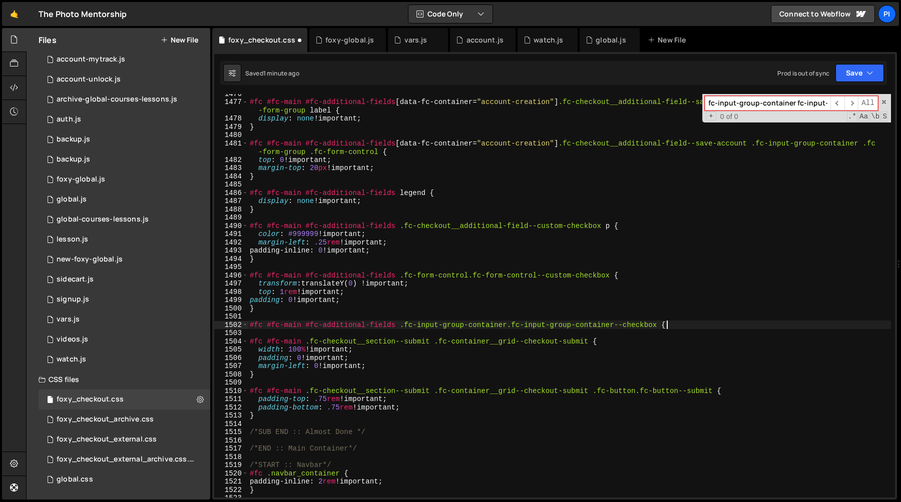
type textarea "#fc #fc-main #fc-additional-fields .fc-input-group-container.fc-input-group-con…"
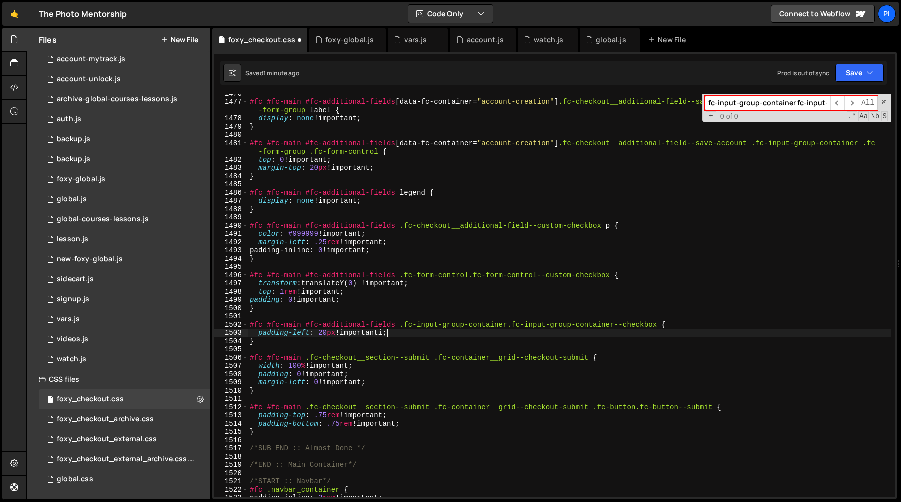
scroll to position [0, 7]
click at [361, 298] on div "#fc #fc-main #fc-additional-fields [ data-fc-container = " account-creation " ]…" at bounding box center [569, 300] width 643 height 420
click at [324, 312] on div "#fc #fc-main #fc-additional-fields [ data-fc-container = " account-creation " ]…" at bounding box center [569, 300] width 643 height 420
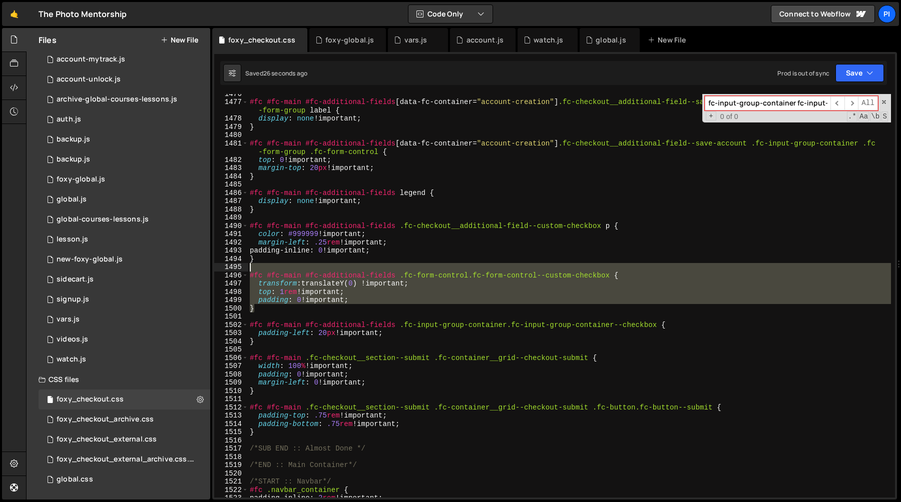
drag, startPoint x: 324, startPoint y: 312, endPoint x: 249, endPoint y: 270, distance: 86.0
click at [249, 270] on div "#fc #fc-main #fc-additional-fields [ data-fc-container = " account-creation " ]…" at bounding box center [569, 300] width 643 height 420
click at [260, 323] on div "#fc #fc-main #fc-additional-fields [ data-fc-container = " account-creation " ]…" at bounding box center [569, 300] width 643 height 420
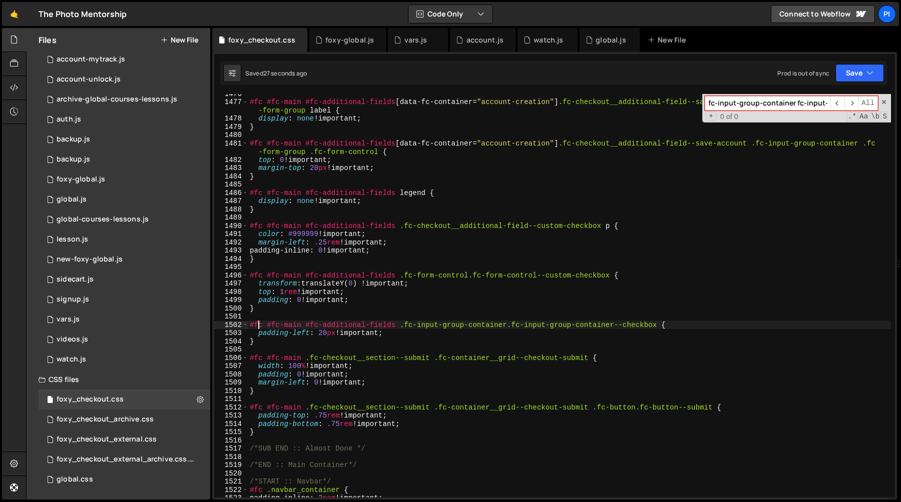
click at [250, 325] on div "#fc #fc-main #fc-additional-fields [ data-fc-container = " account-creation " ]…" at bounding box center [569, 300] width 643 height 420
click at [272, 343] on div "#fc #fc-main #fc-additional-fields [ data-fc-container = " account-creation " ]…" at bounding box center [569, 300] width 643 height 420
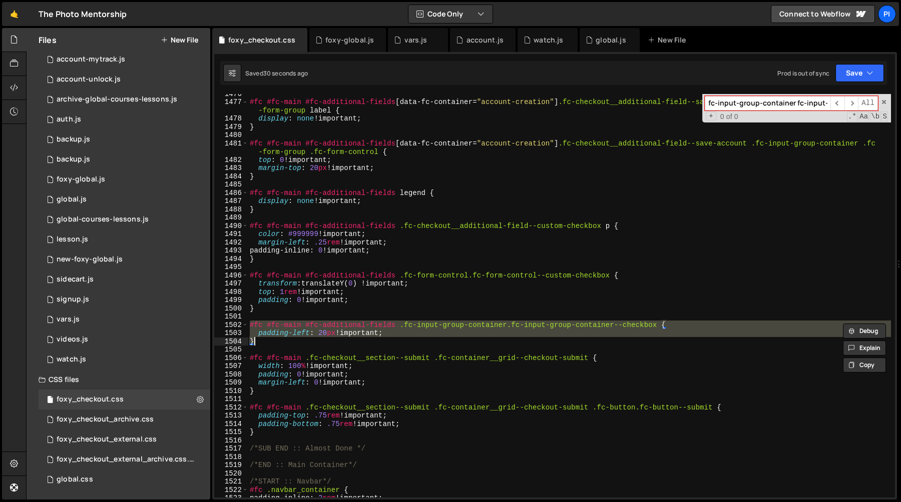
click at [273, 340] on div "#fc #fc-main #fc-additional-fields [ data-fc-container = " account-creation " ]…" at bounding box center [569, 296] width 643 height 404
type textarea "}"
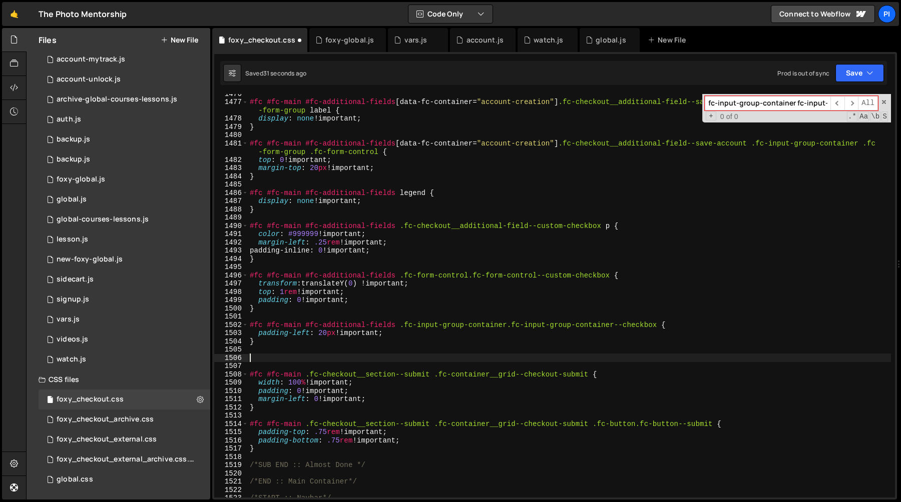
paste textarea "}"
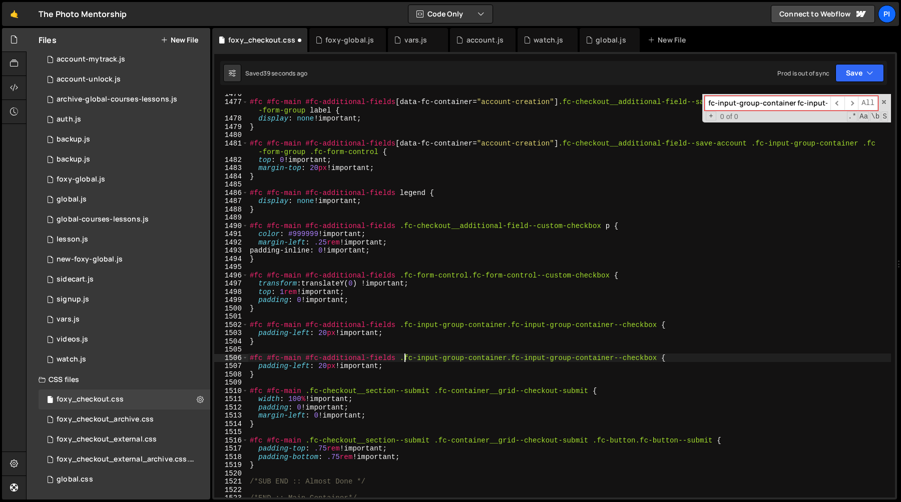
click at [405, 360] on div "#fc #fc-main #fc-additional-fields [ data-fc-container = " account-creation " ]…" at bounding box center [569, 300] width 643 height 420
click at [657, 359] on div "#fc #fc-main #fc-additional-fields [ data-fc-container = " account-creation " ]…" at bounding box center [569, 300] width 643 height 420
paste textarea "checkout__additional-field--custom"
click at [303, 368] on div "#fc #fc-main #fc-additional-fields [ data-fc-container = " account-creation " ]…" at bounding box center [569, 300] width 643 height 420
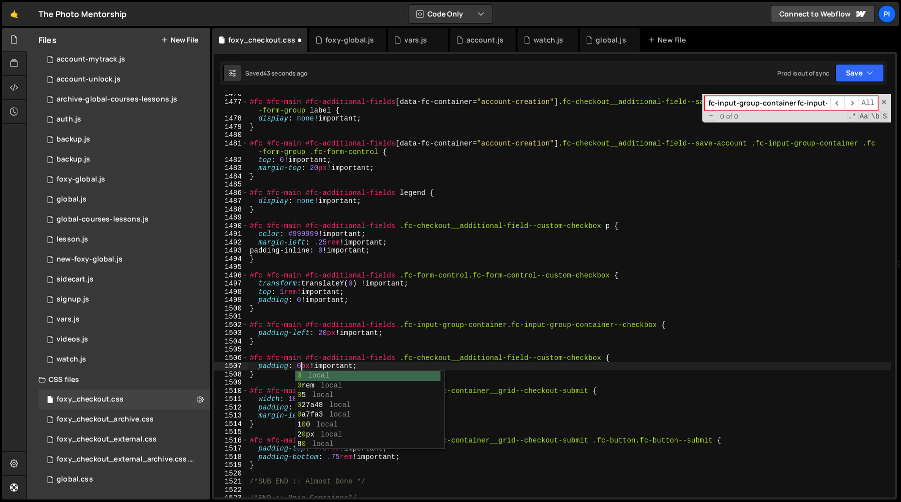
scroll to position [0, 3]
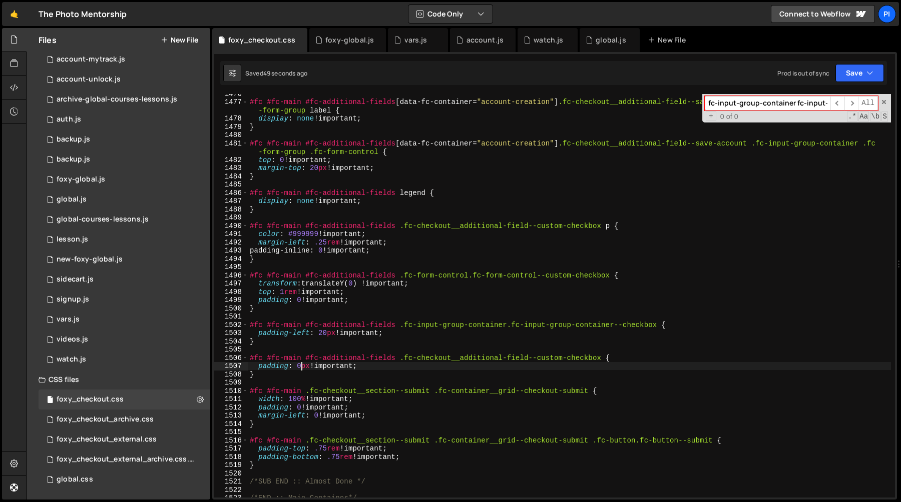
click at [403, 334] on div "#fc #fc-main #fc-additional-fields [ data-fc-container = " account-creation " ]…" at bounding box center [569, 300] width 643 height 420
type textarea "padding-left: 20px !important;"
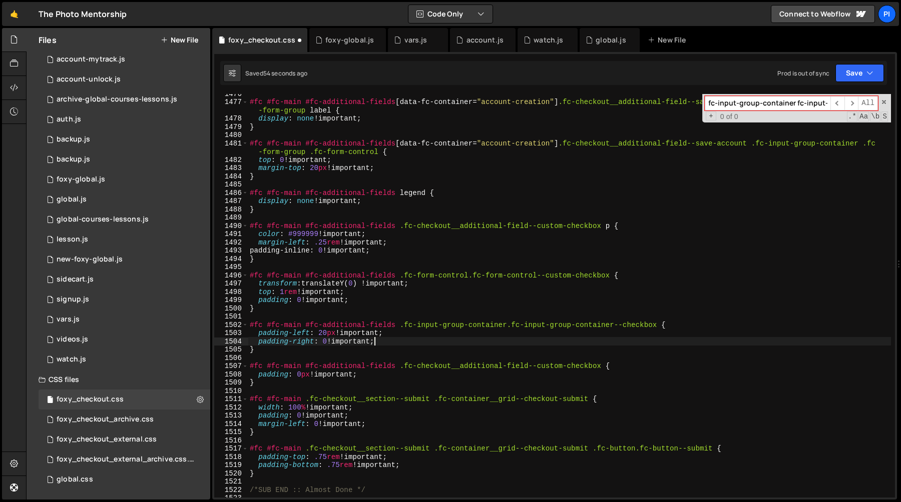
scroll to position [0, 6]
type textarea "padding-right: 0 !important;"
click at [333, 38] on div "foxy-global.js" at bounding box center [349, 40] width 49 height 10
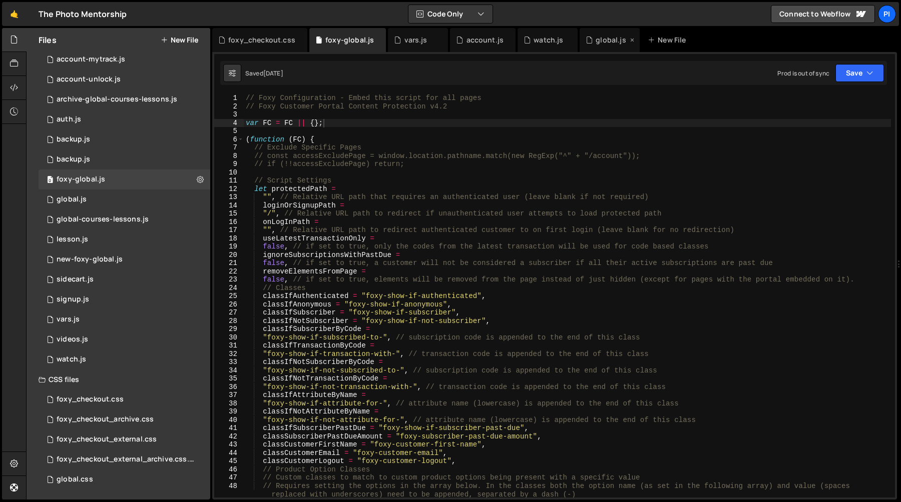
scroll to position [519, 0]
click at [595, 45] on div "global.js" at bounding box center [609, 40] width 60 height 24
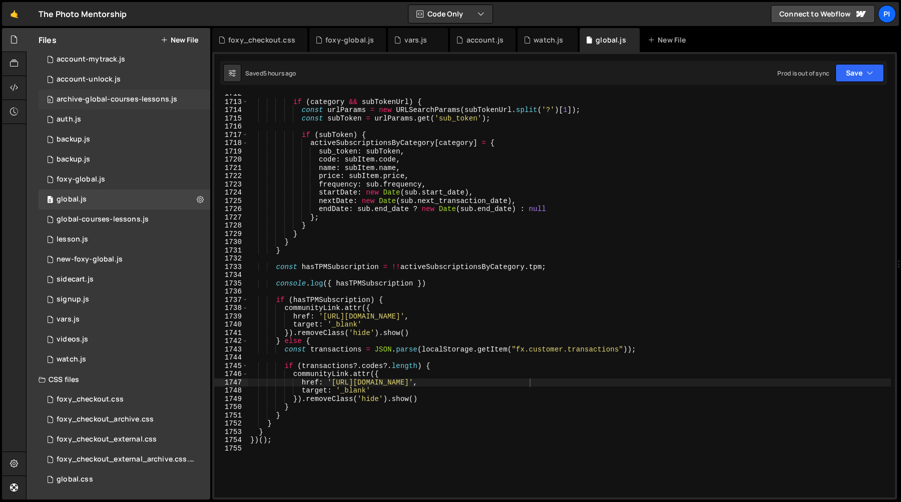
scroll to position [430, 0]
click at [478, 41] on div "account.js" at bounding box center [485, 40] width 38 height 10
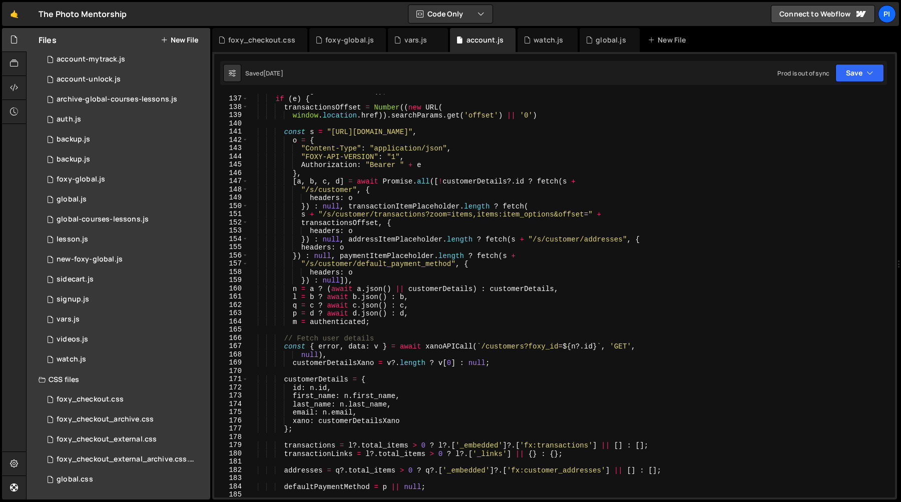
scroll to position [1109, 0]
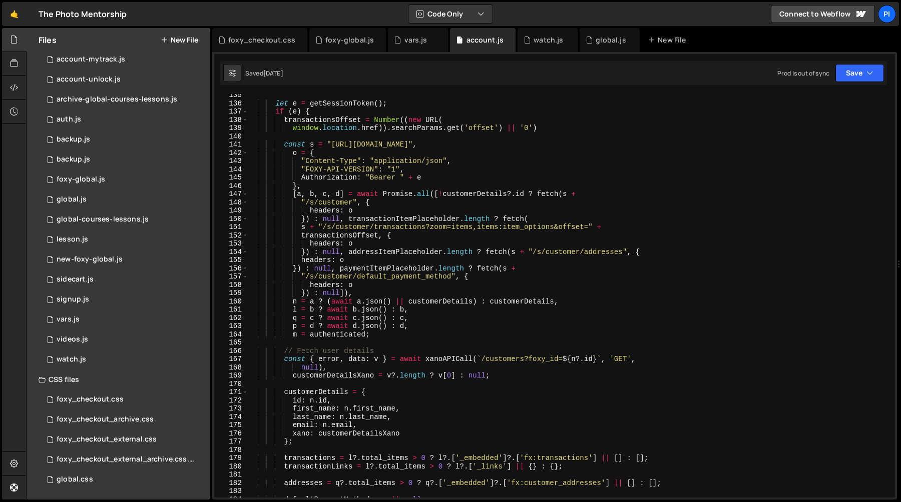
type textarea "}) : null]),"
click at [556, 296] on div "let e = getSessionToken ( ) ; if ( e ) { transactionsOffset = Number (( new URL…" at bounding box center [569, 301] width 643 height 420
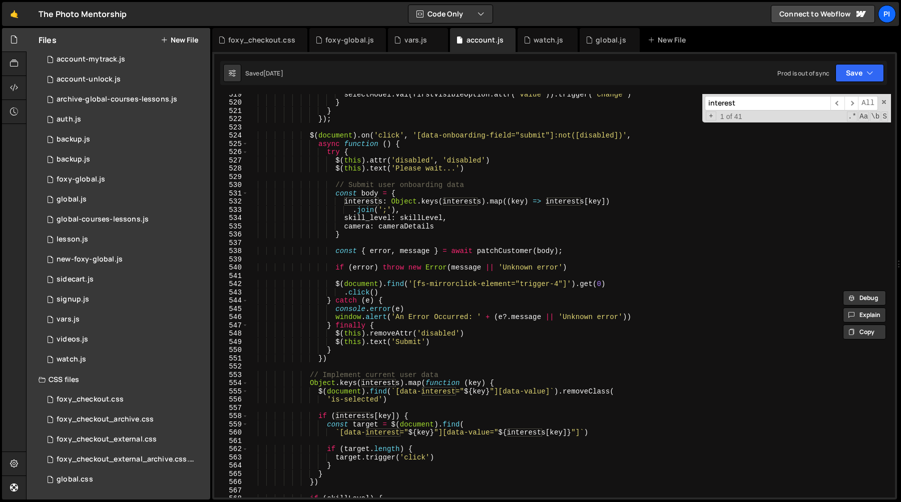
scroll to position [4293, 0]
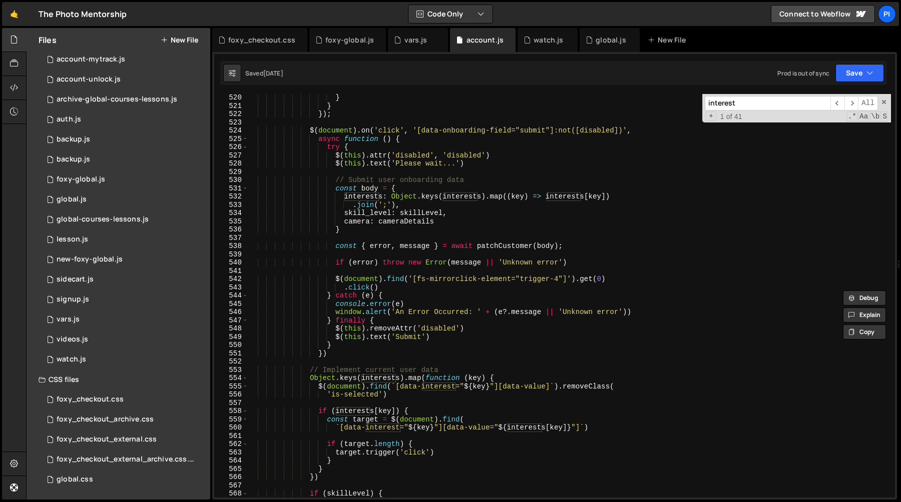
type input "interest"
click at [468, 225] on div "} } }) ; $ ( document ) . on ( 'click' , '[data-onboarding-field="submit"]:not(…" at bounding box center [569, 304] width 643 height 420
type textarea "camera: cameraDetails,"
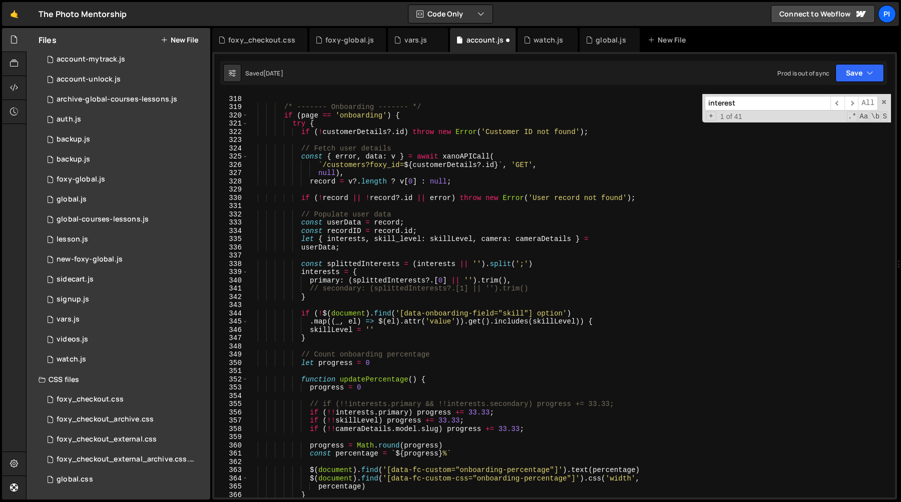
scroll to position [2606, 0]
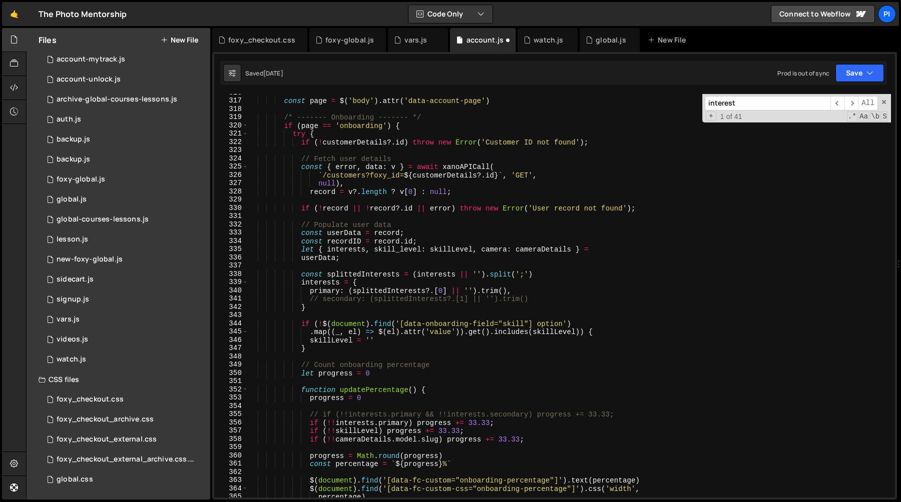
click at [315, 259] on div "const page = $ ( 'body' ) . attr ( 'data-account-page' ) /* ------- Onboarding …" at bounding box center [569, 299] width 643 height 420
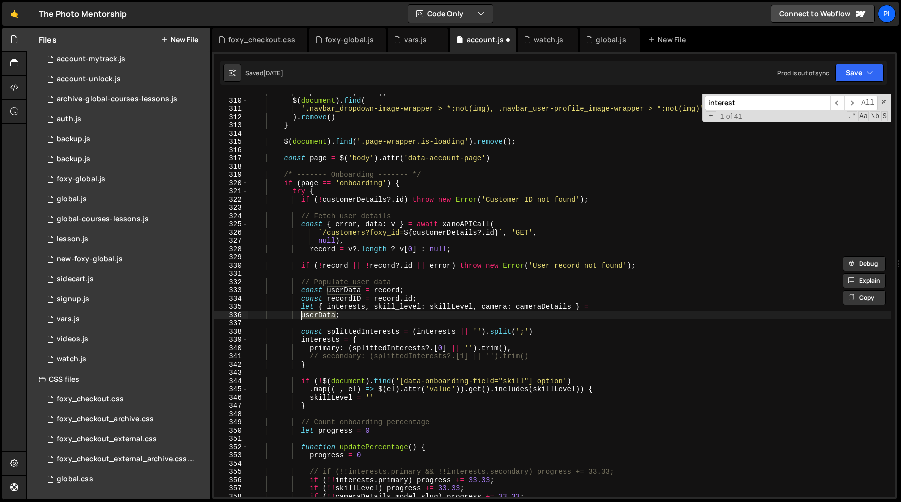
scroll to position [2550, 0]
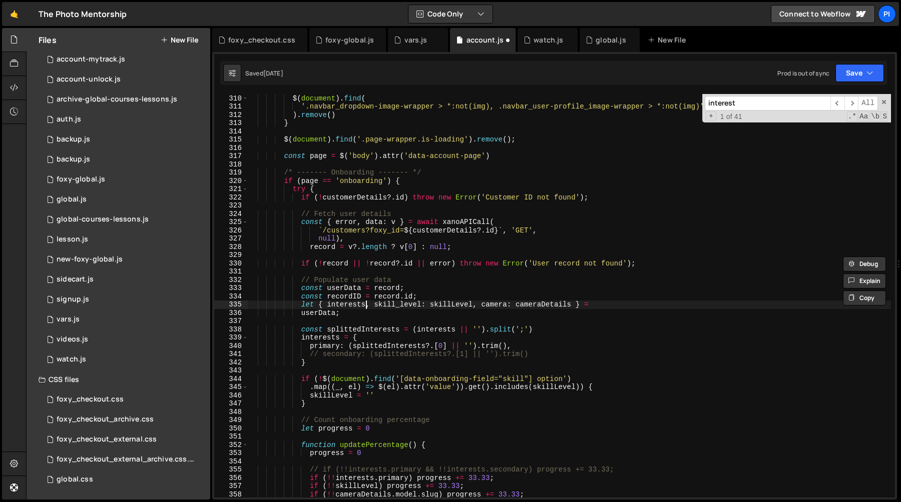
click at [367, 304] on div "?. photo ?. url ) . show ( ) $ ( document ) . find ( '.navbar_dropdown-image-wr…" at bounding box center [569, 296] width 643 height 420
click at [426, 299] on div "?. photo ?. url ) . show ( ) $ ( document ) . find ( '.navbar_dropdown-image-wr…" at bounding box center [569, 296] width 643 height 420
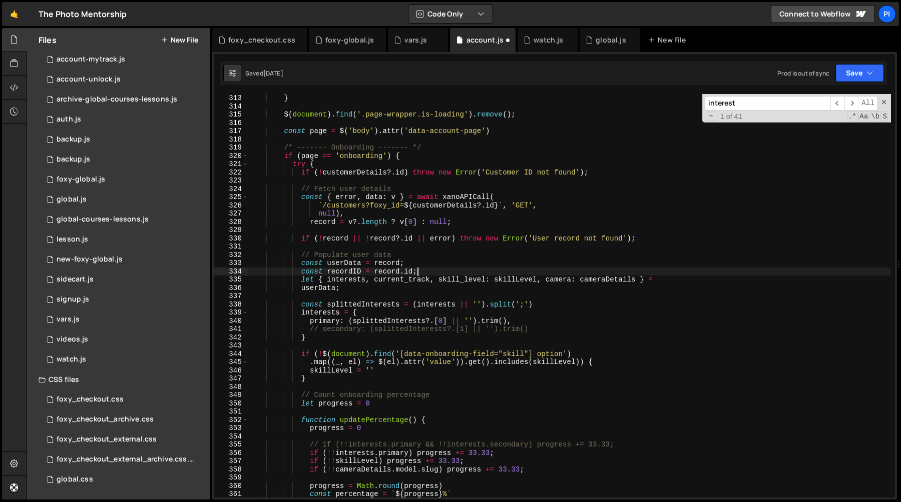
scroll to position [2575, 0]
click at [406, 277] on div ") . remove ( ) } $ ( document ) . find ( '.page-wrapper.is-loading' ) . remove …" at bounding box center [569, 296] width 643 height 420
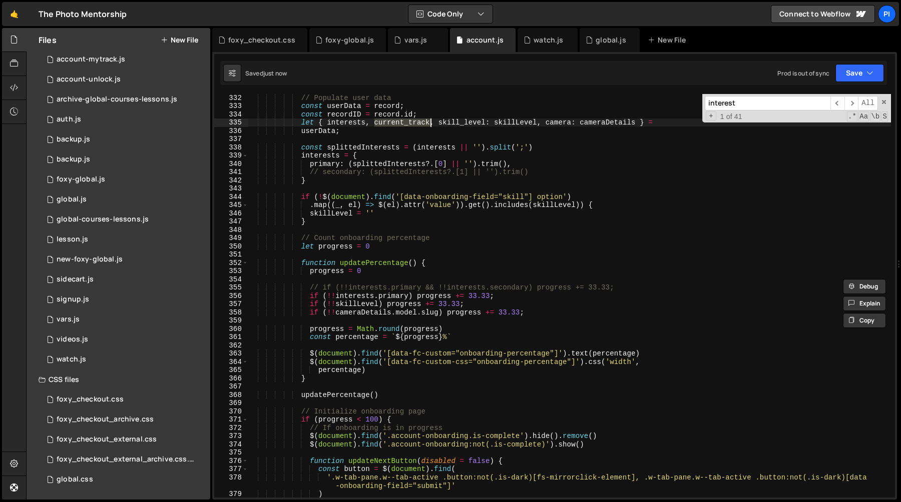
scroll to position [2732, 0]
click at [322, 165] on div "// Populate user data const userData = record ; const recordID = record . id ; …" at bounding box center [569, 297] width 643 height 420
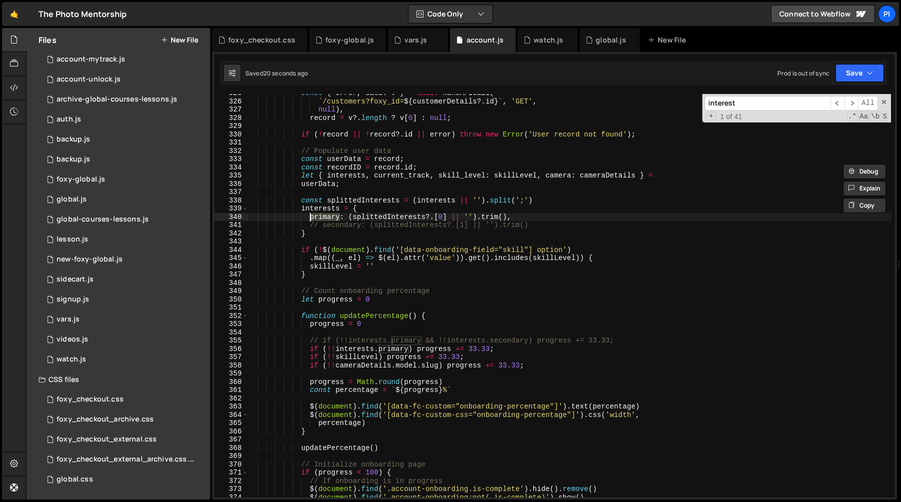
scroll to position [2691, 0]
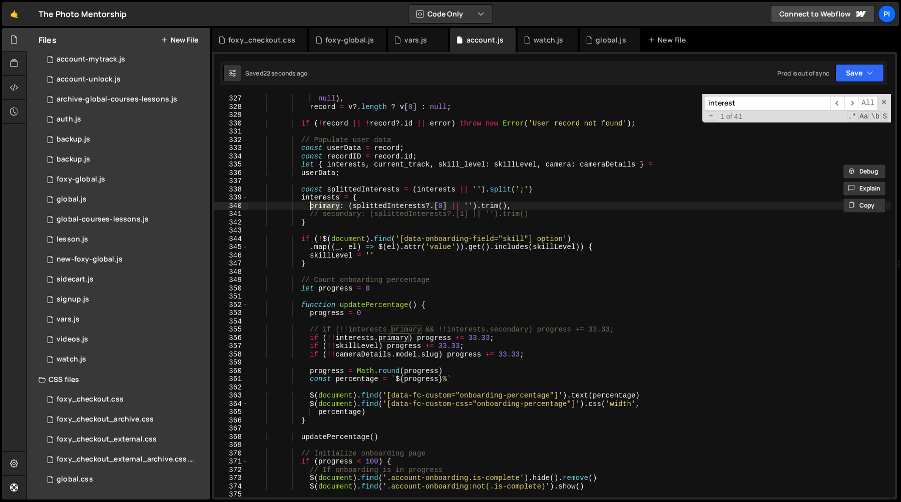
click at [406, 338] on div "` /customers?foxy_id= ${ customerDetails ?. id } ` , 'GET' , null ) , record = …" at bounding box center [569, 296] width 643 height 420
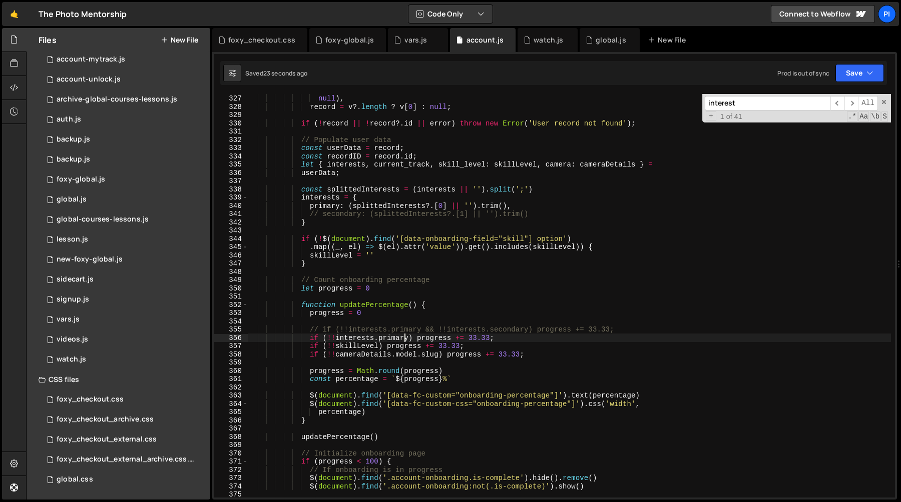
click at [406, 338] on div "` /customers?foxy_id= ${ customerDetails ?. id } ` , 'GET' , null ) , record = …" at bounding box center [569, 296] width 643 height 420
type textarea "// if (!!interests.primary) progress += 33.33;"
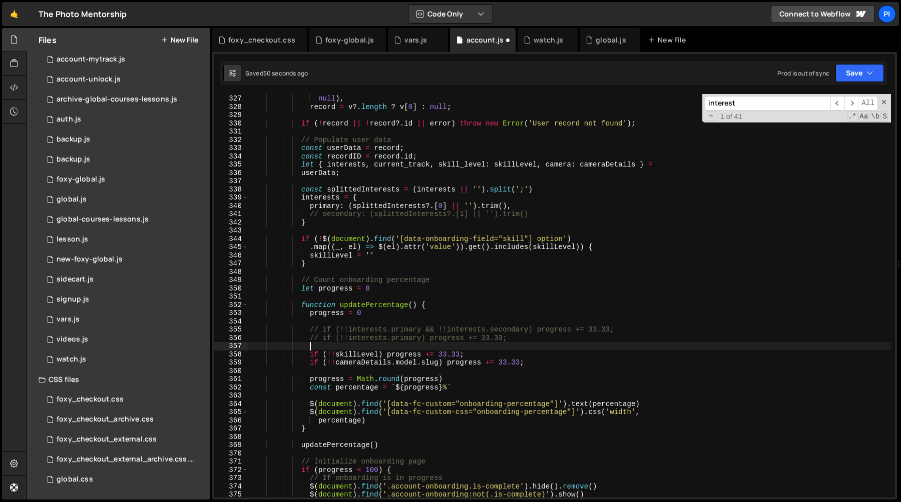
paste textarea "// if (!!interests.primary) progress += 33.33;"
click at [400, 162] on div "` /customers?foxy_id= ${ customerDetails ?. id } ` , 'GET' , null ) , record = …" at bounding box center [569, 296] width 643 height 420
click at [348, 349] on div "` /customers?foxy_id= ${ customerDetails ?. id } ` , 'GET' , null ) , record = …" at bounding box center [569, 296] width 643 height 420
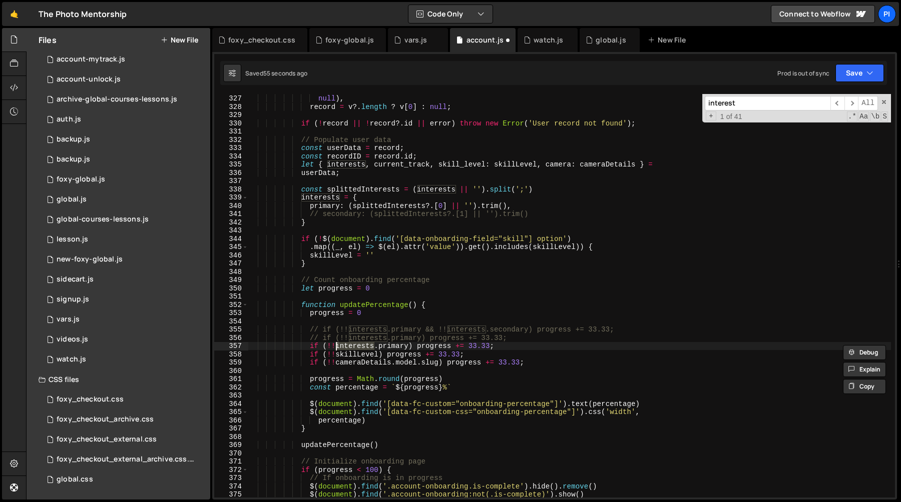
paste textarea "current_track"
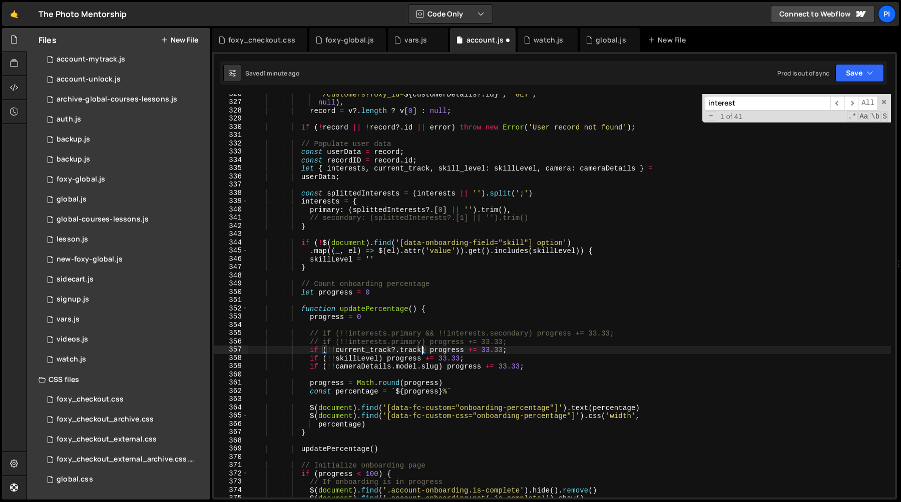
scroll to position [2687, 0]
click at [430, 169] on div "` /customers?foxy_id= ${ customerDetails ?. id } ` , 'GET' , null ) , record = …" at bounding box center [569, 300] width 643 height 420
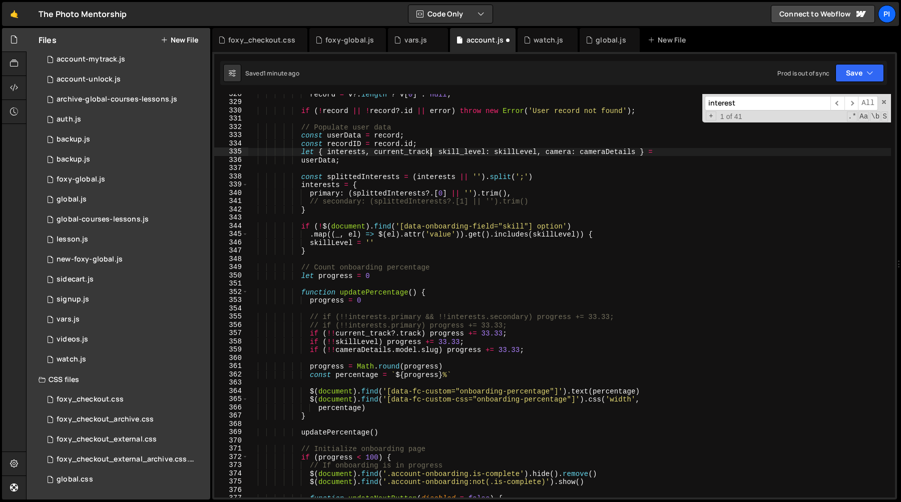
scroll to position [2702, 0]
click at [401, 151] on div "record = v ?. length ? v [ 0 ] : null ; if ( ! record || ! record ?. id || erro…" at bounding box center [569, 301] width 643 height 420
click at [451, 155] on div "record = v ?. length ? v [ 0 ] : null ; if ( ! record || ! record ?. id || erro…" at bounding box center [569, 301] width 643 height 420
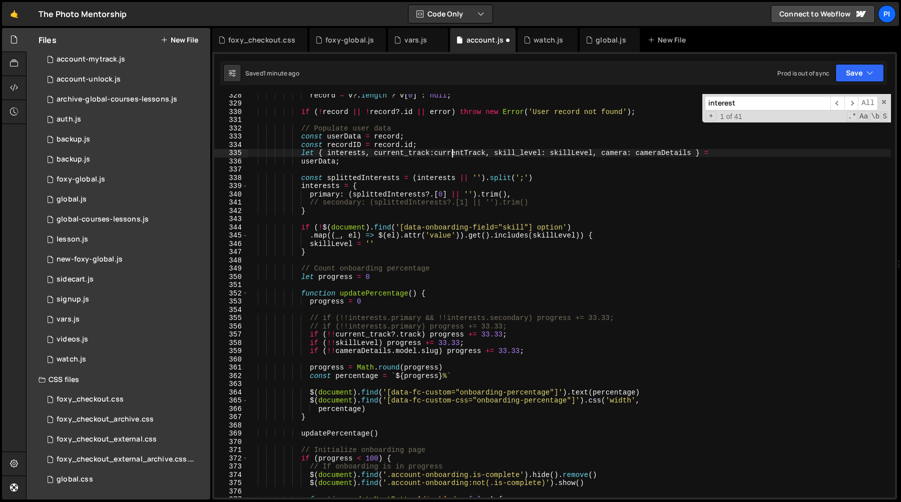
click at [451, 155] on div "record = v ?. length ? v [ 0 ] : null ; if ( ! record || ! record ?. id || erro…" at bounding box center [569, 301] width 643 height 420
click at [362, 336] on div "record = v ?. length ? v [ 0 ] : null ; if ( ! record || ! record ?. id || erro…" at bounding box center [569, 301] width 643 height 420
click at [375, 336] on div "record = v ?. length ? v [ 0 ] : null ; if ( ! record || ! record ?. id || erro…" at bounding box center [569, 301] width 643 height 420
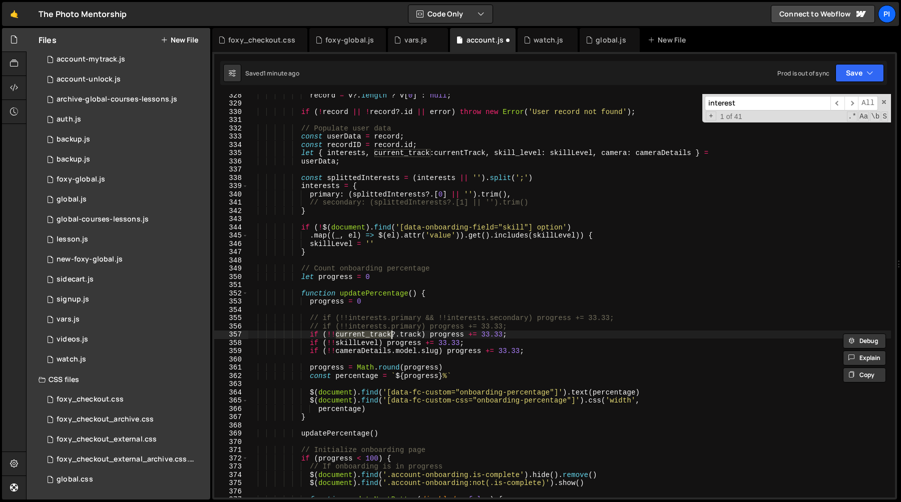
paste textarea "T"
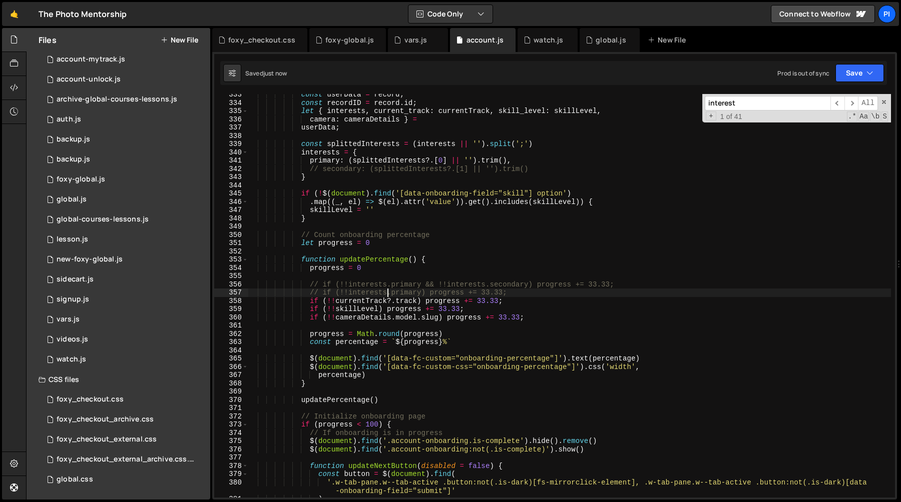
scroll to position [2742, 0]
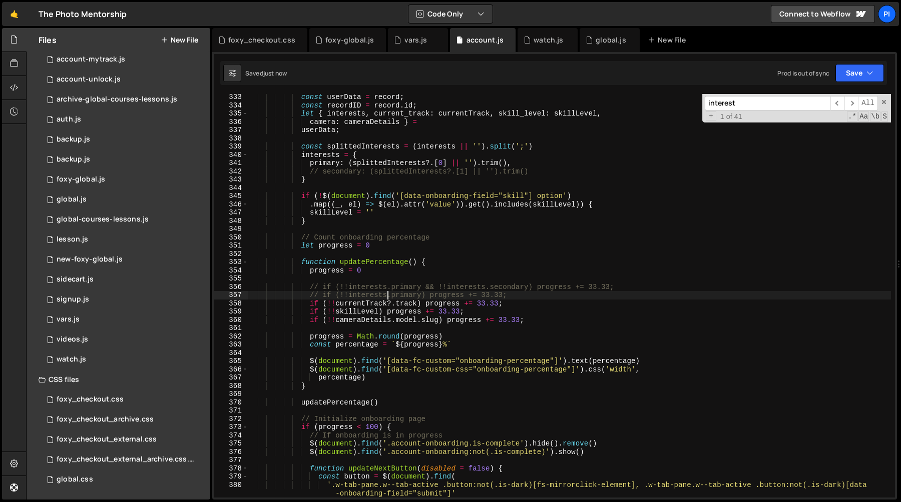
click at [348, 113] on div "const userData = record ; const recordID = record . id ; let { interests , curr…" at bounding box center [569, 303] width 643 height 420
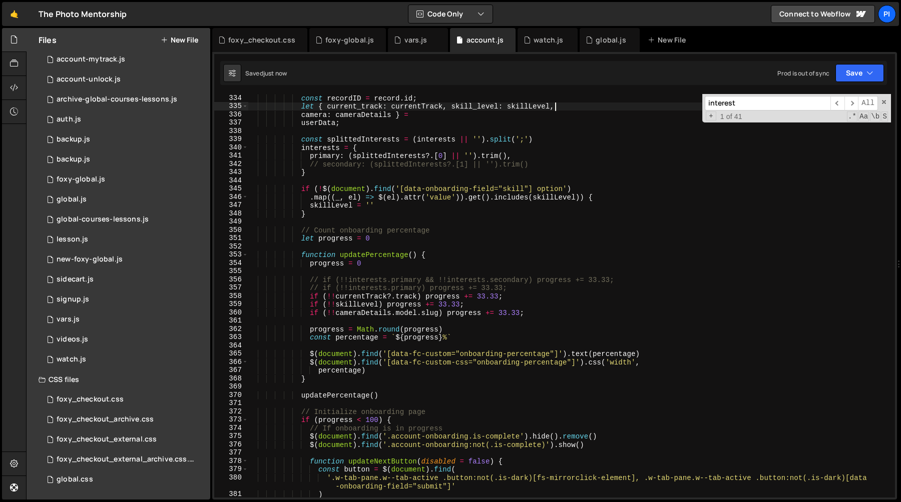
scroll to position [2752, 0]
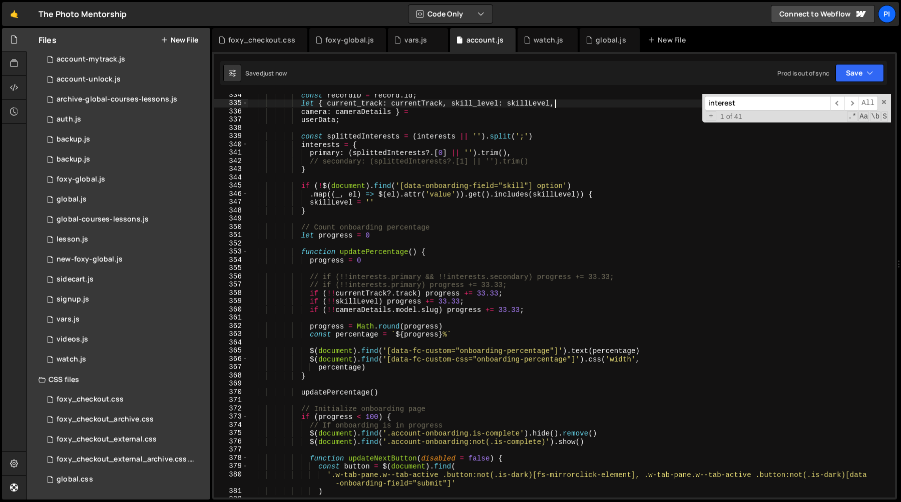
click at [302, 144] on div "const recordID = record . id ; let { current_track : currentTrack , skill_level…" at bounding box center [569, 301] width 643 height 420
click at [319, 168] on div "const recordID = record . id ; let { current_track : currentTrack , skill_level…" at bounding box center [569, 301] width 643 height 420
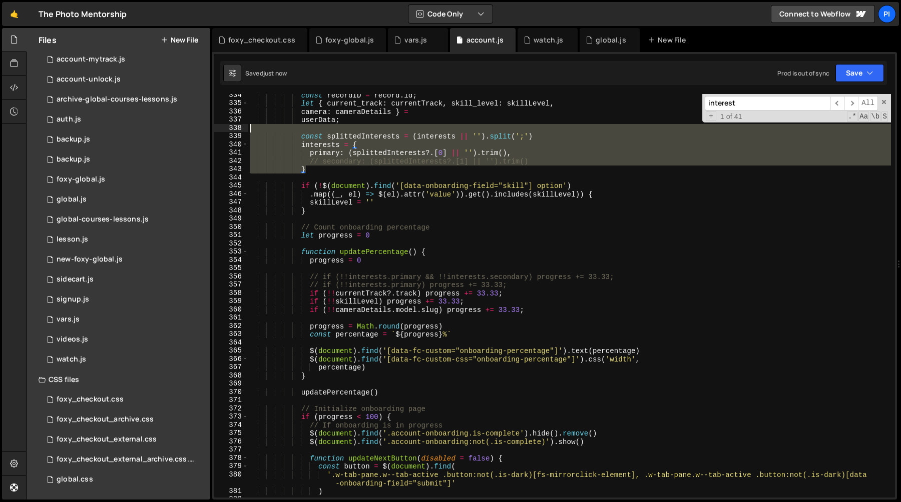
click at [319, 131] on div "const recordID = record . id ; let { current_track : currentTrack , skill_level…" at bounding box center [569, 301] width 643 height 420
type textarea "const splittedInterests = (interests || '').split(';')"
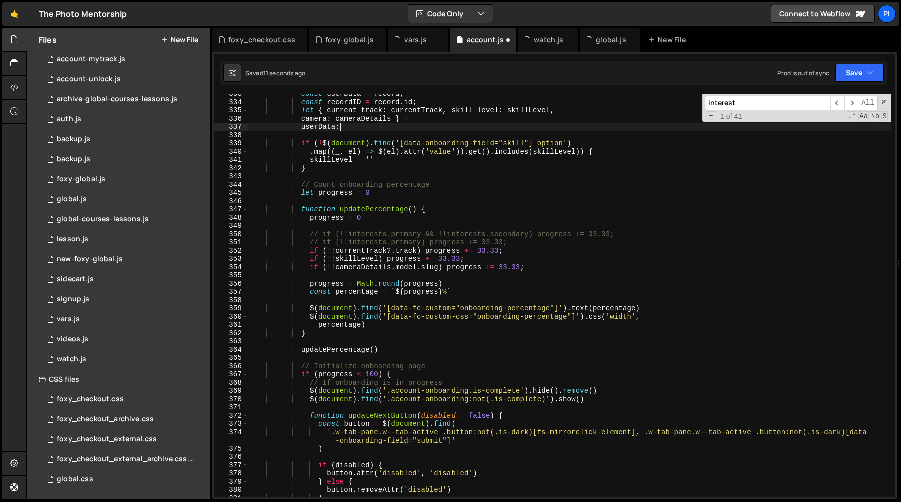
scroll to position [2748, 0]
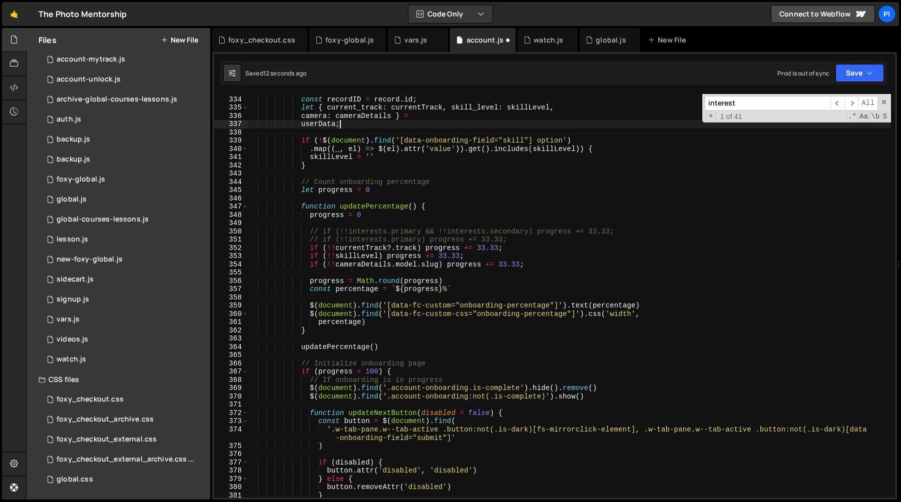
click at [361, 247] on div "const userData = record ; const recordID = record . id ; let { current_track : …" at bounding box center [569, 297] width 643 height 420
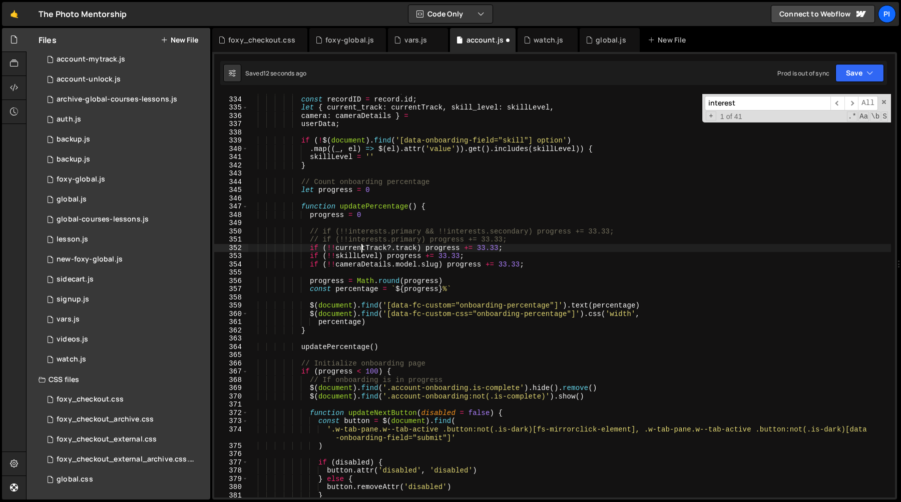
click at [361, 247] on div "const userData = record ; const recordID = record . id ; let { current_track : …" at bounding box center [569, 297] width 643 height 420
click at [407, 248] on div "const userData = record ; const recordID = record . id ; let { current_track : …" at bounding box center [569, 297] width 643 height 420
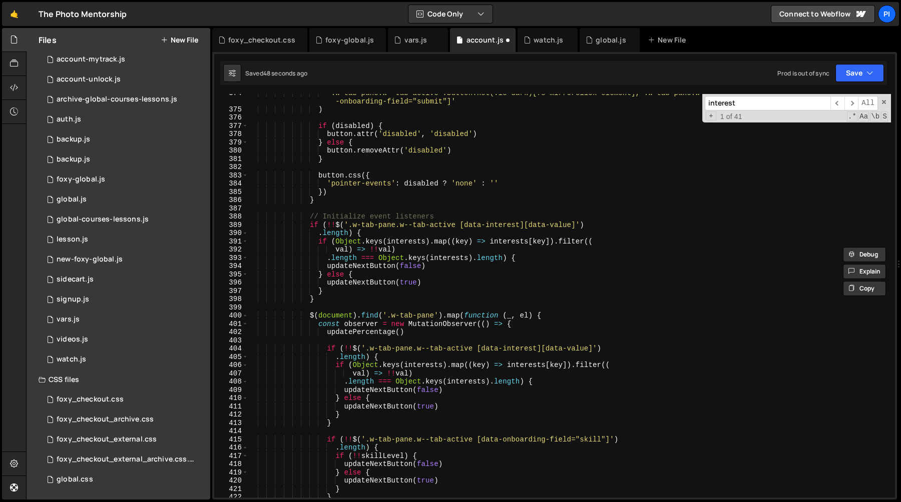
scroll to position [3078, 0]
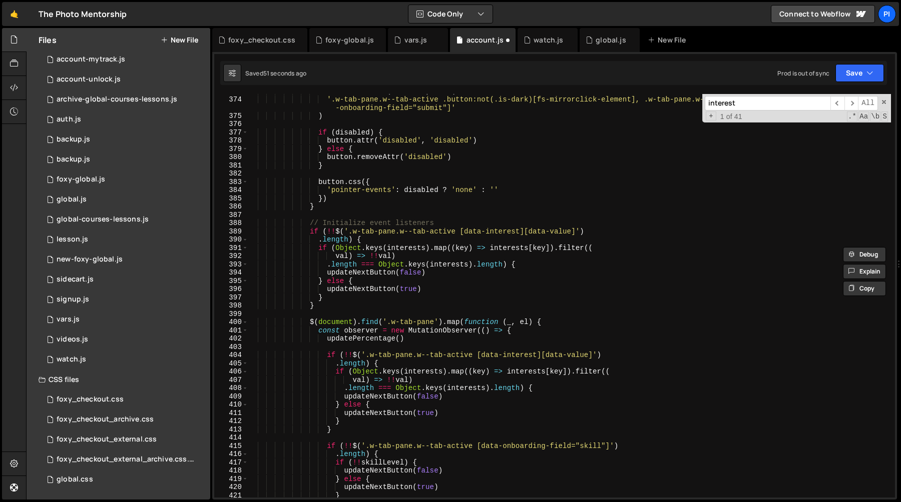
click at [337, 249] on div "const button = $ ( document ) . find ( '.w-tab-pane.w--tab-active .button:not(.…" at bounding box center [569, 297] width 643 height 420
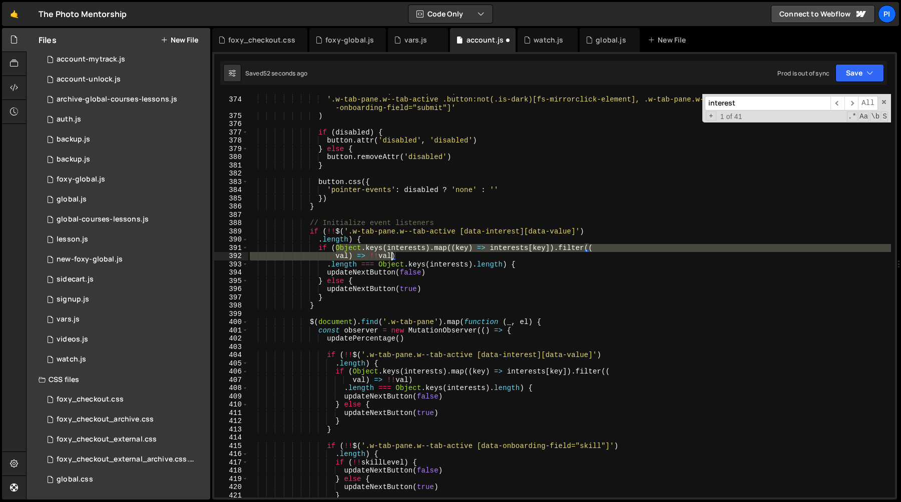
click at [392, 258] on div "const button = $ ( document ) . find ( '.w-tab-pane.w--tab-active .button:not(.…" at bounding box center [569, 297] width 643 height 420
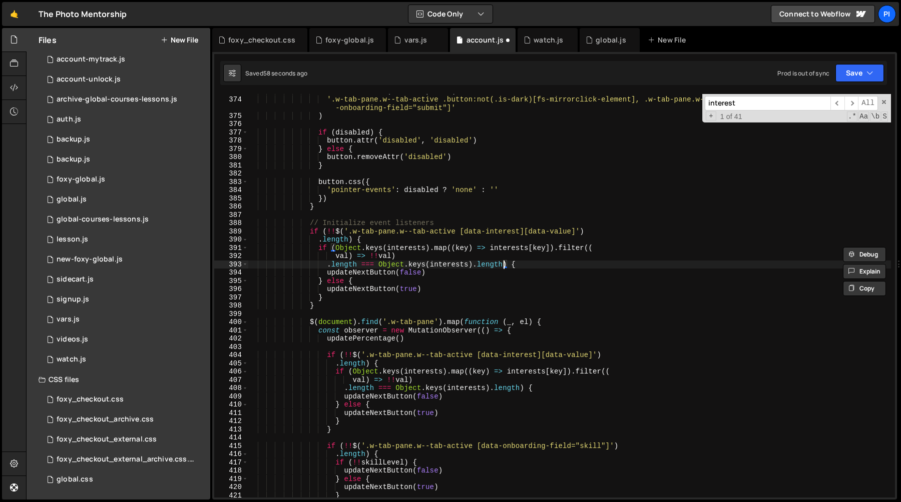
click at [337, 250] on div "const button = $ ( document ) . find ( '.w-tab-pane.w--tab-active .button:not(.…" at bounding box center [569, 297] width 643 height 420
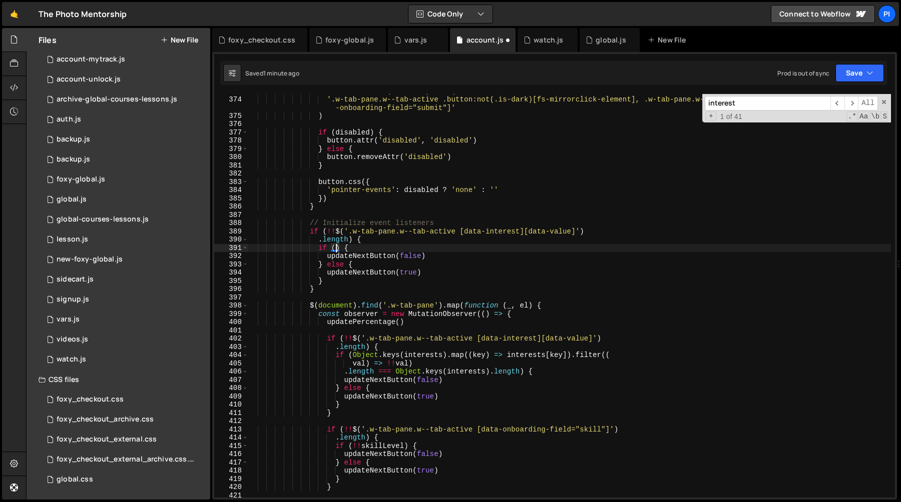
paste textarea "currentTrack"
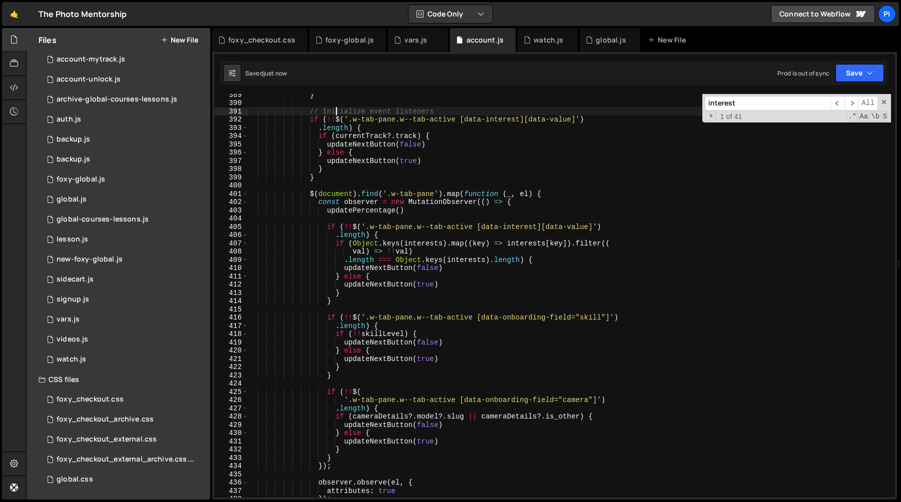
scroll to position [3224, 0]
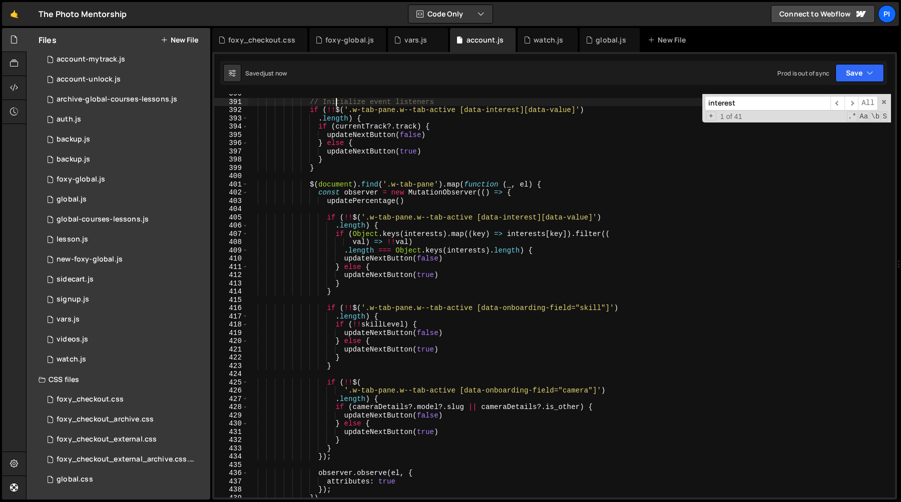
click at [353, 235] on div "// Initialize event listeners if ( !! $ ( '.w-tab-pane.w--tab-active [data-inte…" at bounding box center [569, 300] width 643 height 420
click at [520, 250] on div "// Initialize event listeners if ( !! $ ( '.w-tab-pane.w--tab-active [data-inte…" at bounding box center [569, 300] width 643 height 420
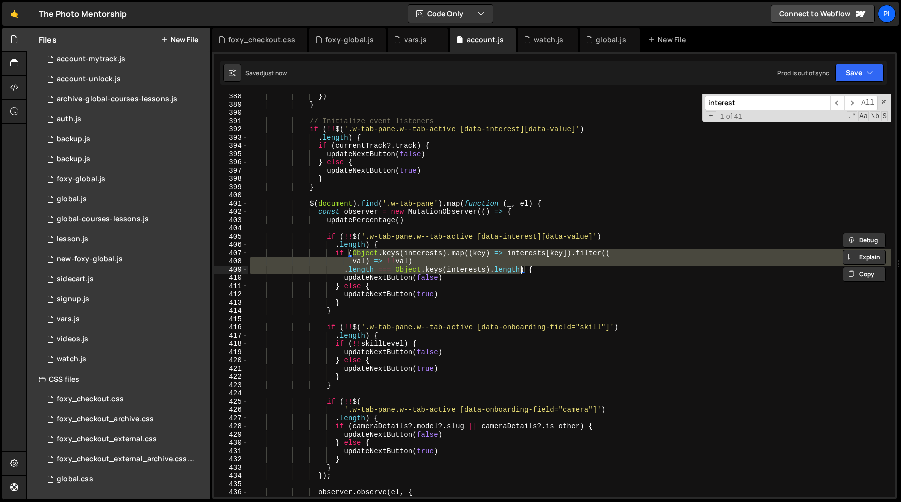
scroll to position [3205, 0]
click at [336, 147] on div "}) } // Initialize event listeners if ( !! $ ( '.w-tab-pane.w--tab-active [data…" at bounding box center [569, 303] width 643 height 420
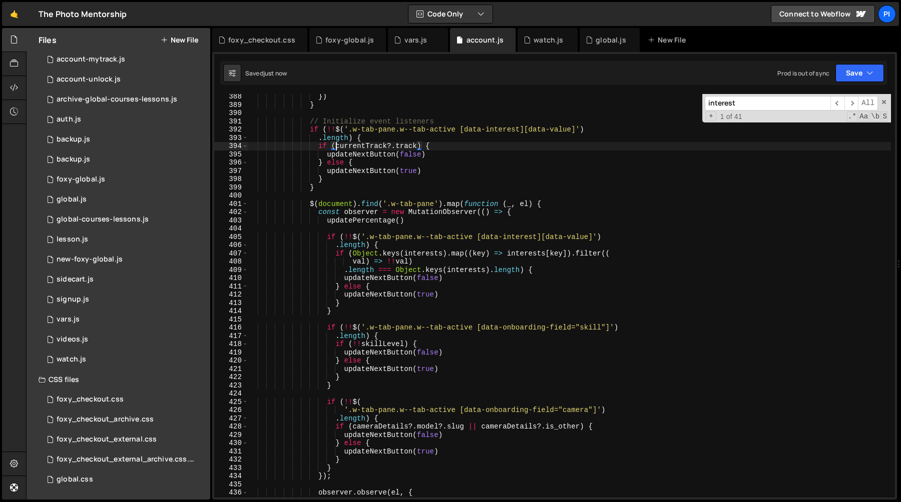
scroll to position [0, 7]
click at [335, 144] on div "}) } // Initialize event listeners if ( !! $ ( '.w-tab-pane.w--tab-active [data…" at bounding box center [569, 303] width 643 height 420
click at [425, 145] on div "}) } // Initialize event listeners if ( !! $ ( '.w-tab-pane.w--tab-active [data…" at bounding box center [569, 303] width 643 height 420
click at [352, 253] on div "}) } // Initialize event listeners if ( !! $ ( '.w-tab-pane.w--tab-active [data…" at bounding box center [569, 303] width 643 height 420
click at [521, 271] on div "}) } // Initialize event listeners if ( !! $ ( '.w-tab-pane.w--tab-active [data…" at bounding box center [569, 303] width 643 height 420
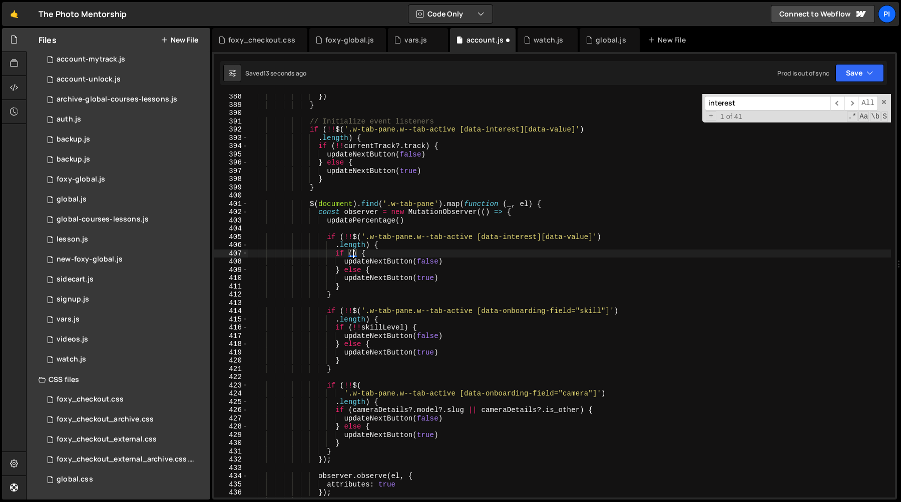
paste textarea "!!currentTrack?.track"
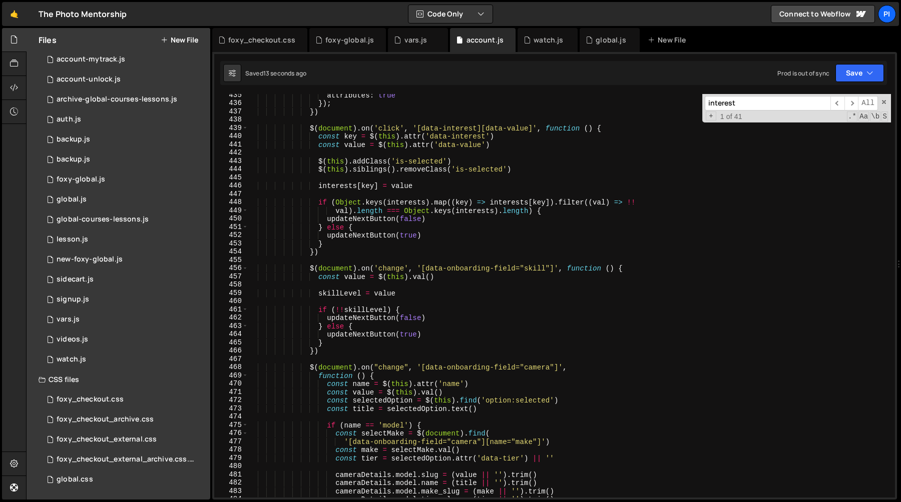
scroll to position [3594, 0]
click at [422, 189] on div "attributes : true }) ; }) $ ( document ) . on ( 'click' , '[data-interest][data…" at bounding box center [569, 302] width 643 height 420
type textarea "interests[key] = value"
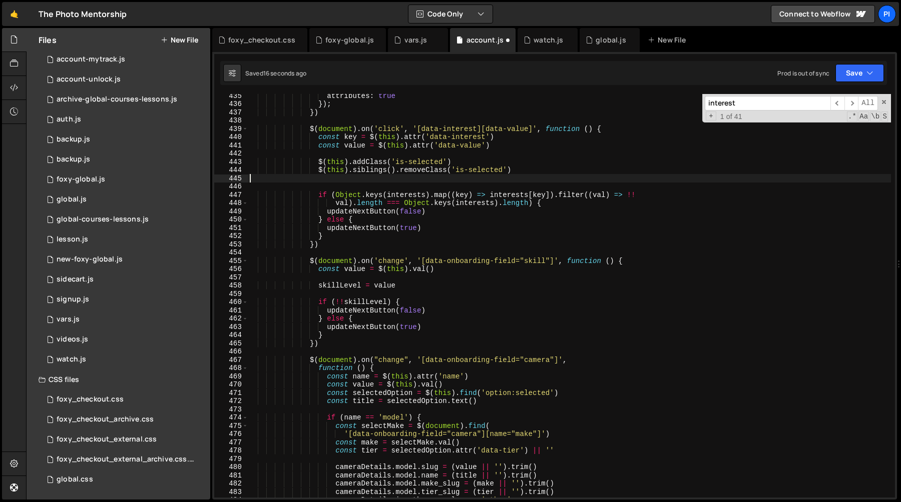
scroll to position [0, 0]
drag, startPoint x: 422, startPoint y: 189, endPoint x: 404, endPoint y: 177, distance: 22.1
click at [404, 177] on div "attributes : true }) ; }) $ ( document ) . on ( 'click' , '[data-interest][data…" at bounding box center [569, 302] width 643 height 420
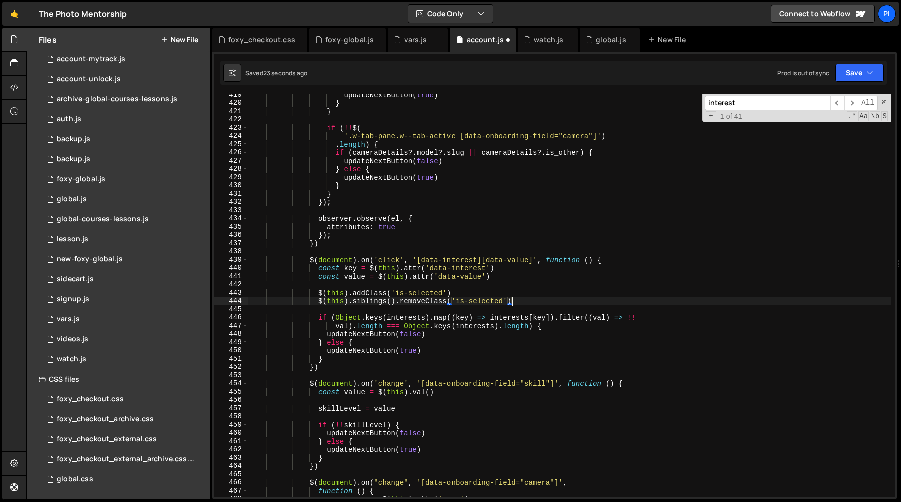
scroll to position [3462, 0]
click at [336, 321] on div "updateNextButton ( true ) } } if ( !! $ ( '.w-tab-pane.w--tab-active [data-onbo…" at bounding box center [569, 301] width 643 height 420
click at [526, 329] on div "updateNextButton ( true ) } } if ( !! $ ( '.w-tab-pane.w--tab-active [data-onbo…" at bounding box center [569, 301] width 643 height 420
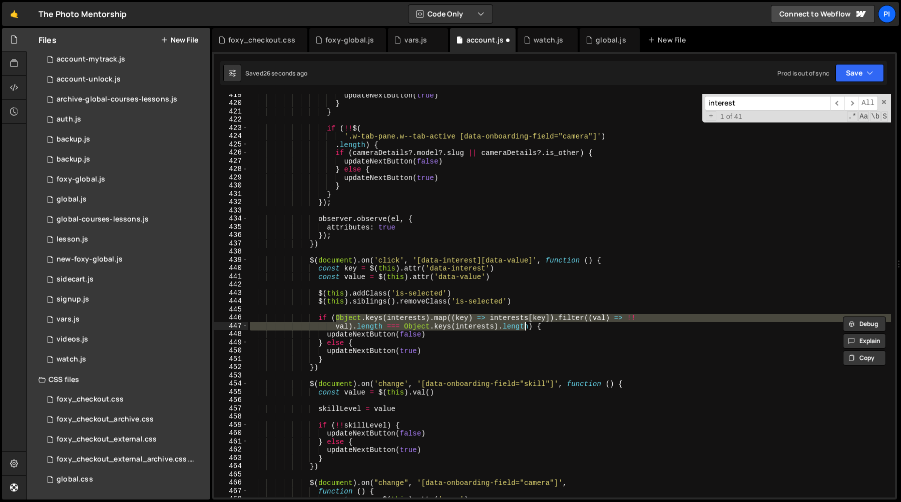
click at [530, 329] on div "updateNextButton ( true ) } } if ( !! $ ( '.w-tab-pane.w--tab-active [data-onbo…" at bounding box center [569, 301] width 643 height 420
paste textarea "!!currentTrack?.track"
type textarea "if (!!currentTrack?.track) {"
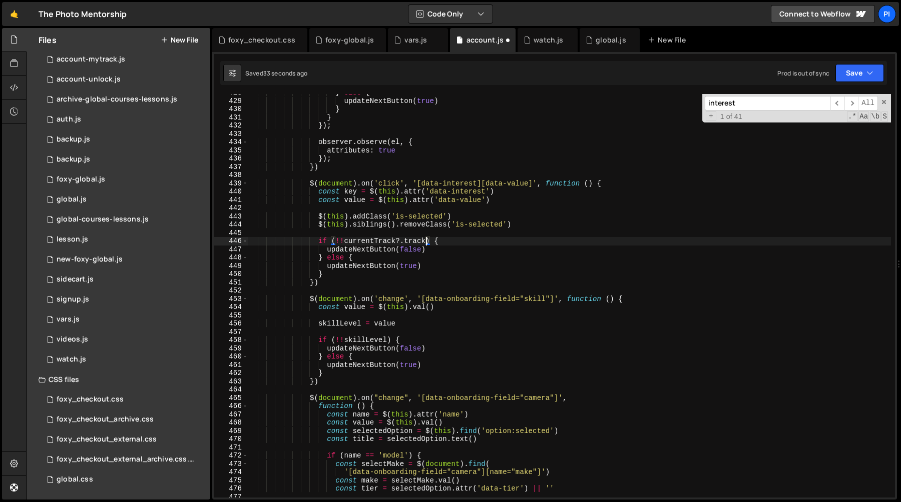
scroll to position [3528, 0]
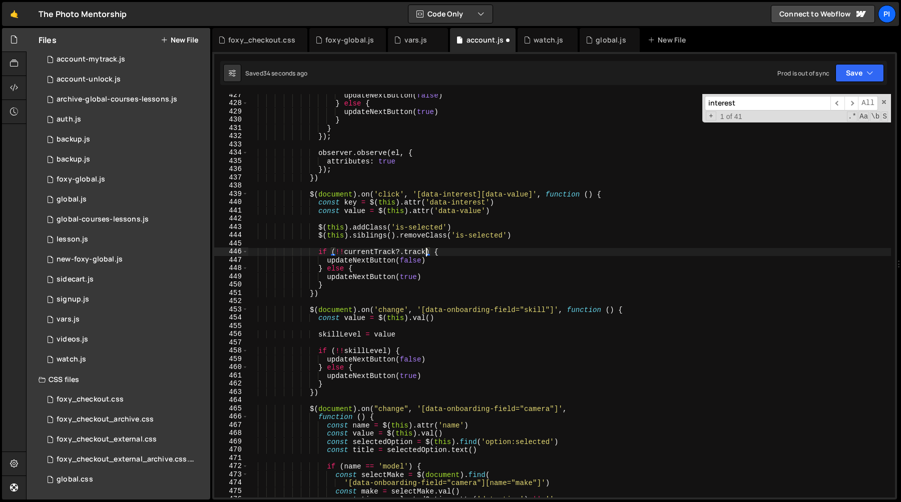
click at [420, 245] on div "updateNextButton ( false ) } else { updateNextButton ( true ) } } }) ; observer…" at bounding box center [569, 301] width 643 height 420
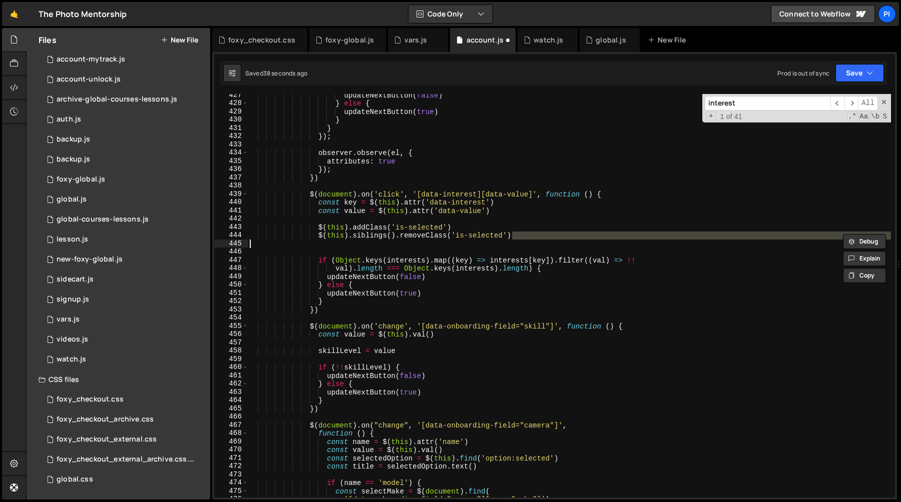
type textarea "interests[key] = value"
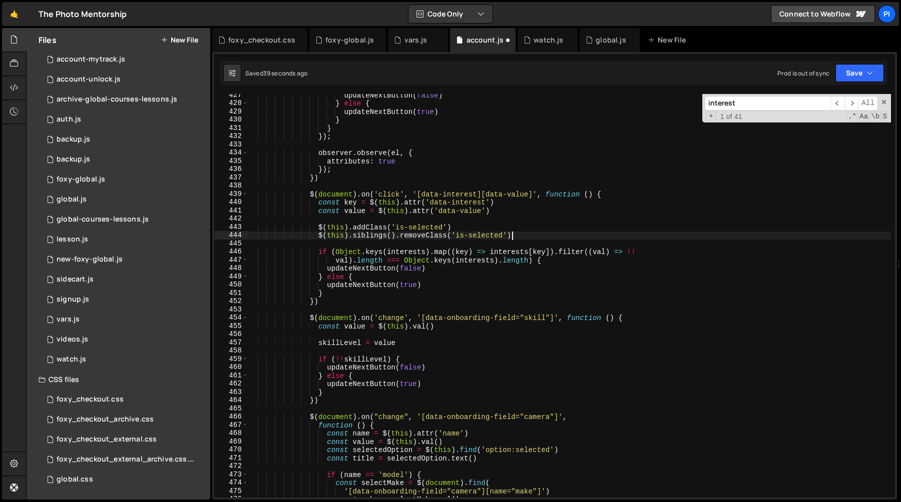
type textarea "if (!!currentTrack?.track) {"
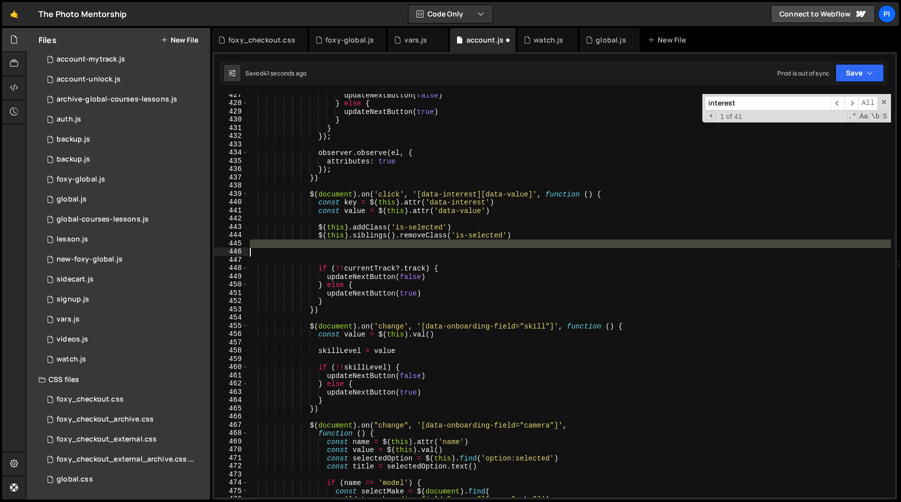
click at [389, 250] on div "updateNextButton ( false ) } else { updateNextButton ( true ) } } }) ; observer…" at bounding box center [569, 296] width 643 height 404
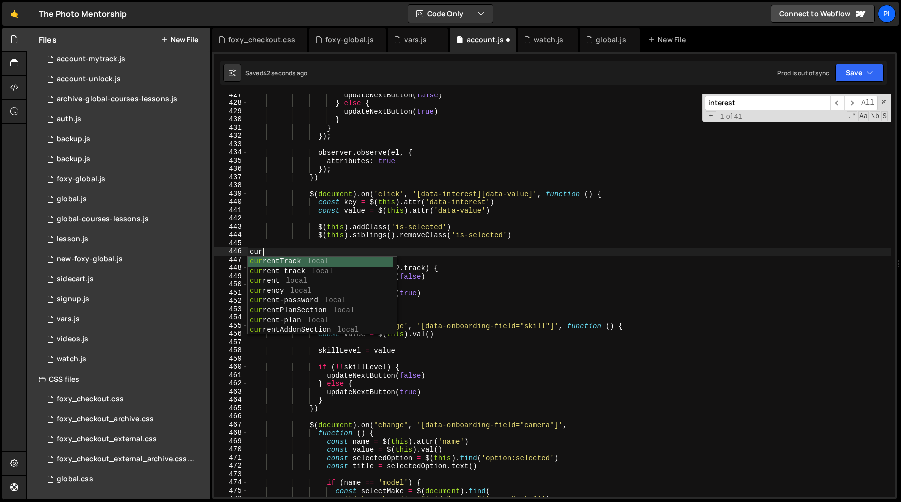
scroll to position [0, 0]
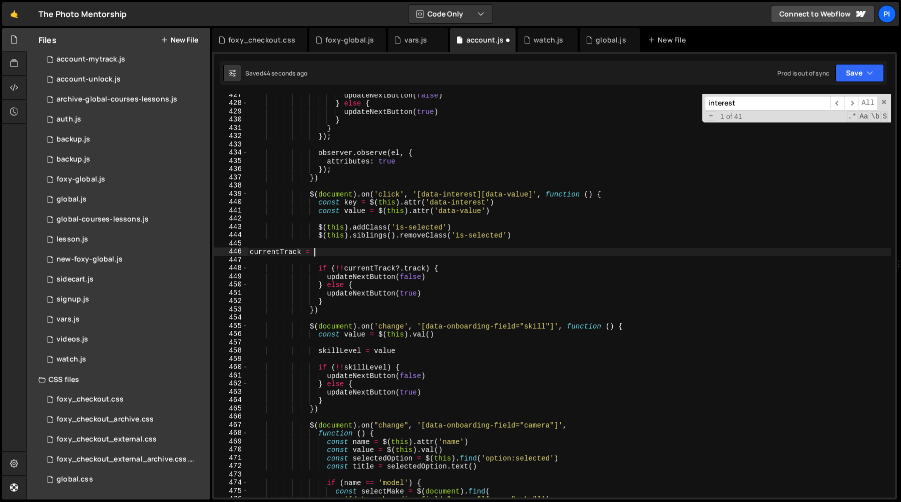
type textarea "currentTrack = {"
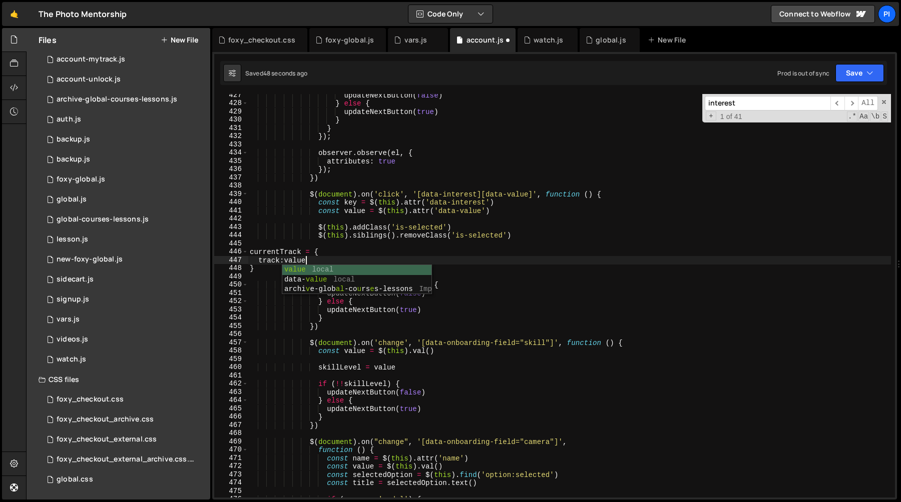
scroll to position [0, 3]
type textarea "track:value,"
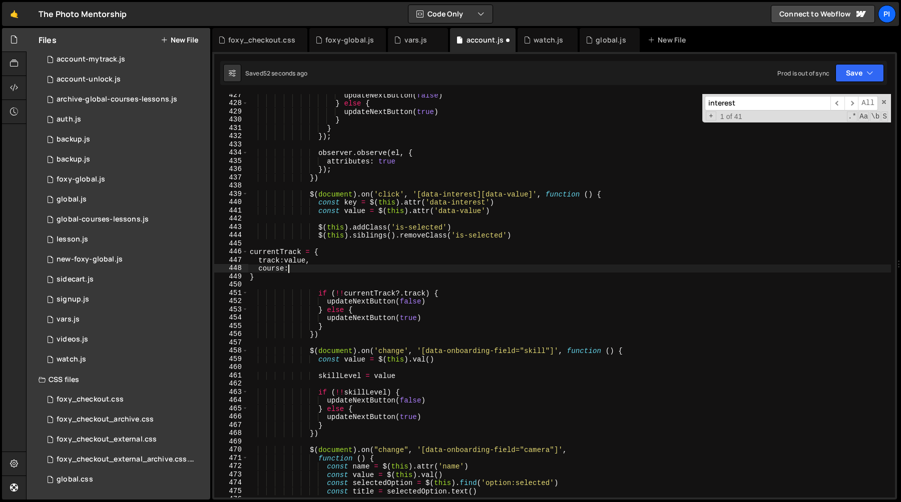
scroll to position [0, 3]
click at [316, 254] on div "updateNextButton ( false ) } else { updateNextButton ( true ) } } }) ; observer…" at bounding box center [569, 301] width 643 height 420
click at [329, 277] on div "updateNextButton ( false ) } else { updateNextButton ( true ) } } }) ; observer…" at bounding box center [569, 301] width 643 height 420
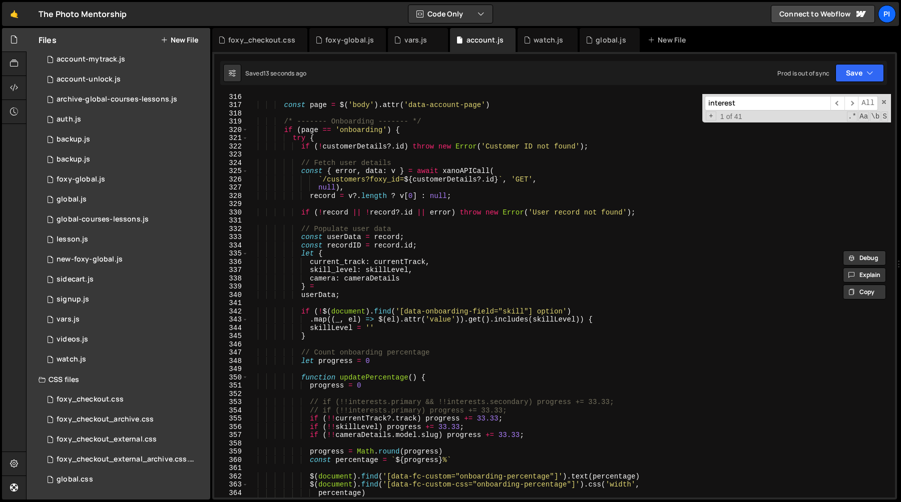
scroll to position [2598, 0]
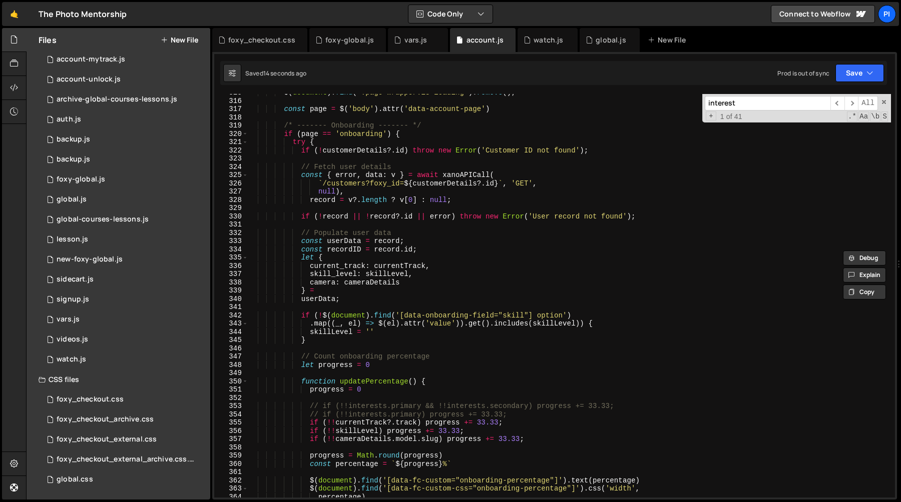
click at [391, 264] on div "$ ( document ) . find ( '.page-wrapper.is-loading' ) . remove ( ) ; const page …" at bounding box center [569, 299] width 643 height 420
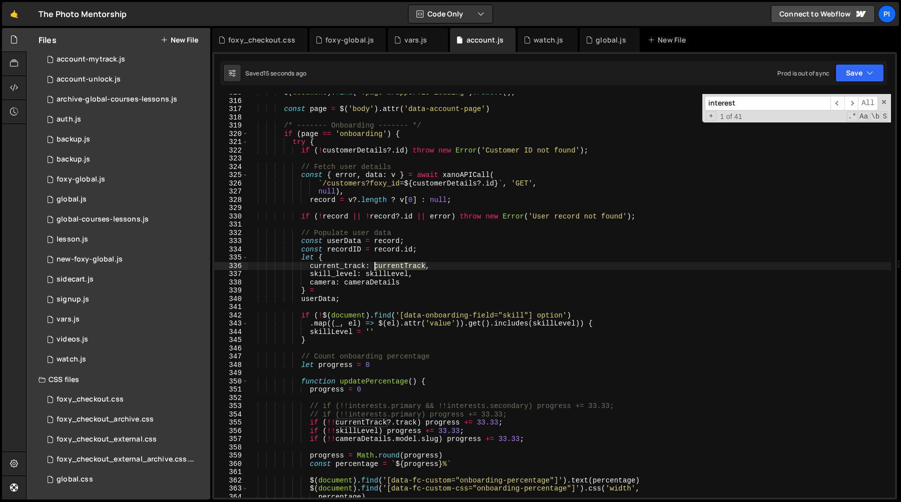
click at [391, 264] on div "$ ( document ) . find ( '.page-wrapper.is-loading' ) . remove ( ) ; const page …" at bounding box center [569, 299] width 643 height 420
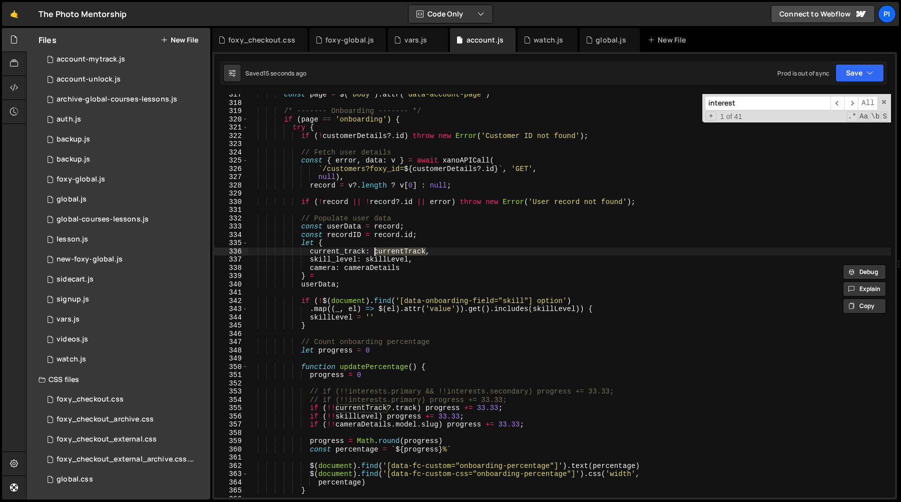
scroll to position [2612, 0]
click at [376, 285] on div "const page = $ ( 'body' ) . attr ( 'data-account-page' ) /* ------- Onboarding …" at bounding box center [569, 301] width 643 height 420
type textarea "userData;"
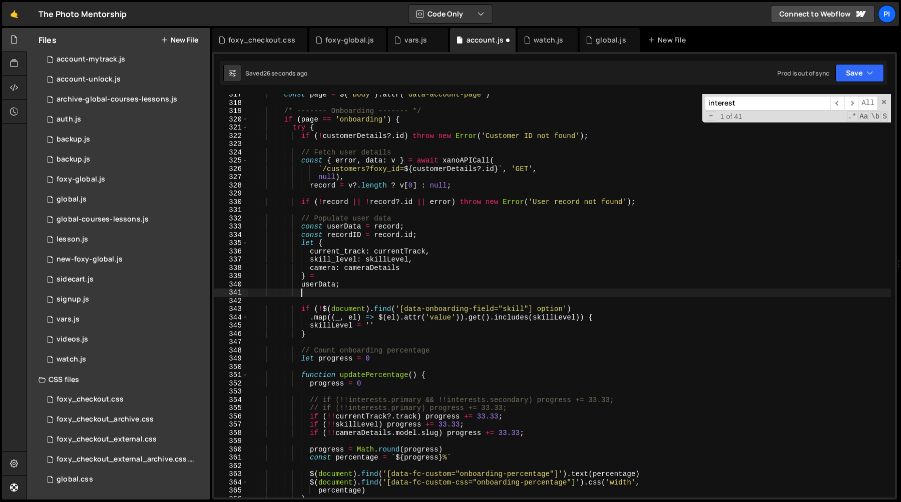
scroll to position [0, 3]
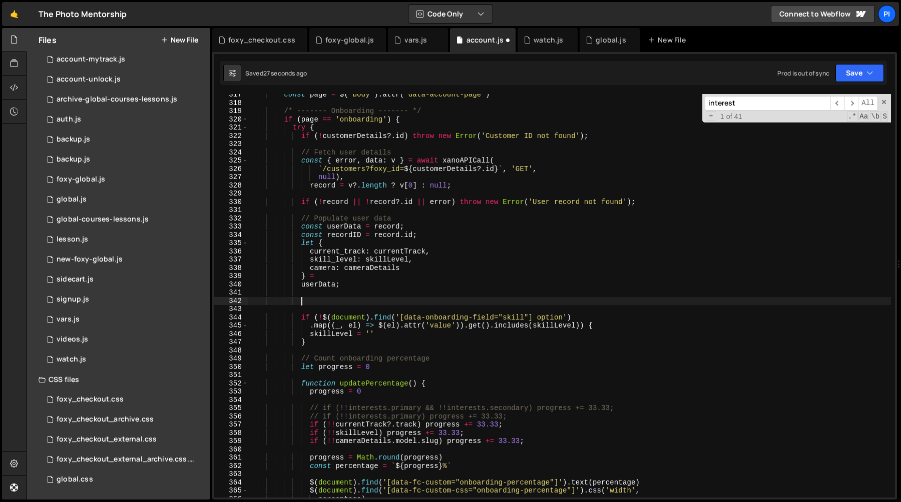
paste textarea "currentTrack"
type textarea "currentTrack"
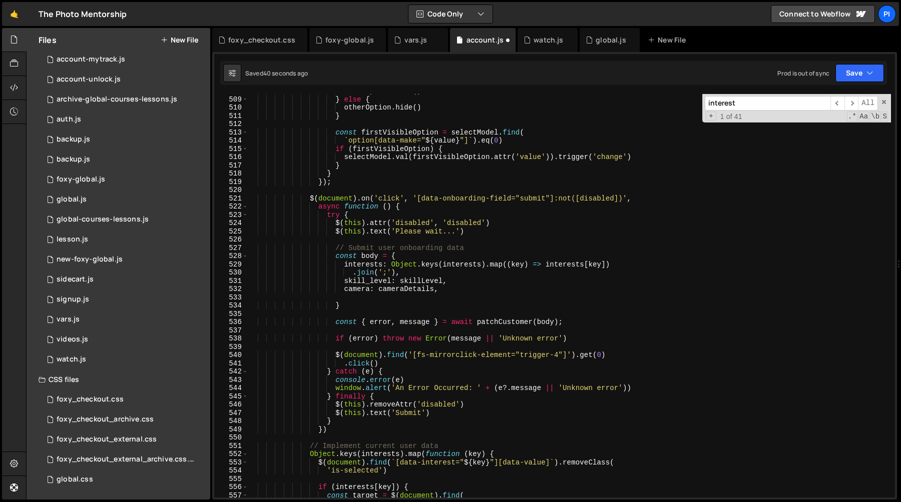
scroll to position [4225, 0]
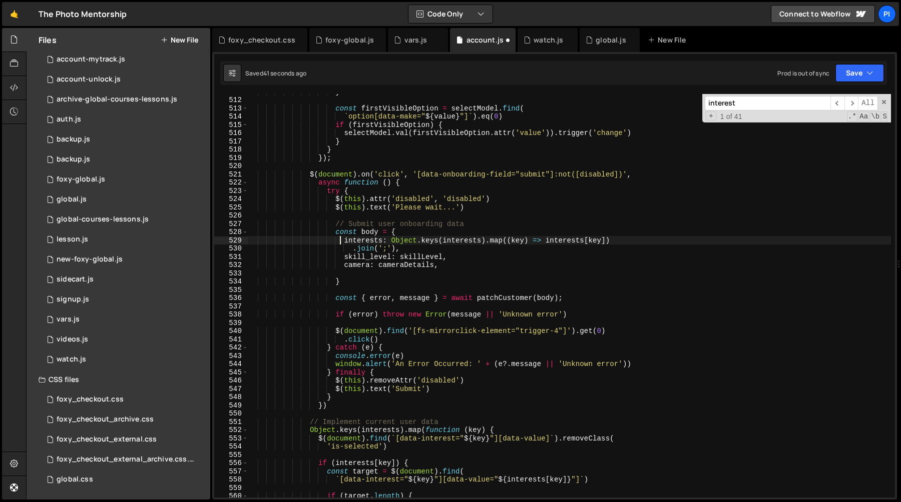
click at [342, 242] on div "} const firstVisibleOption = selectModel . find ( ` option[data-make=" ${ value…" at bounding box center [569, 298] width 643 height 420
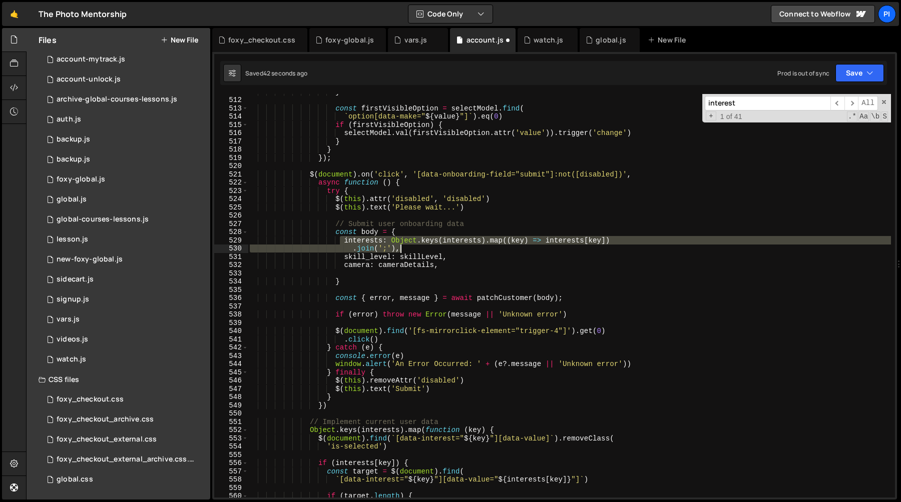
click at [405, 249] on div "} const firstVisibleOption = selectModel . find ( ` option[data-make=" ${ value…" at bounding box center [569, 298] width 643 height 420
type textarea "interests: Object.keys(interests).map((key) => interests[key]) .join(';'),"
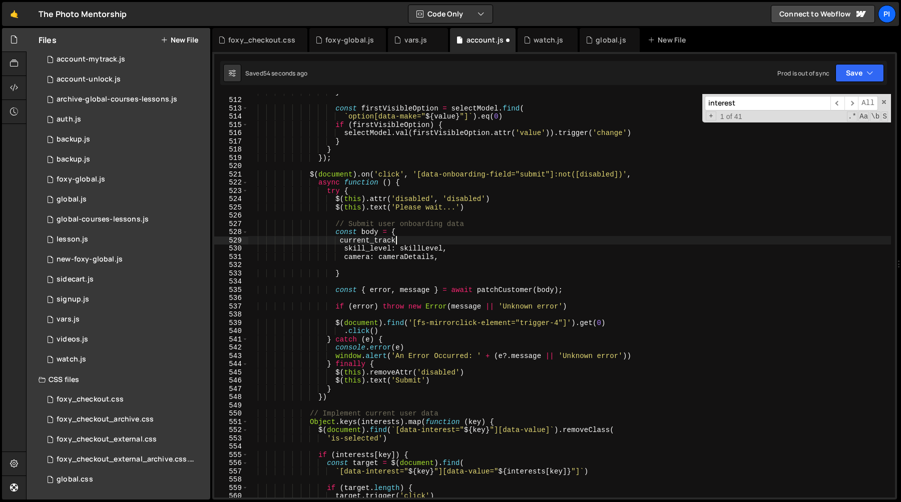
scroll to position [0, 10]
paste textarea "currentTrack"
click at [435, 241] on div "} const firstVisibleOption = selectModel . find ( ` option[data-make=" ${ value…" at bounding box center [569, 298] width 643 height 420
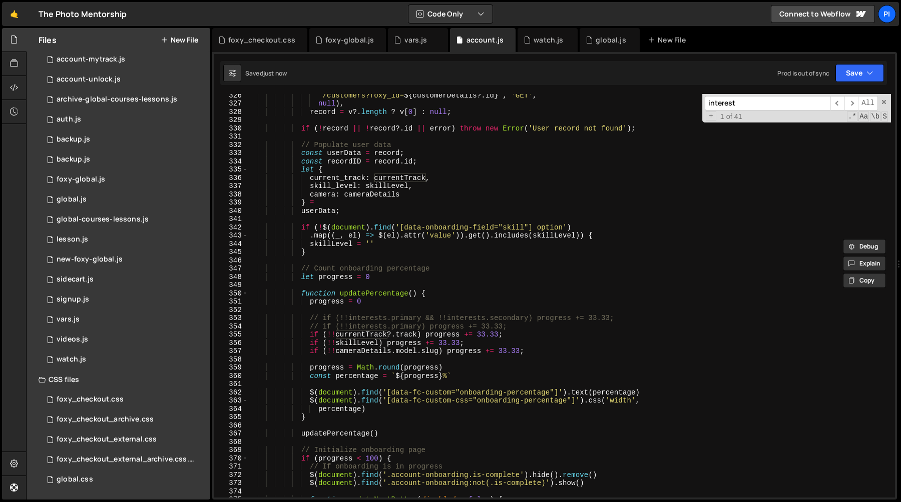
scroll to position [2648, 0]
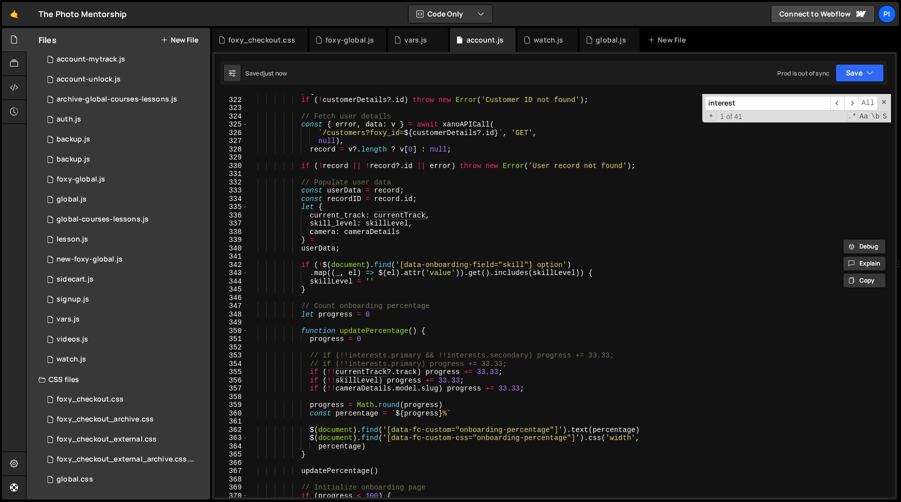
click at [398, 216] on div "try { if ( ! customerDetails ?. id ) throw new Error ( 'Customer ID not found' …" at bounding box center [569, 298] width 643 height 420
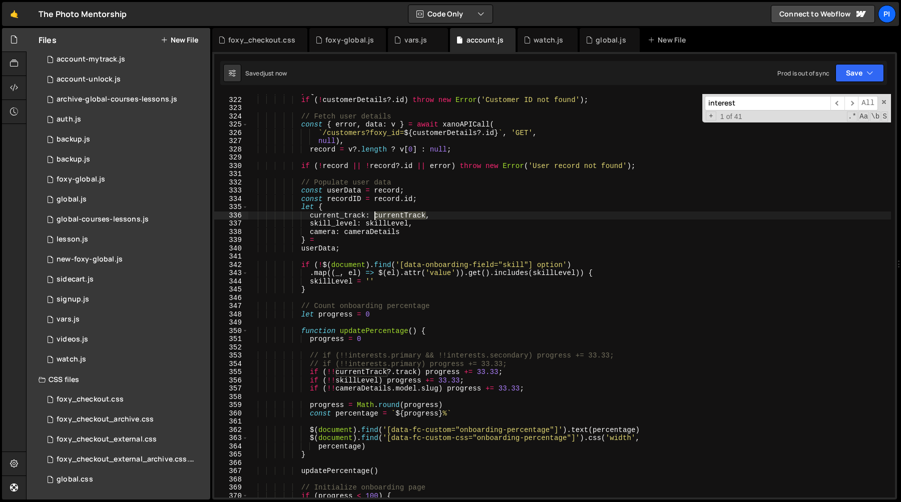
click at [398, 216] on div "try { if ( ! customerDetails ?. id ) throw new Error ( 'Customer ID not found' …" at bounding box center [569, 298] width 643 height 420
click at [355, 245] on div "try { if ( ! customerDetails ?. id ) throw new Error ( 'Customer ID not found' …" at bounding box center [569, 298] width 643 height 420
type textarea "userData;"
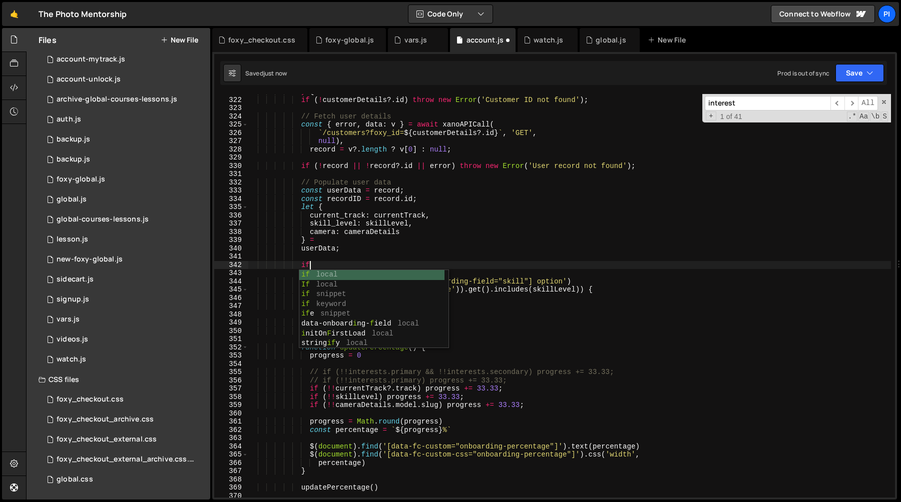
scroll to position [0, 4]
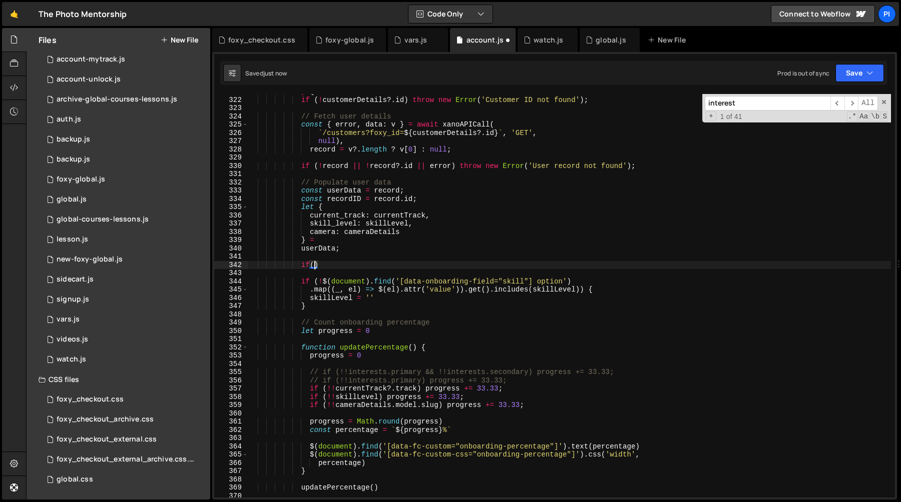
paste textarea "currentTrack"
type textarea "if(!currentTrack?.track) {}"
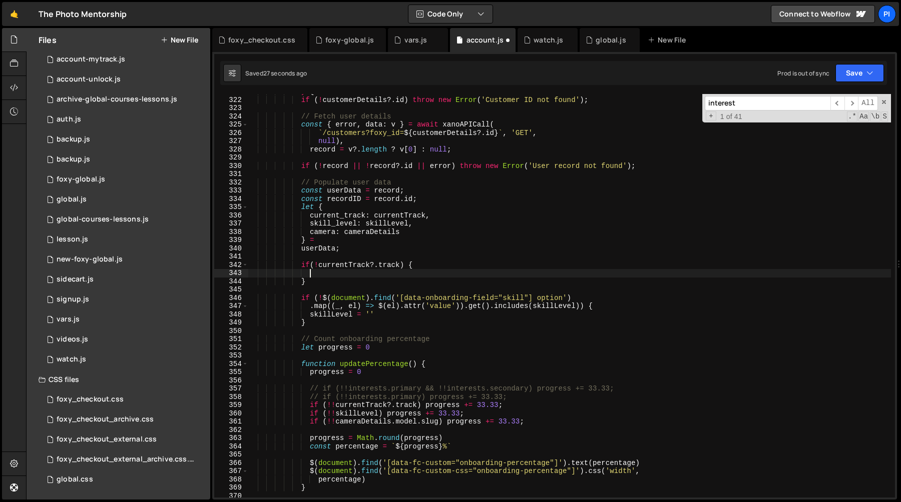
paste textarea "currentTrack"
type textarea "currentTrack={}"
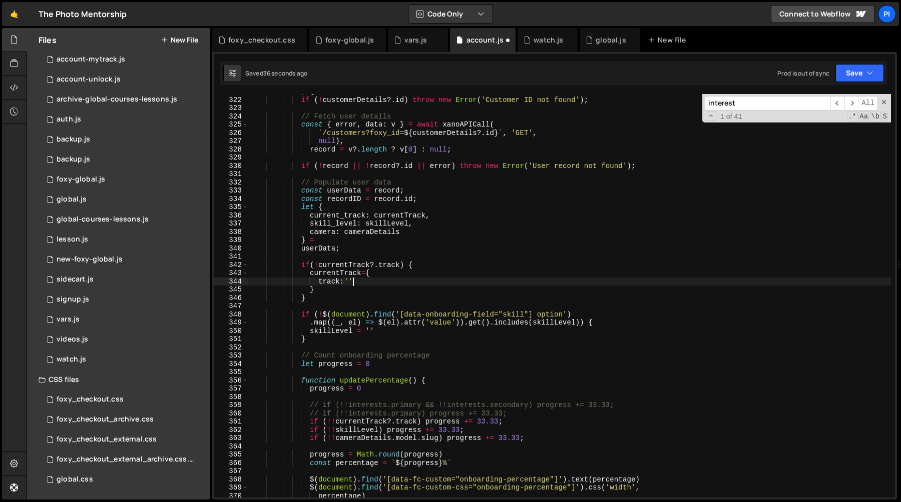
type textarea "track:'',"
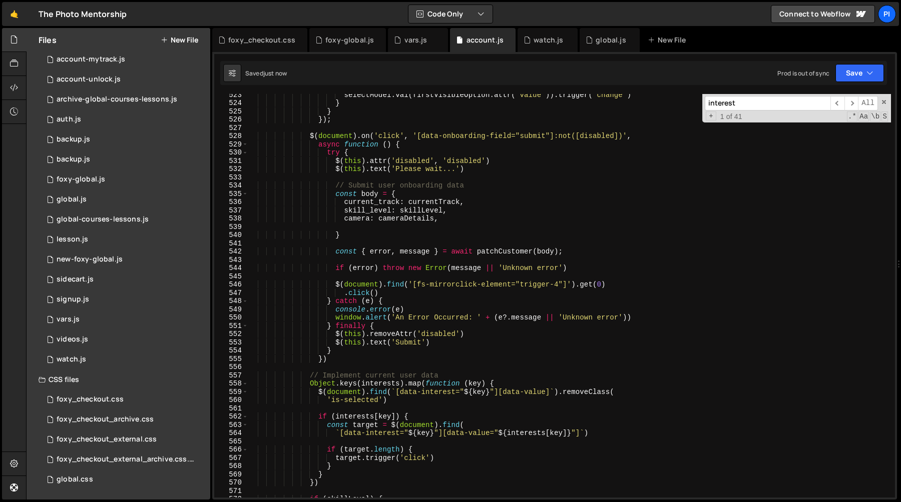
scroll to position [4338, 0]
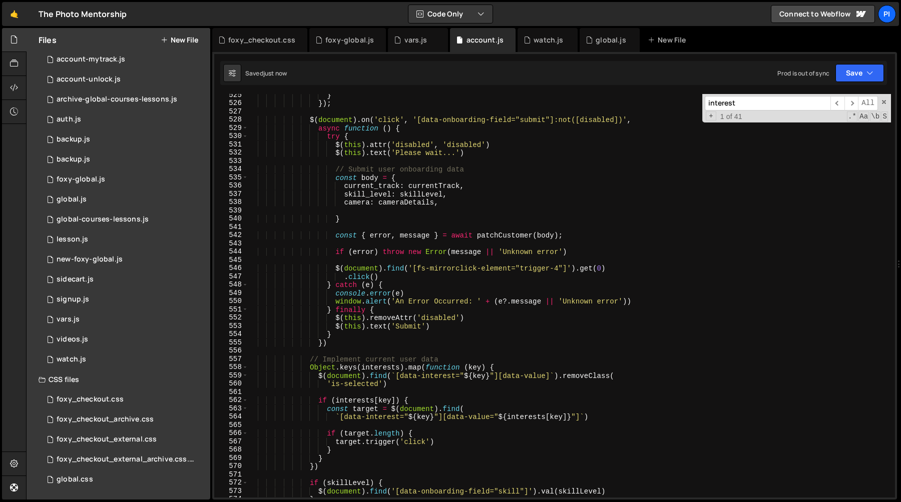
click at [385, 234] on div "} }) ; $ ( document ) . on ( 'click' , '[data-onboarding-field="submit"]:not([d…" at bounding box center [569, 301] width 643 height 420
type textarea "const { error, message } = await patchCustomer(body);"
click at [385, 234] on div "} }) ; $ ( document ) . on ( 'click' , '[data-onboarding-field="submit"]:not([d…" at bounding box center [569, 301] width 643 height 420
click at [511, 237] on div "} }) ; $ ( document ) . on ( 'click' , '[data-onboarding-field="submit"]:not([d…" at bounding box center [569, 301] width 643 height 420
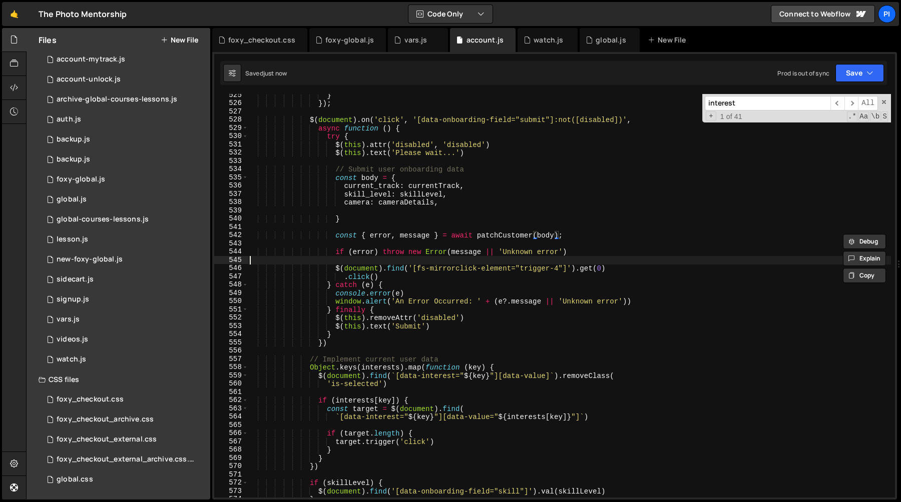
click at [501, 261] on div "} }) ; $ ( document ) . on ( 'click' , '[data-onboarding-field="submit"]:not([d…" at bounding box center [569, 301] width 643 height 420
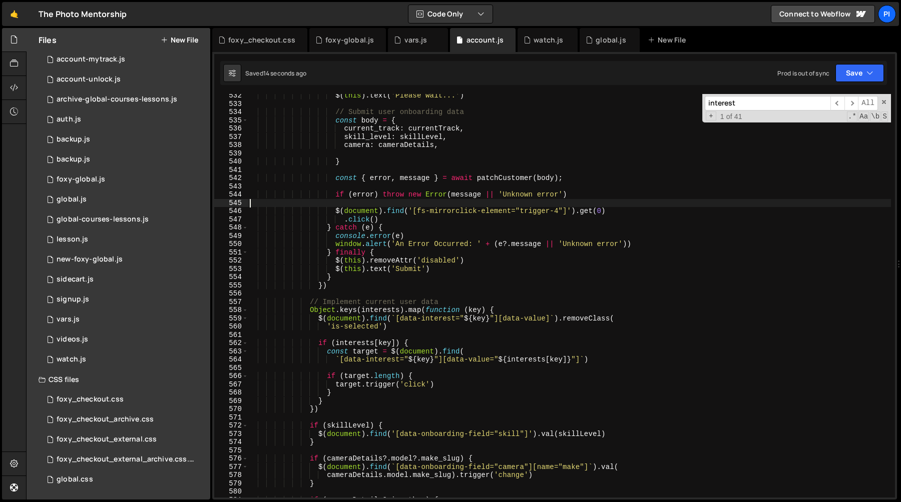
scroll to position [4410, 0]
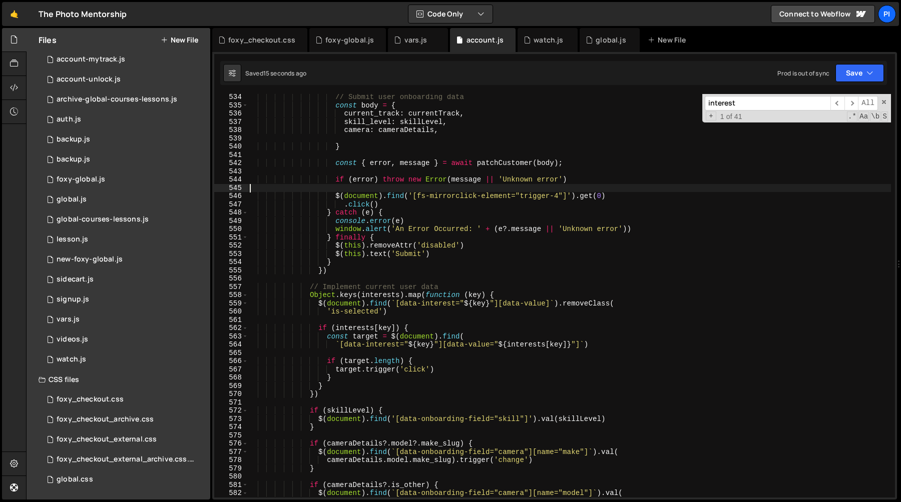
click at [310, 295] on div "// Submit user onboarding data const body = { current_track : currentTrack , sk…" at bounding box center [569, 303] width 643 height 420
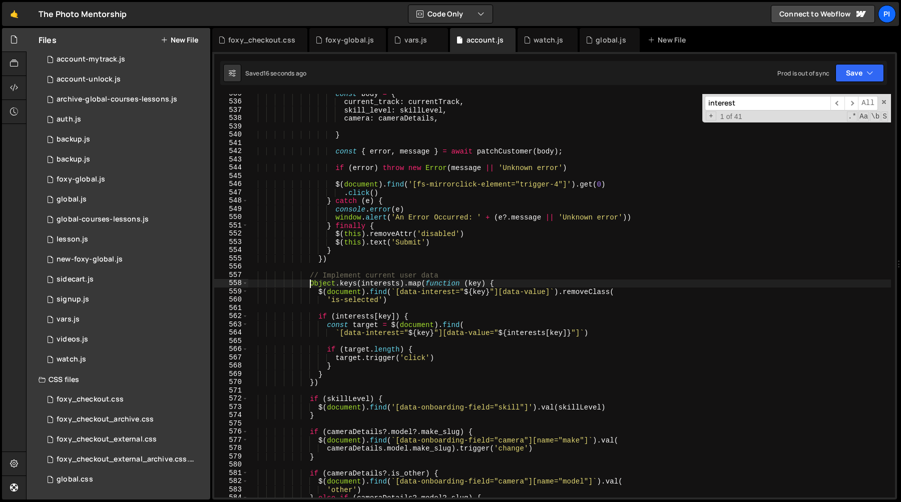
click at [328, 380] on div "const body = { current_track : currentTrack , skill_level : skillLevel , camera…" at bounding box center [569, 300] width 643 height 420
type textarea "} })"
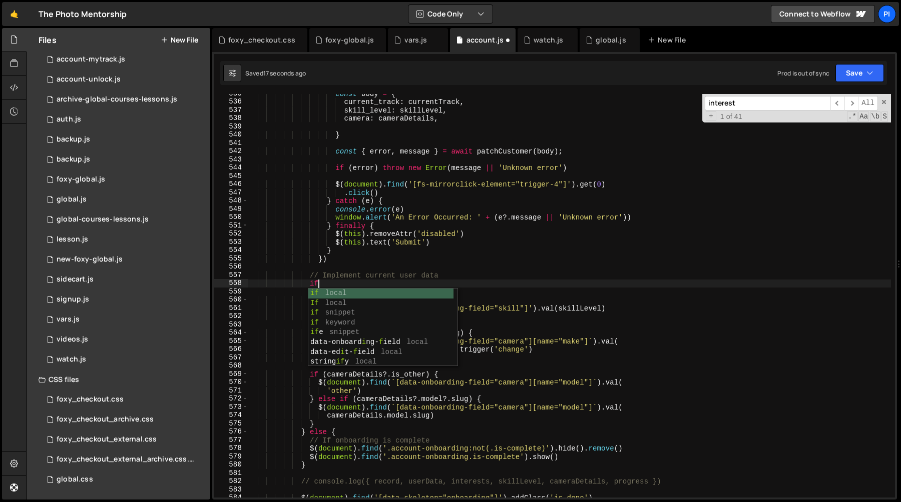
scroll to position [0, 5]
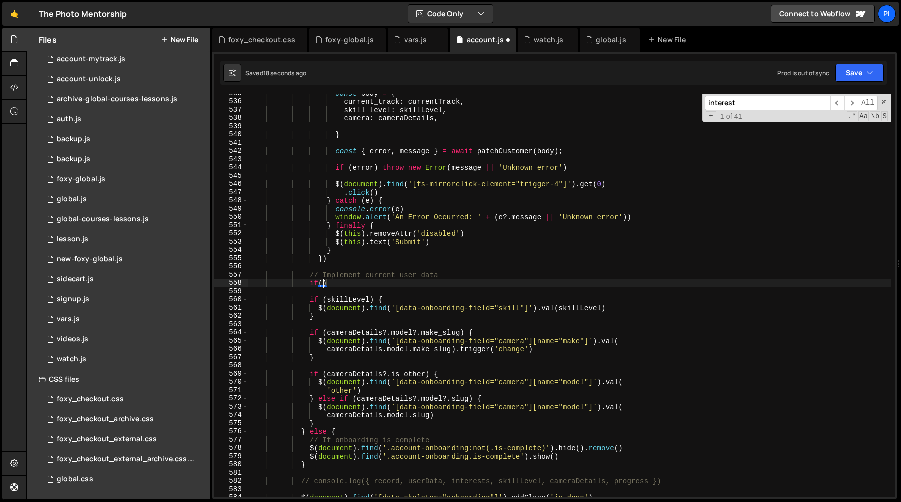
paste textarea "currentTrack)"
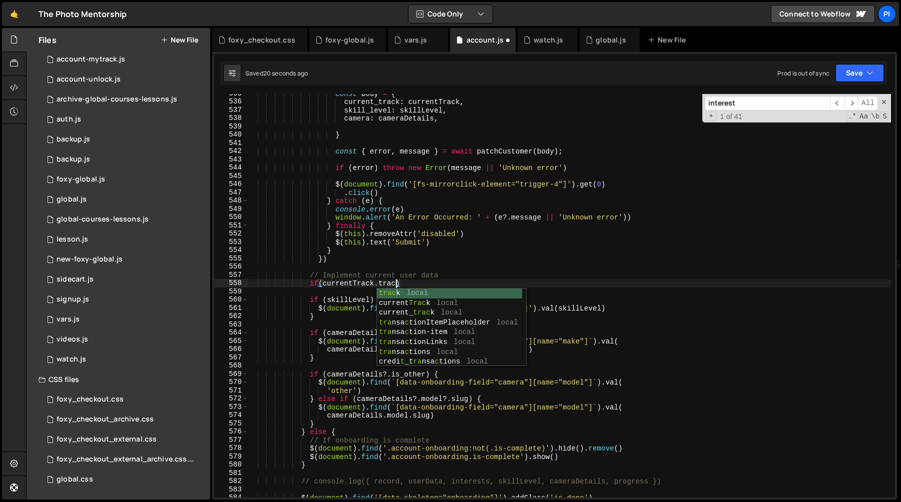
scroll to position [0, 10]
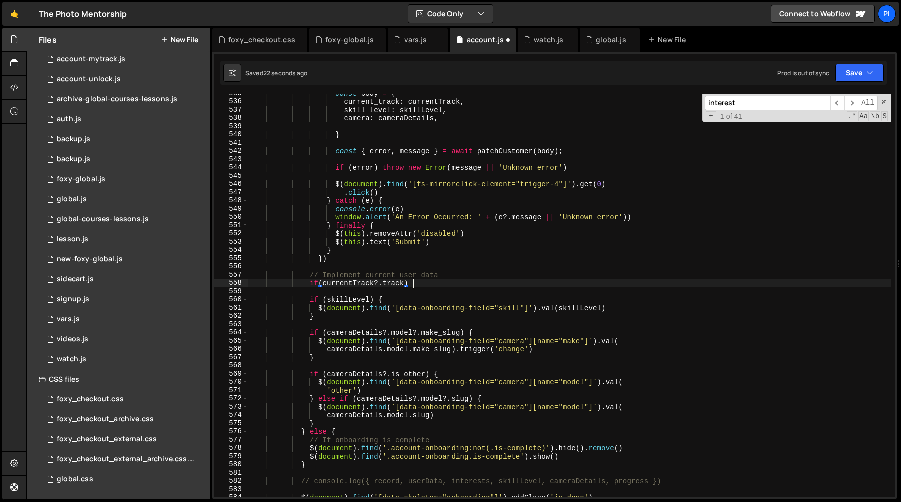
type textarea "if(currentTrack?.track) {}"
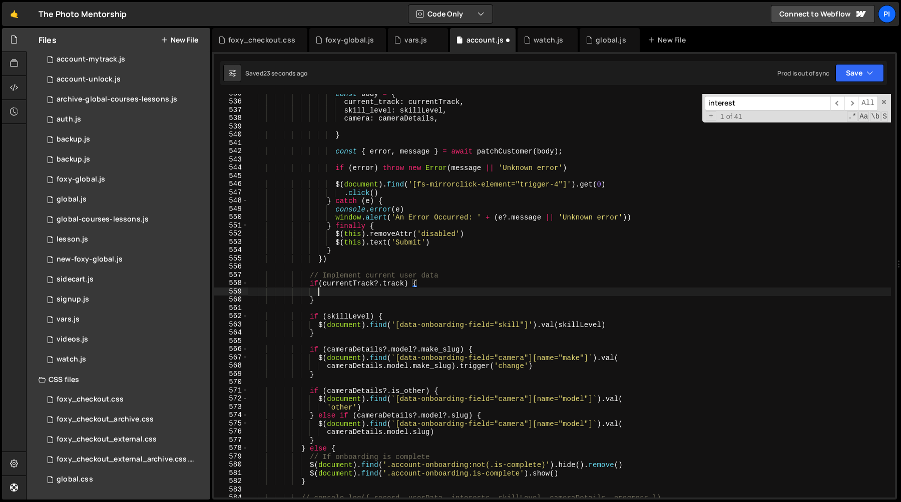
scroll to position [0, 4]
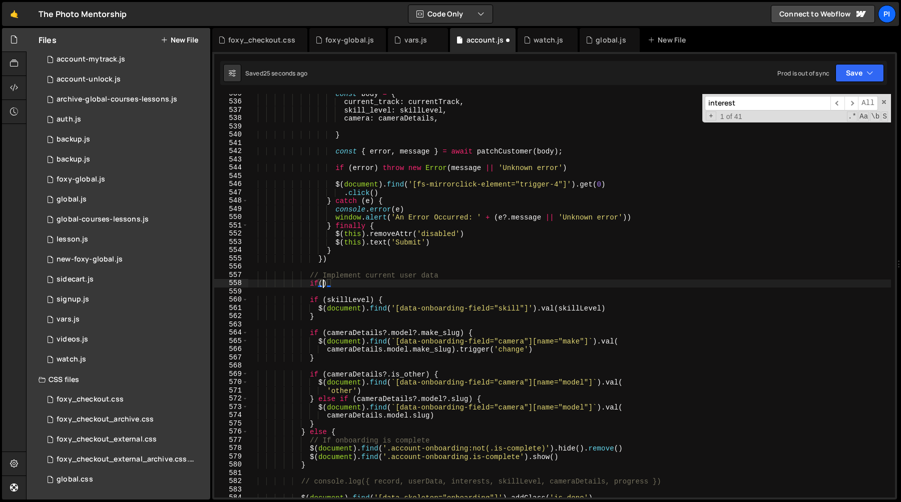
type textarea "if"
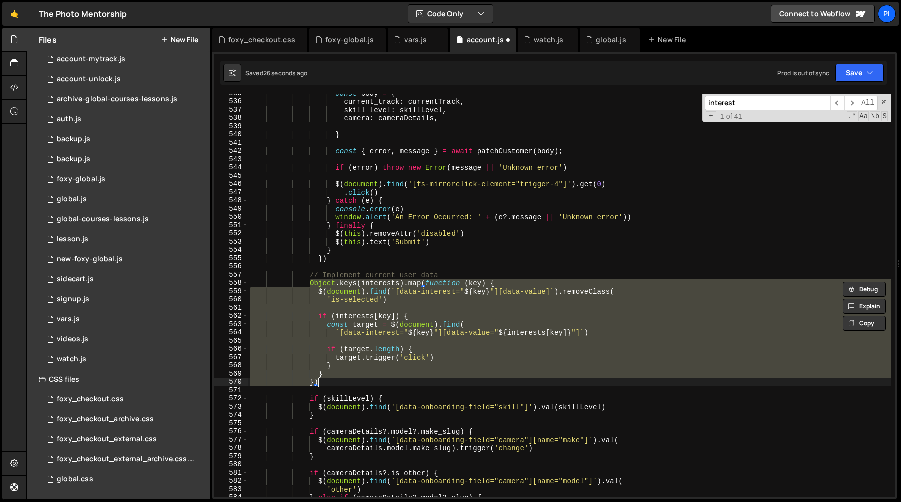
click at [320, 315] on div "const body = { current_track : currentTrack , skill_level : skillLevel , camera…" at bounding box center [569, 296] width 643 height 404
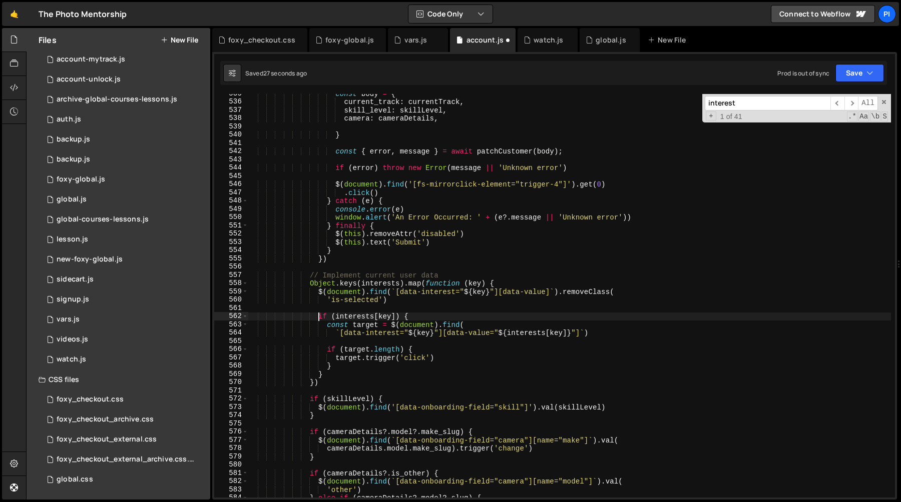
click at [329, 326] on div "const body = { current_track : currentTrack , skill_level : skillLevel , camera…" at bounding box center [569, 300] width 643 height 420
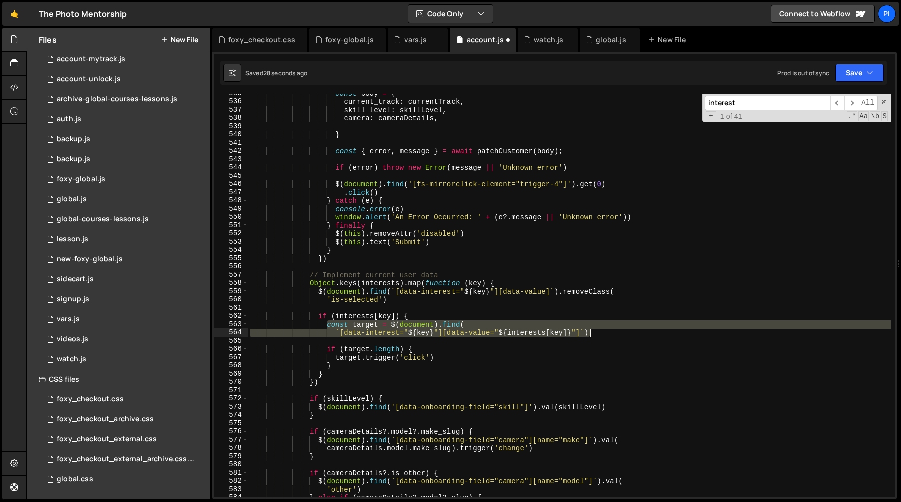
click at [632, 335] on div "const body = { current_track : currentTrack , skill_level : skillLevel , camera…" at bounding box center [569, 300] width 643 height 420
click at [316, 317] on div "const body = { current_track : currentTrack , skill_level : skillLevel , camera…" at bounding box center [569, 300] width 643 height 420
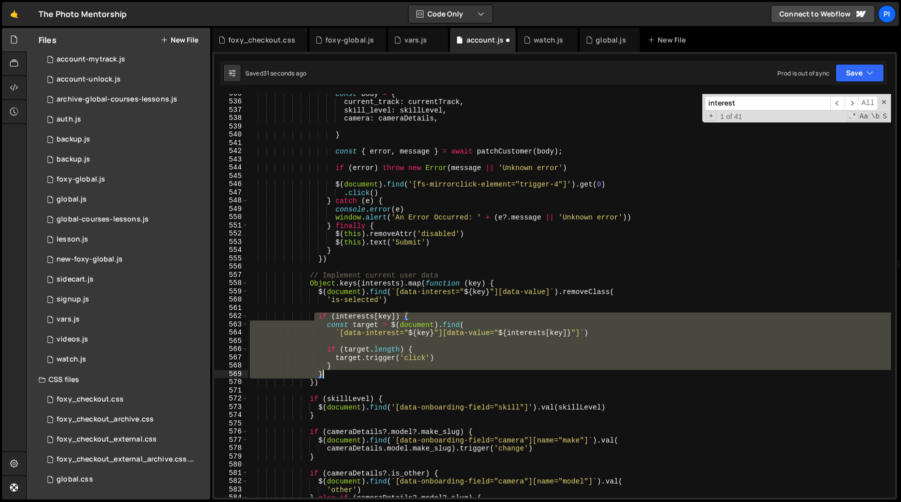
click at [331, 375] on div "const body = { current_track : currentTrack , skill_level : skillLevel , camera…" at bounding box center [569, 300] width 643 height 420
click at [319, 292] on div "const body = { current_track : currentTrack , skill_level : skillLevel , camera…" at bounding box center [569, 300] width 643 height 420
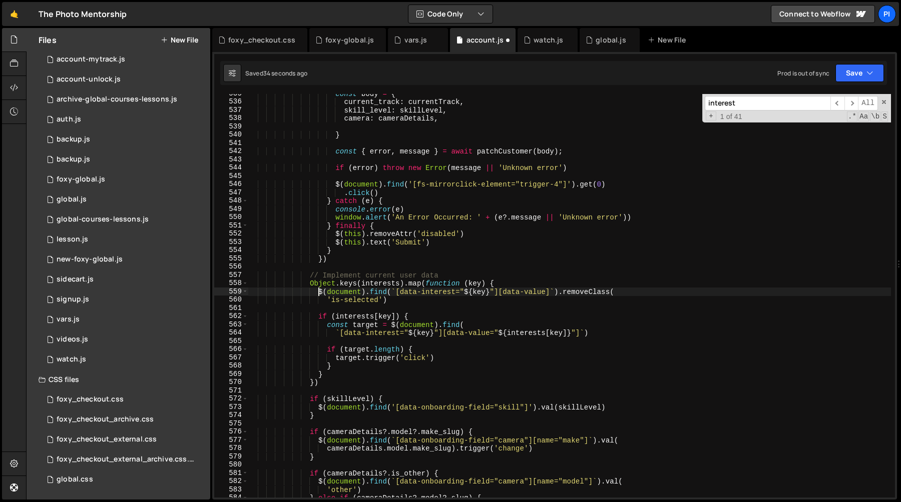
click at [332, 375] on div "const body = { current_track : currentTrack , skill_level : skillLevel , camera…" at bounding box center [569, 300] width 643 height 420
type textarea "} }"
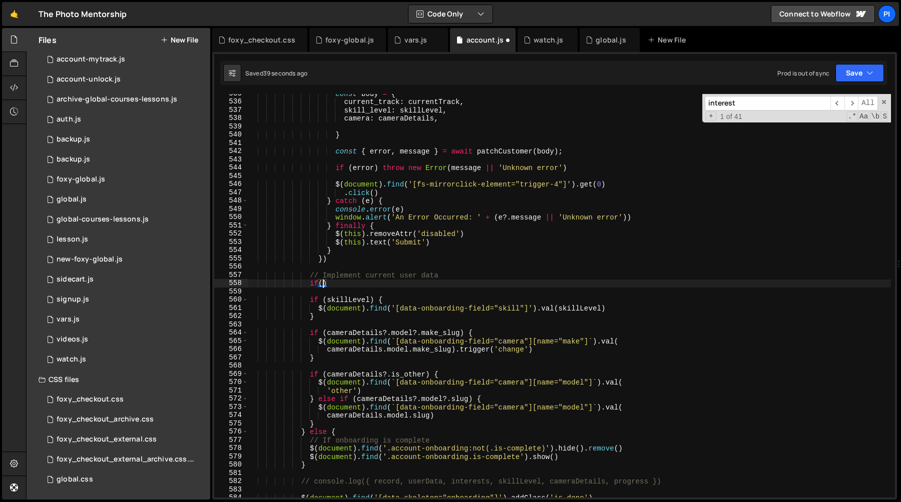
type textarea "if"
type textarea "} })"
click at [379, 301] on div "const body = { current_track : currentTrack , skill_level : skillLevel , camera…" at bounding box center [569, 300] width 643 height 420
type textarea "}"
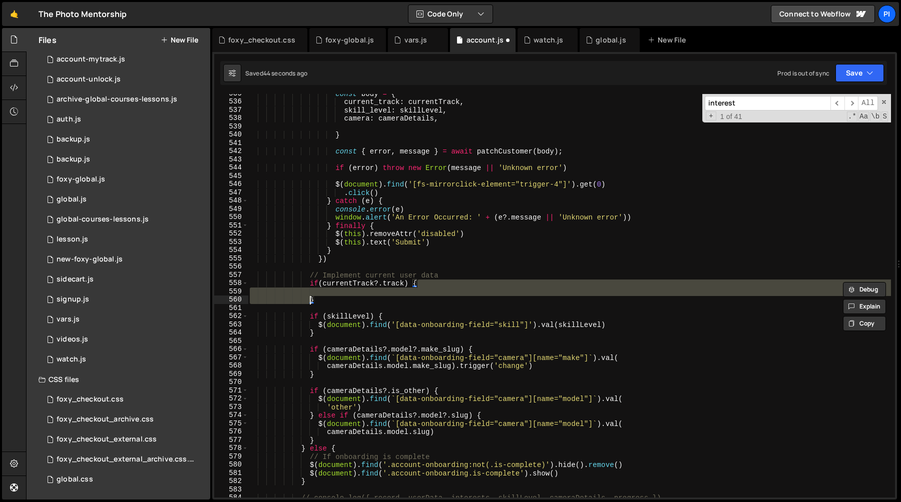
click at [371, 295] on div "const body = { current_track : currentTrack , skill_level : skillLevel , camera…" at bounding box center [569, 296] width 643 height 404
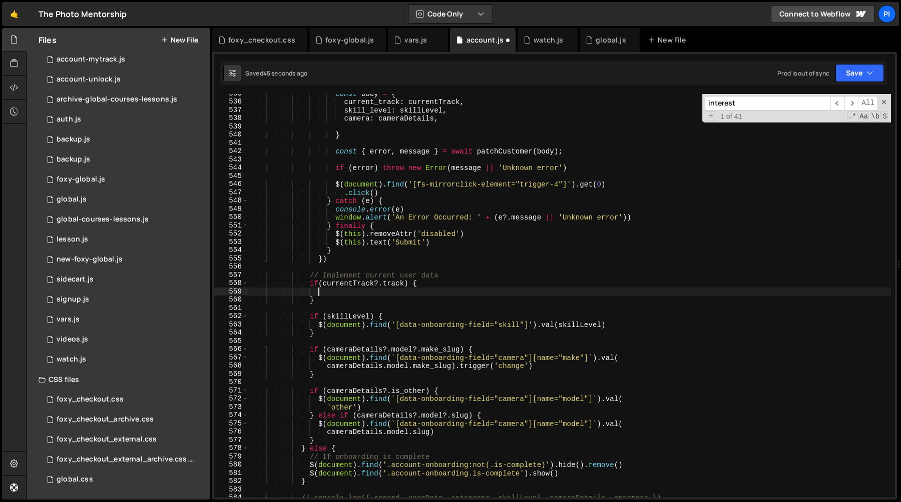
paste textarea "}"
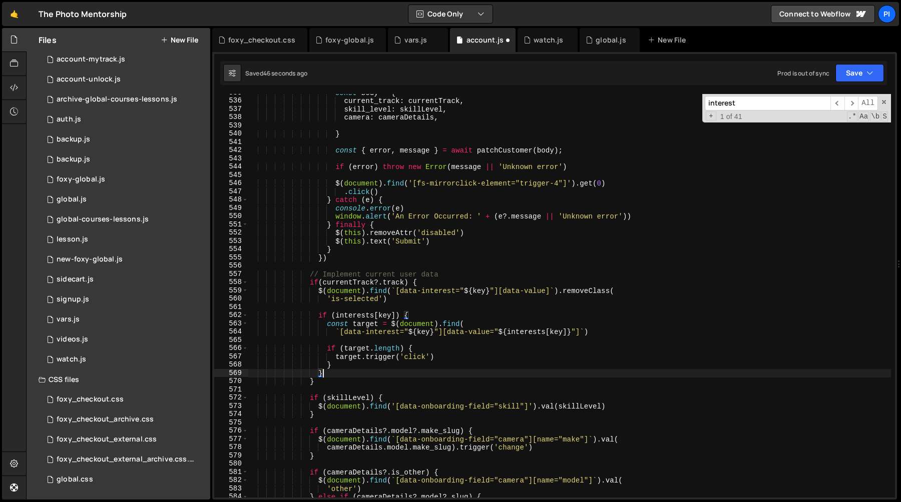
scroll to position [4428, 0]
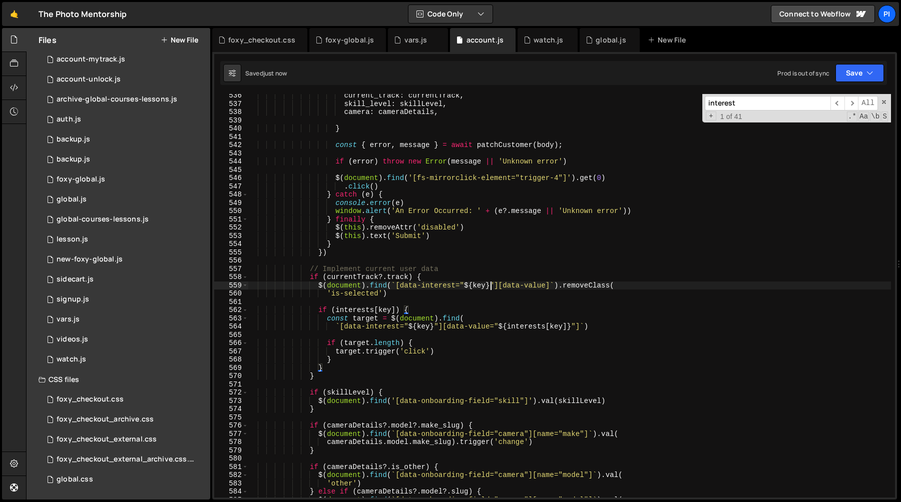
click at [492, 284] on div "current_track : currentTrack , skill_level : skillLevel , camera : cameraDetail…" at bounding box center [569, 302] width 643 height 420
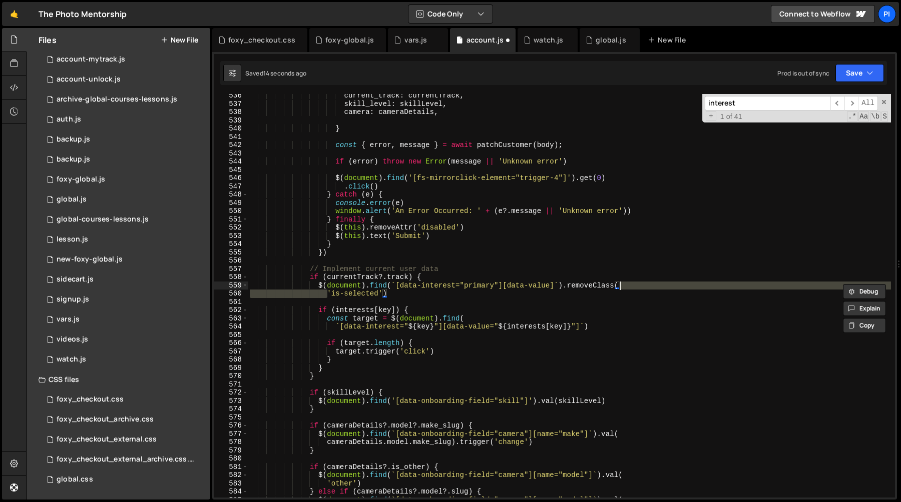
type textarea "$(document).find(`[data-interest="primary"][data-value]`).removeClass('is-selec…"
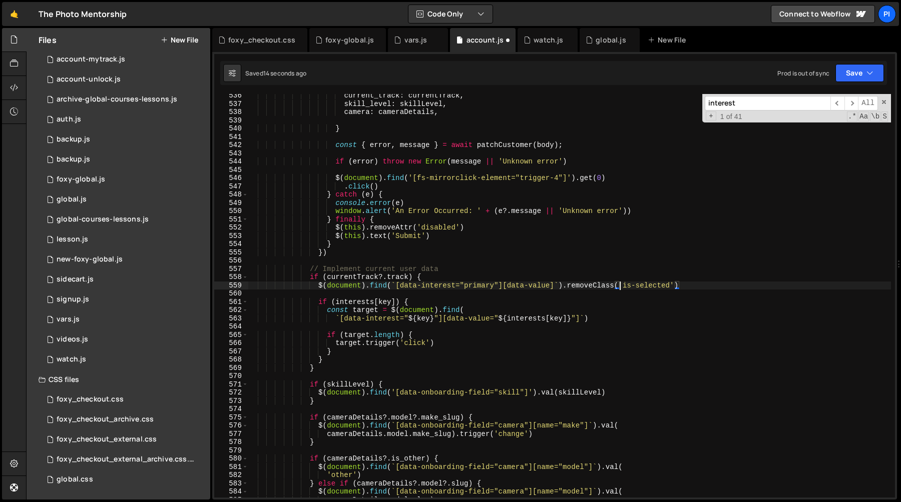
scroll to position [0, 0]
type textarea "if (interests[key]) {"
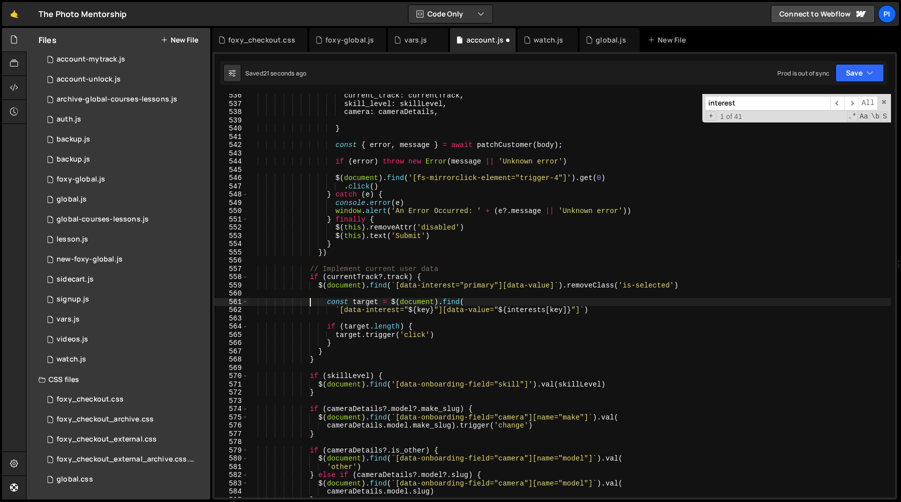
type textarea "`[data-interest="${key}"][data-value="${interests[key]}"]`)"
type textarea "}"
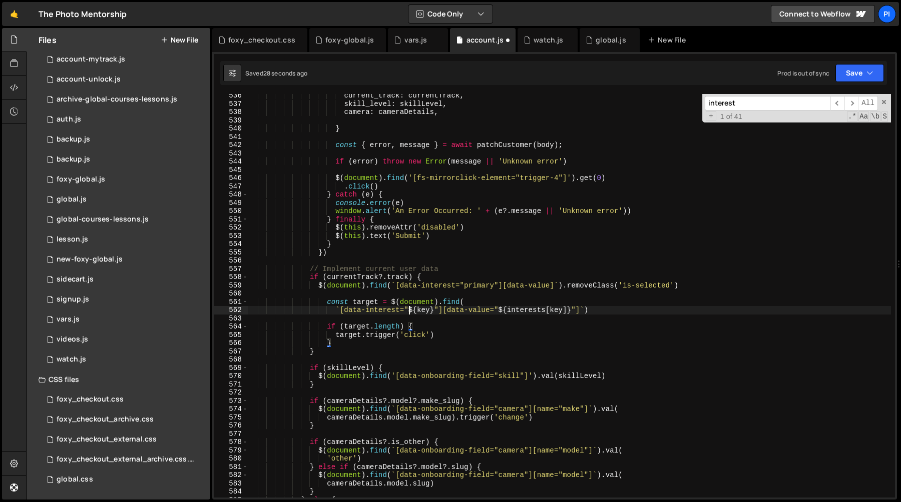
click at [409, 311] on div "current_track : currentTrack , skill_level : skillLevel , camera : cameraDetail…" at bounding box center [569, 302] width 643 height 420
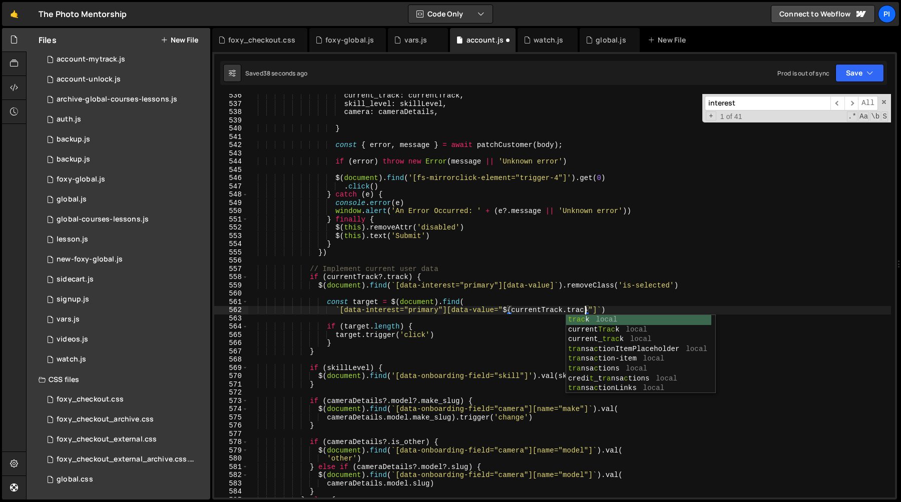
type textarea "`[data-interest="primary"][data-value="${currentTrack.track}"]`)"
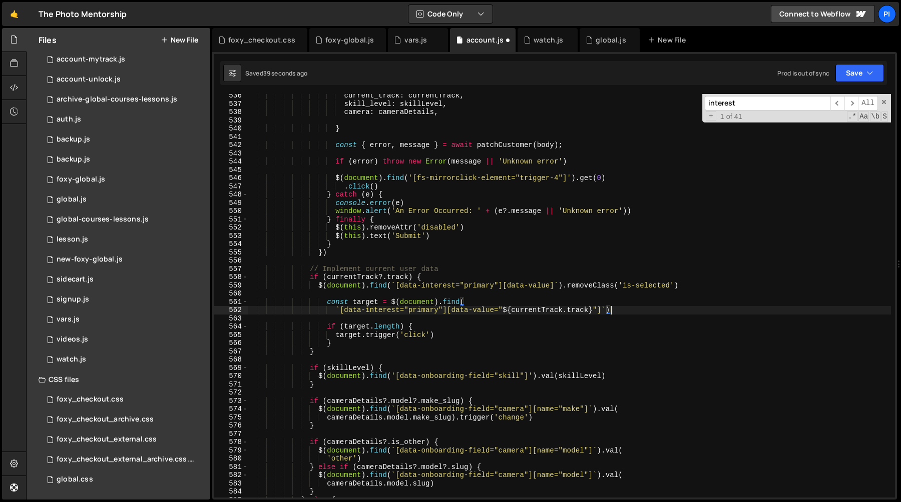
scroll to position [0, 0]
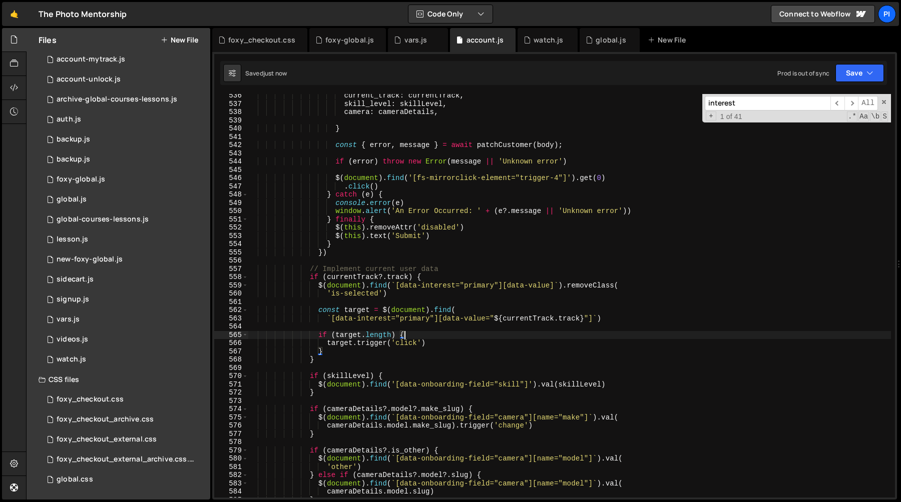
type textarea "if (target.length) {"
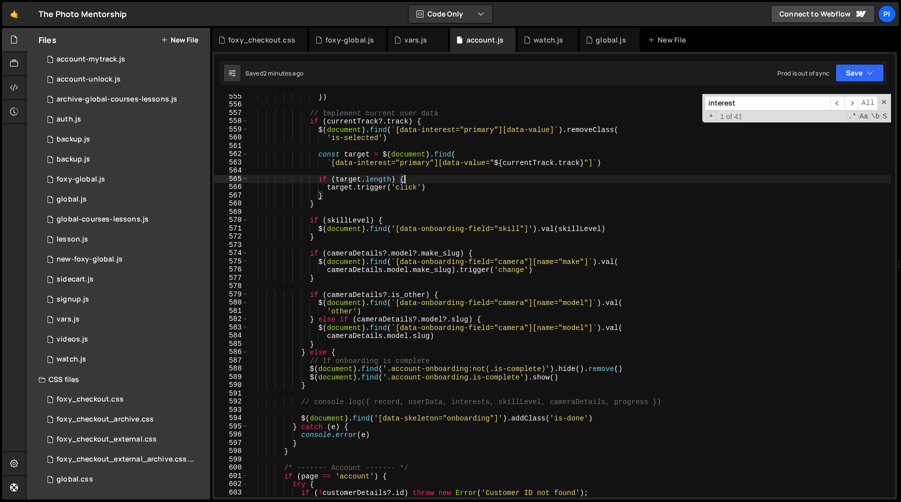
scroll to position [4476, 0]
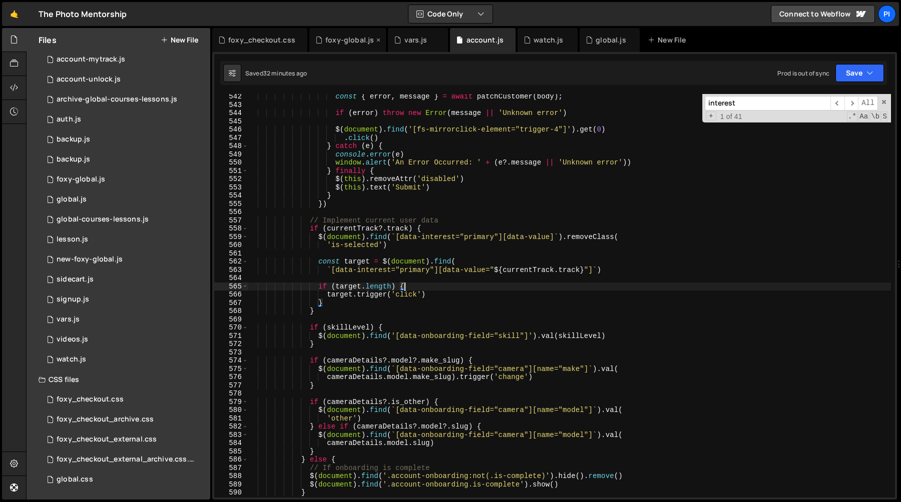
click at [323, 40] on div "foxy-global.js" at bounding box center [344, 40] width 59 height 10
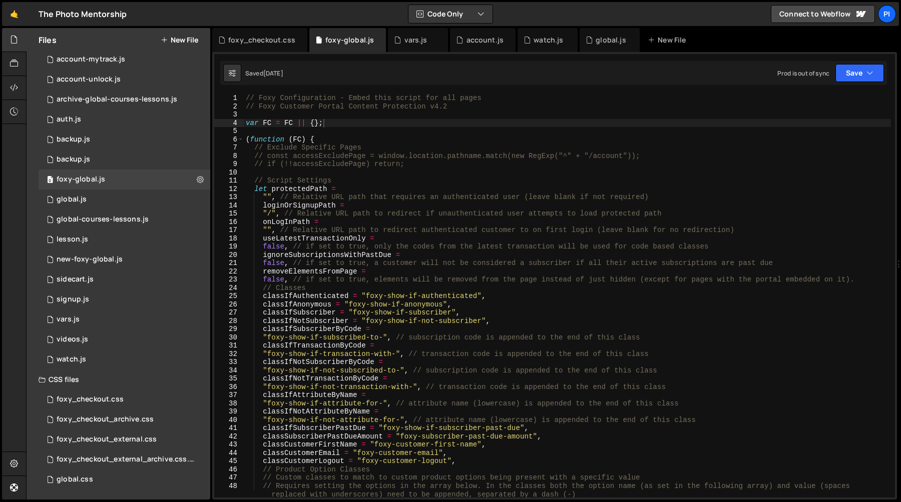
type textarea """, // Relative URL path that requires an authenticated user (leave blank if no…"
click at [408, 196] on div "// Foxy Configuration - Embed this script for all pages // Foxy Customer Portal…" at bounding box center [567, 304] width 647 height 420
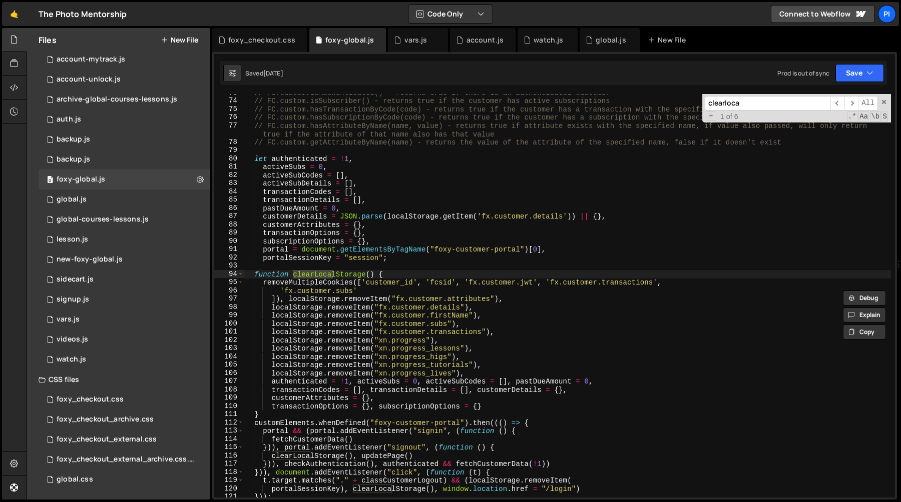
scroll to position [643, 0]
type input "clearloca"
click at [478, 321] on div "// FC.custom.isAuthenticated() - returns true if there is an authenticated cust…" at bounding box center [567, 296] width 647 height 420
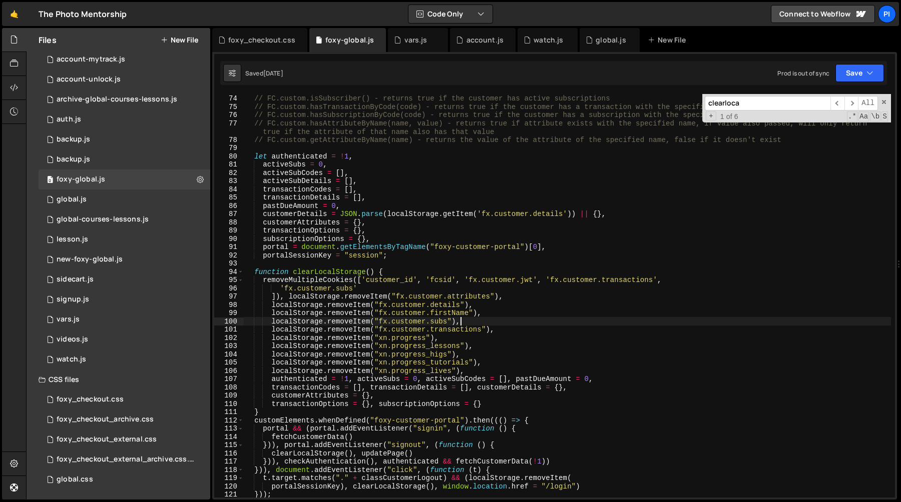
click at [484, 313] on div "// FC.custom.isAuthenticated() - returns true if there is an authenticated cust…" at bounding box center [567, 296] width 647 height 420
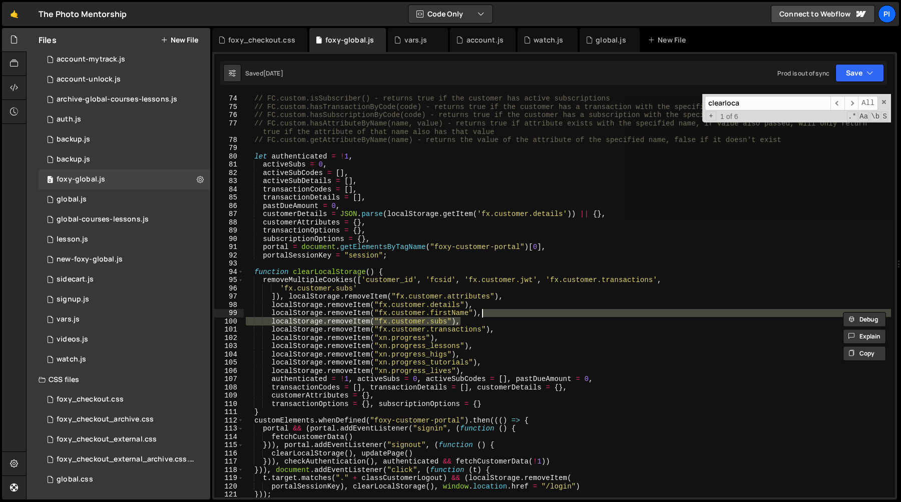
click at [472, 322] on div "// FC.custom.isAuthenticated() - returns true if there is an authenticated cust…" at bounding box center [567, 296] width 647 height 404
paste textarea "a"
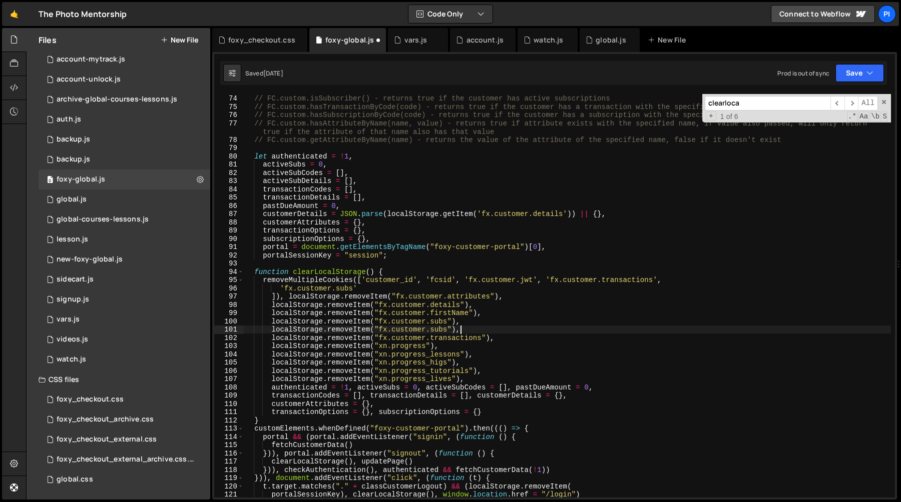
click at [432, 332] on div "// FC.custom.isAuthenticated() - returns true if there is an authenticated cust…" at bounding box center [567, 296] width 647 height 420
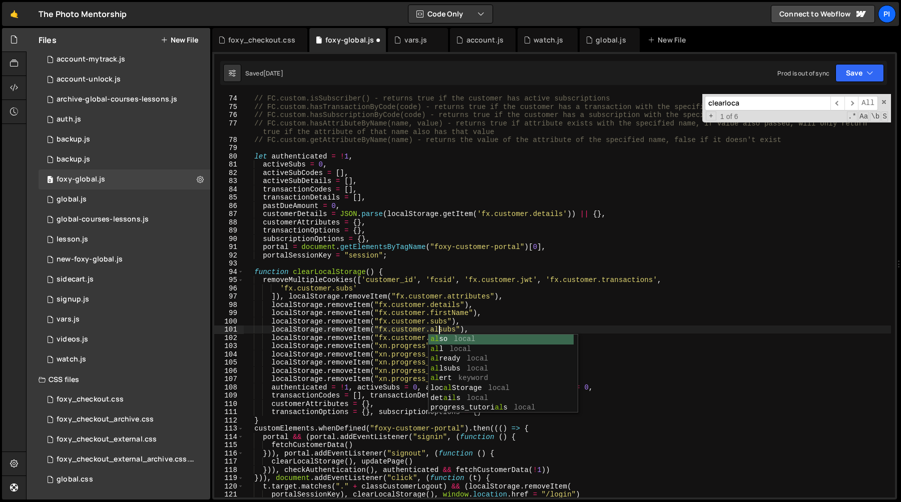
scroll to position [0, 14]
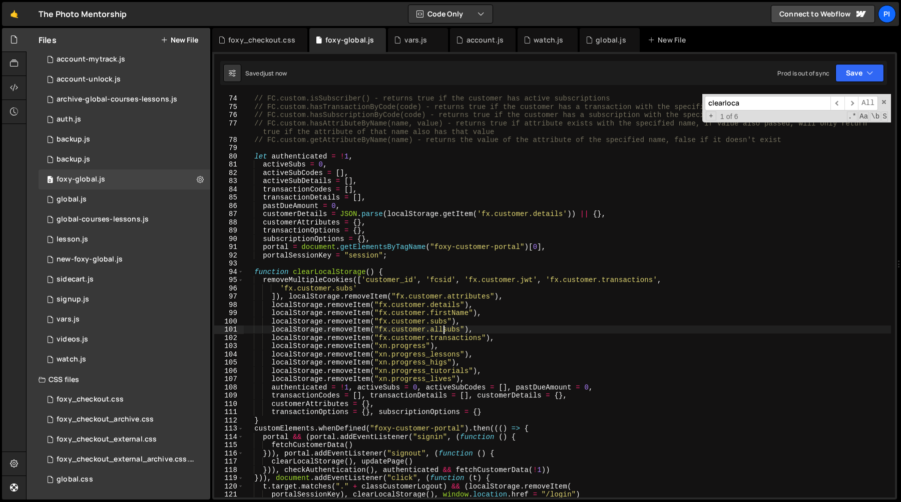
type textarea "localStorage.removeItem("fx.customer.allsubs"),"
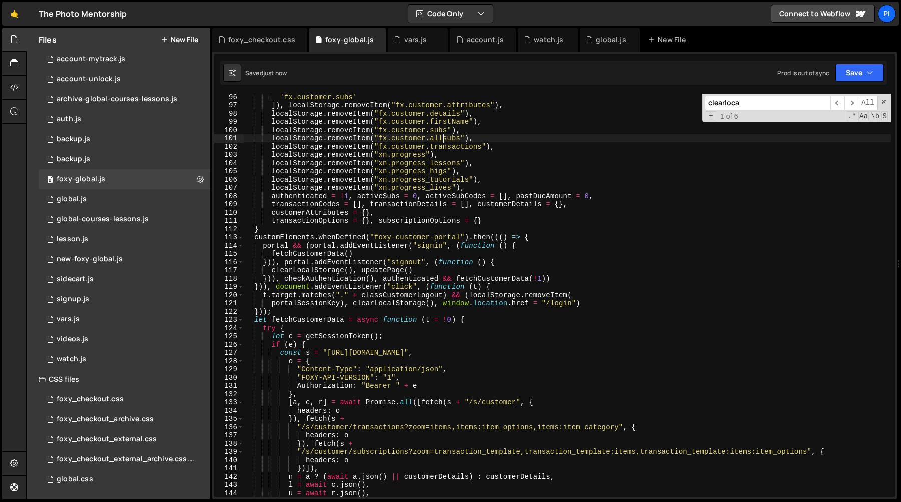
scroll to position [791, 0]
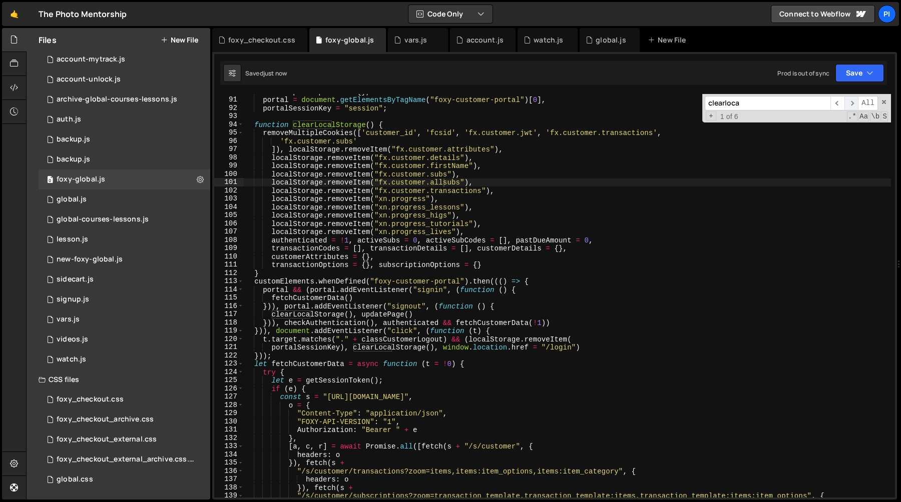
click at [852, 103] on span "​" at bounding box center [851, 103] width 14 height 15
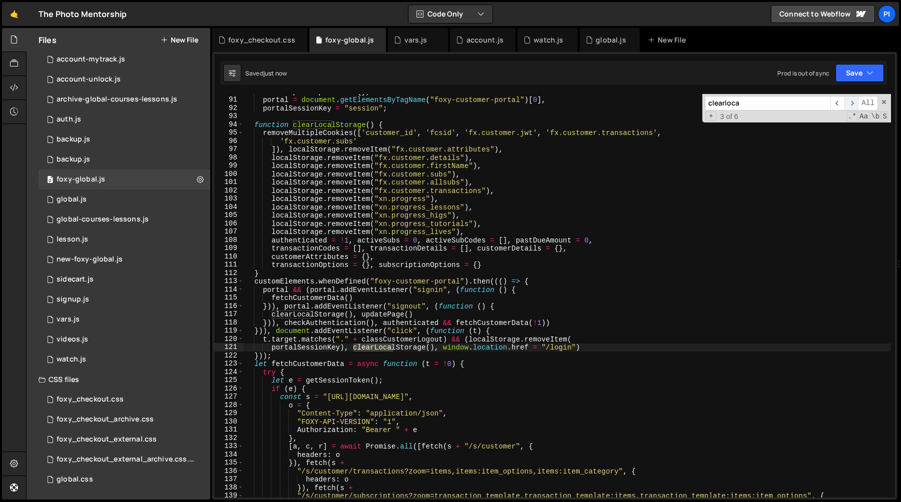
click at [852, 103] on span "​" at bounding box center [851, 103] width 14 height 15
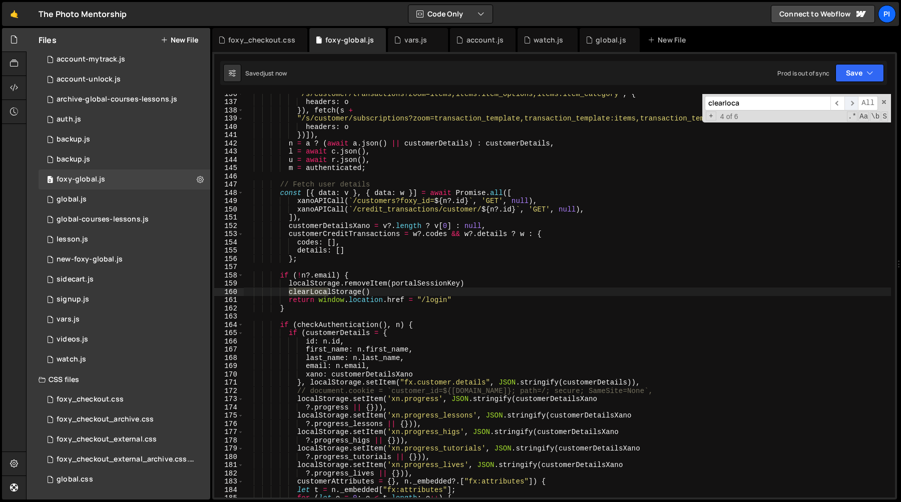
click at [852, 103] on span "​" at bounding box center [851, 103] width 14 height 15
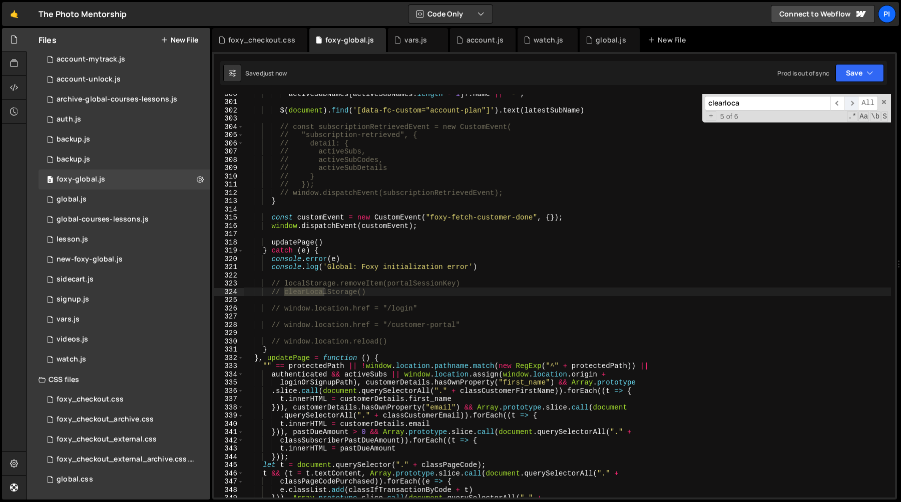
click at [852, 103] on span "​" at bounding box center [851, 103] width 14 height 15
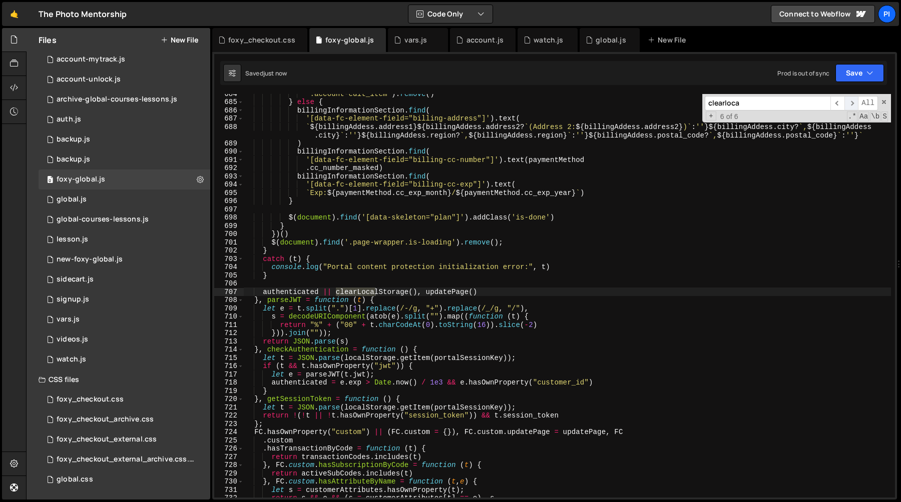
click at [852, 103] on span "​" at bounding box center [851, 103] width 14 height 15
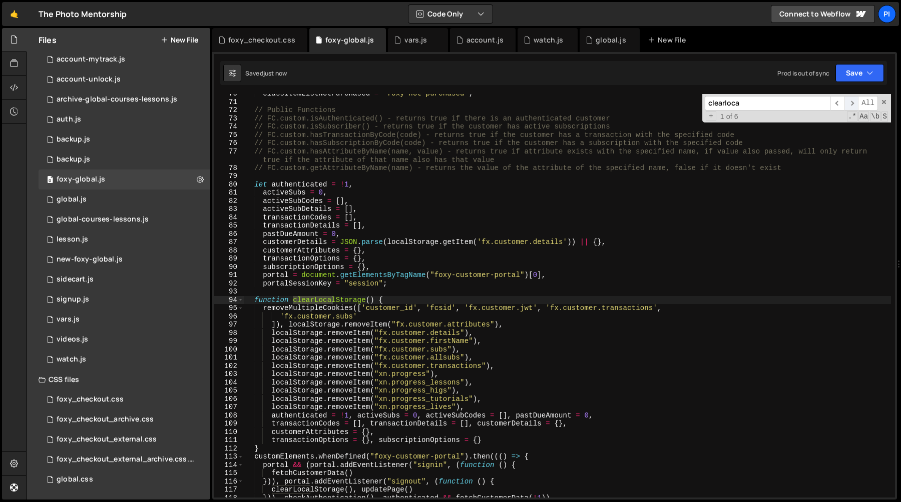
click at [851, 103] on span "​" at bounding box center [851, 103] width 14 height 15
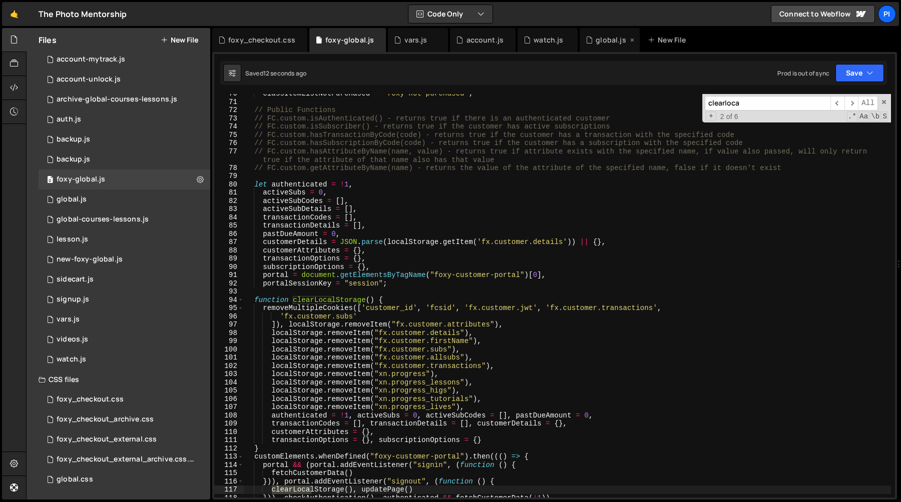
click at [586, 41] on icon at bounding box center [588, 40] width 7 height 10
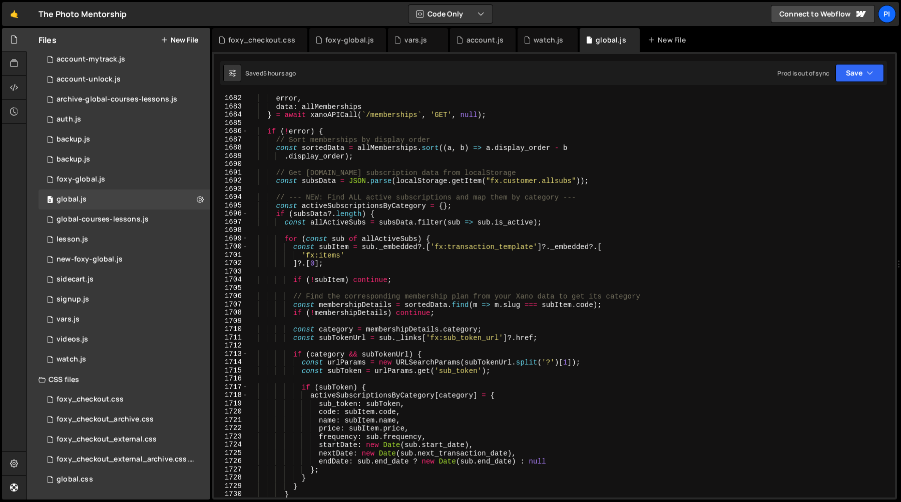
scroll to position [14217, 0]
click at [665, 233] on div "const { error , data : allMemberships } = await xanoAPICall ( ` /memberships ` …" at bounding box center [569, 296] width 642 height 420
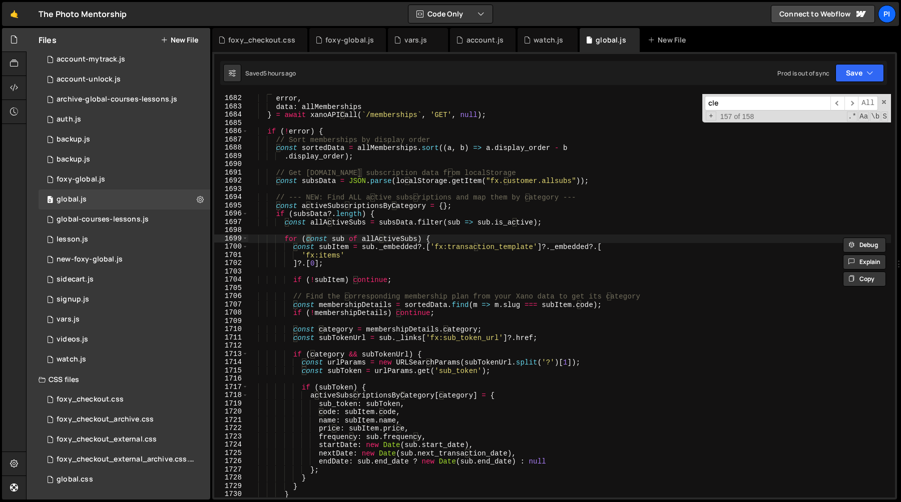
scroll to position [3158, 0]
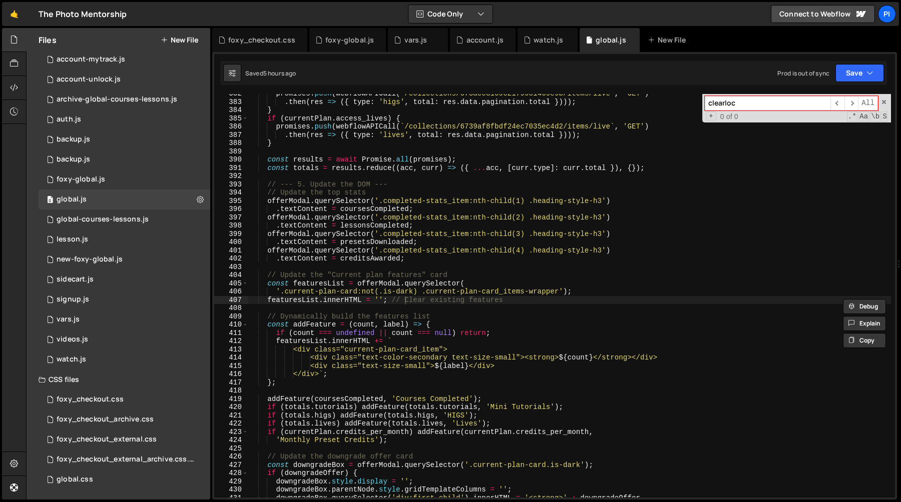
type input "clearloca"
click at [890, 102] on div "​ ​ All Replace All + 0 of 0 .* Aa \b S" at bounding box center [796, 108] width 189 height 29
click at [883, 102] on span at bounding box center [883, 102] width 7 height 7
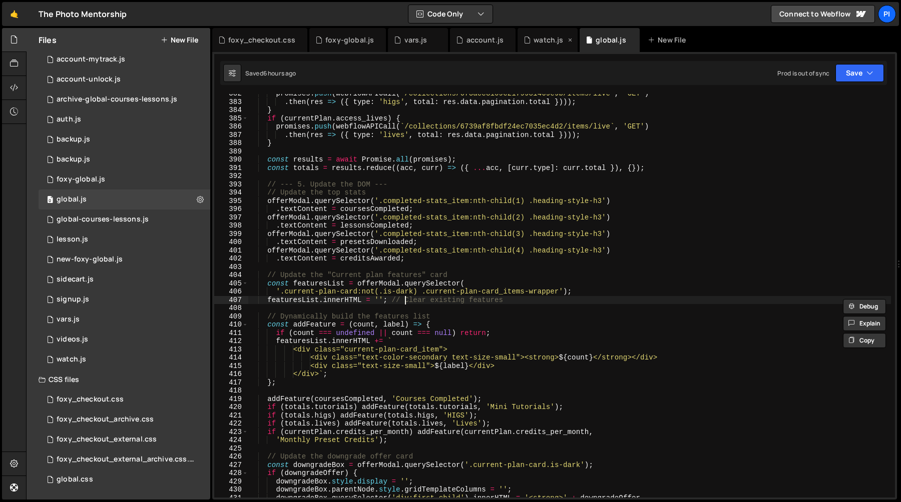
click at [538, 43] on div "watch.js" at bounding box center [548, 40] width 30 height 10
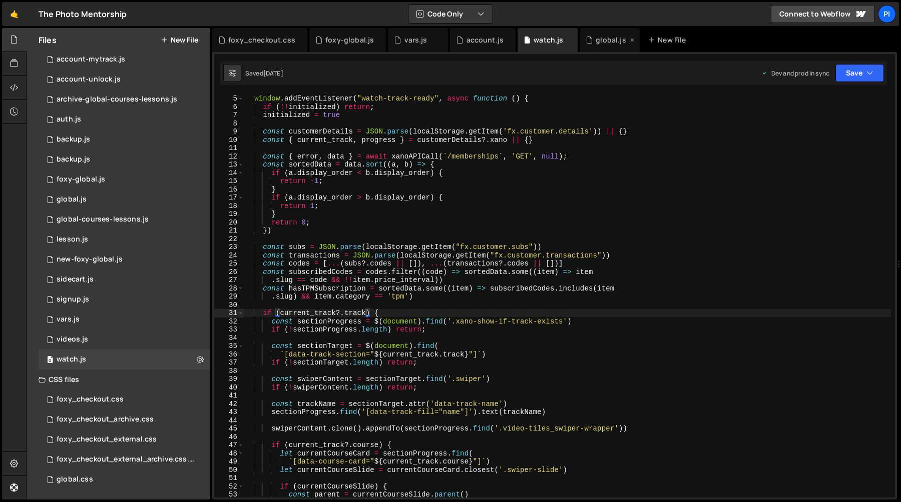
click at [597, 44] on div "global.js" at bounding box center [610, 40] width 30 height 10
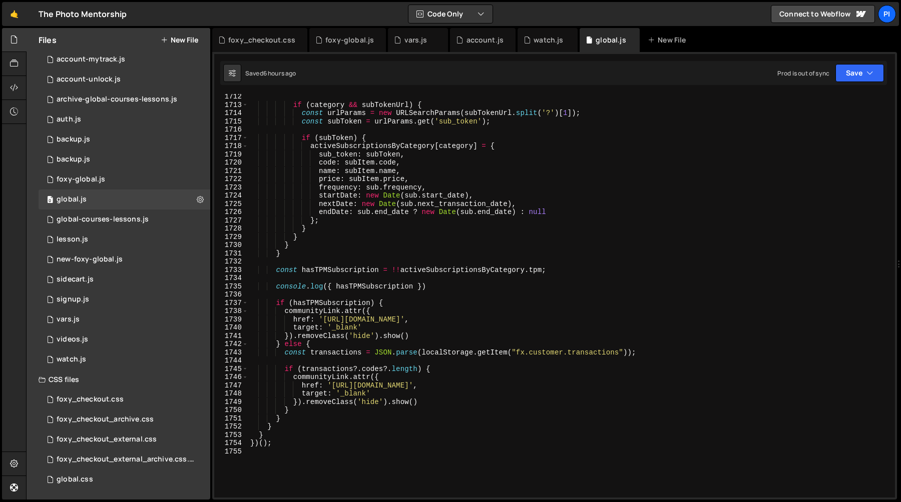
scroll to position [14494, 0]
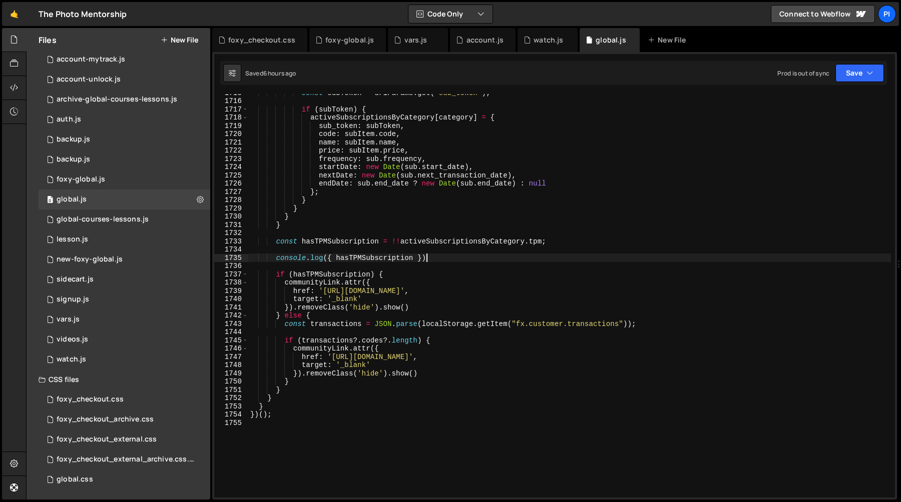
click at [448, 256] on div "const subToken = urlParams . get ( 'sub_token' ) ; if ( subToken ) { activeSubs…" at bounding box center [569, 299] width 642 height 420
click at [439, 252] on div "const subToken = urlParams . get ( 'sub_token' ) ; if ( subToken ) { activeSubs…" at bounding box center [569, 299] width 642 height 420
type textarea "console.log({ hasTPMSubscription })"
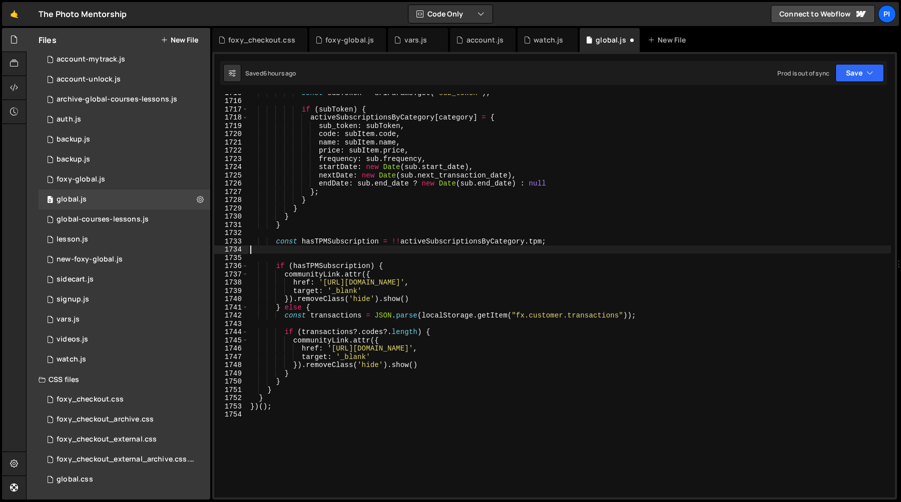
type textarea "const hasTPMSubscription = !!activeSubscriptionsByCategory.tpm;"
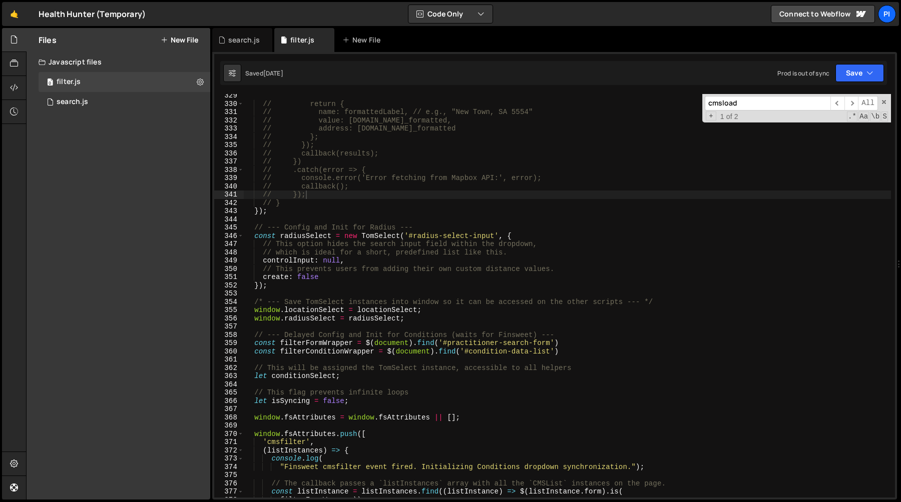
scroll to position [2726, 0]
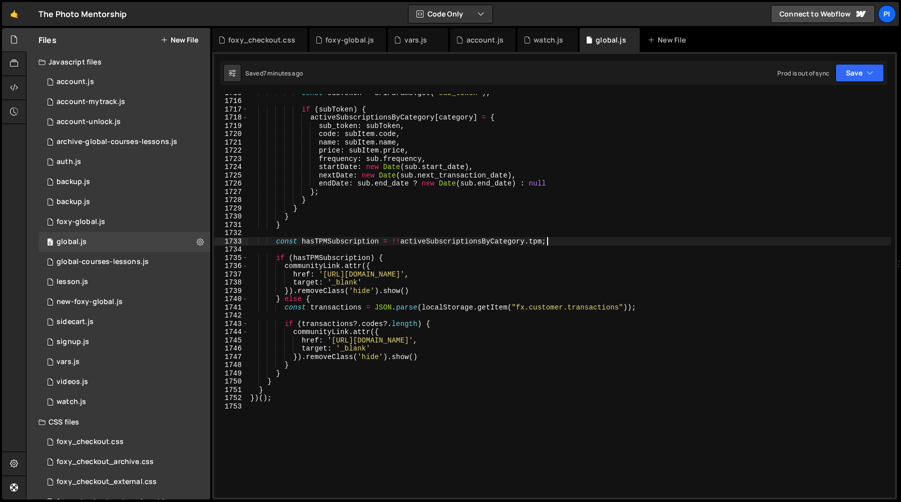
scroll to position [430, 0]
